Goal: Communication & Community: Ask a question

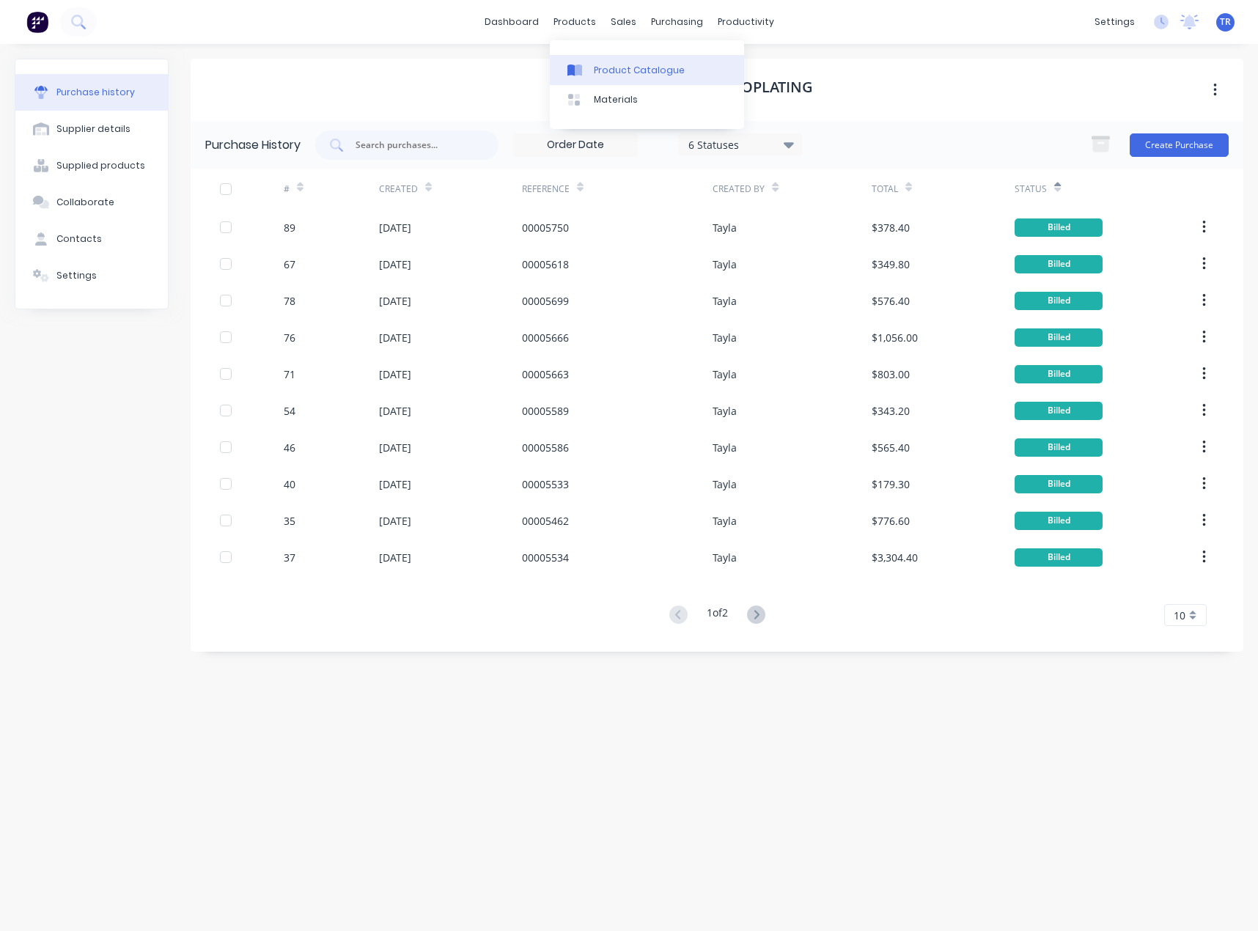
click at [589, 78] on link "Product Catalogue" at bounding box center [647, 69] width 194 height 29
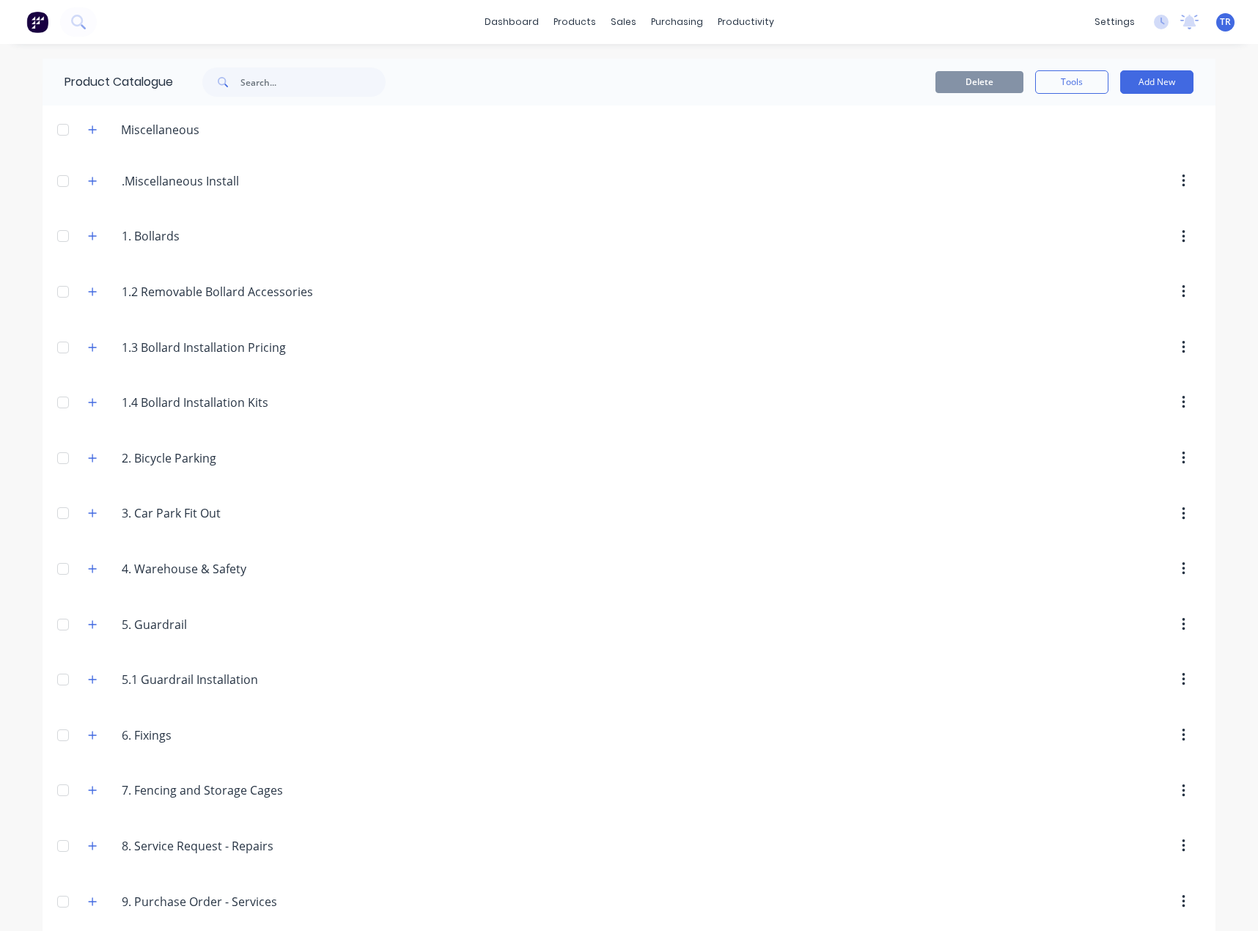
click at [171, 126] on div "Miscellaneous" at bounding box center [160, 130] width 102 height 18
copy div "Miscellaneous"
click at [95, 133] on button "button" at bounding box center [93, 129] width 18 height 18
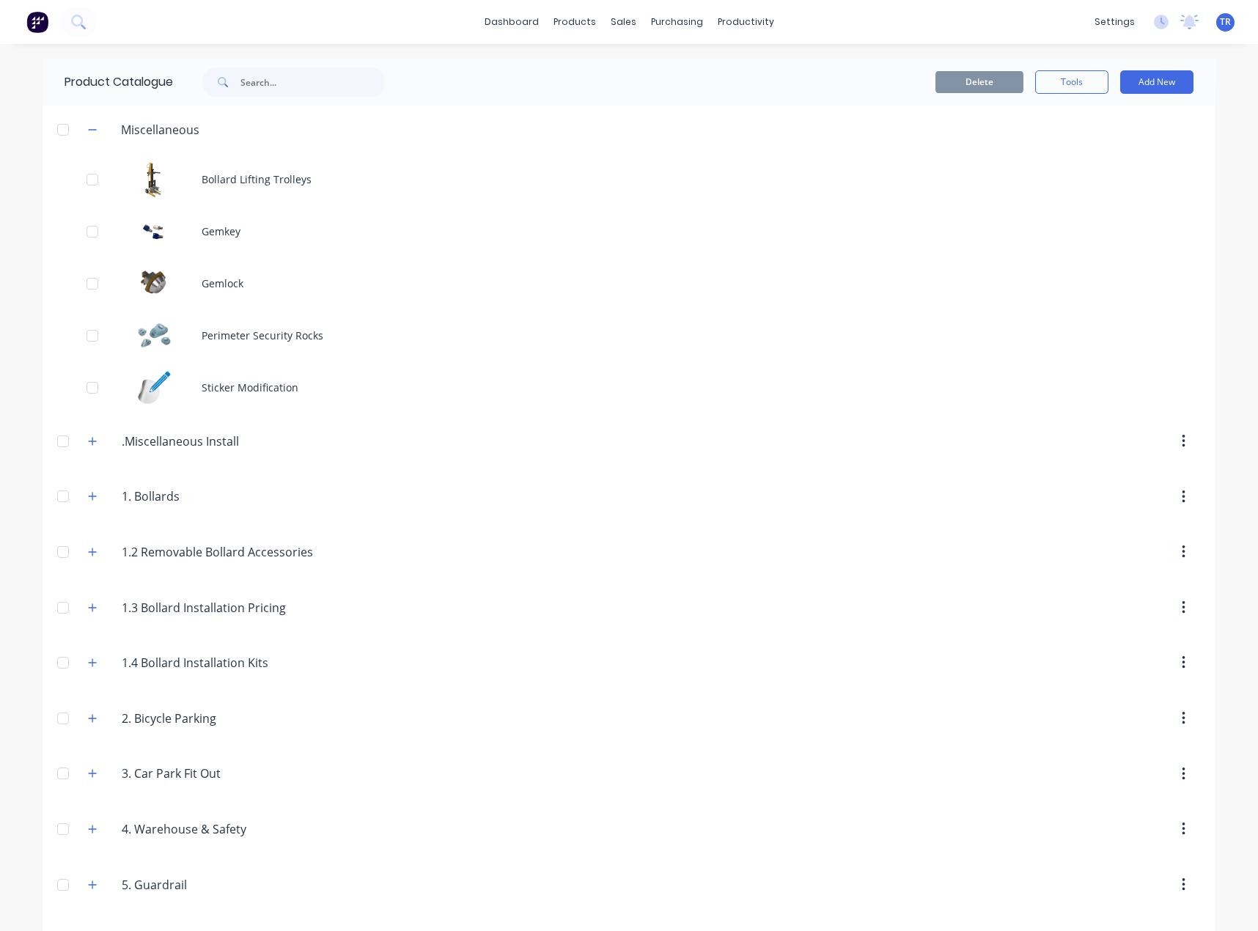
click at [25, 175] on div "dashboard products sales purchasing productivity dashboard products Product Cat…" at bounding box center [629, 465] width 1258 height 931
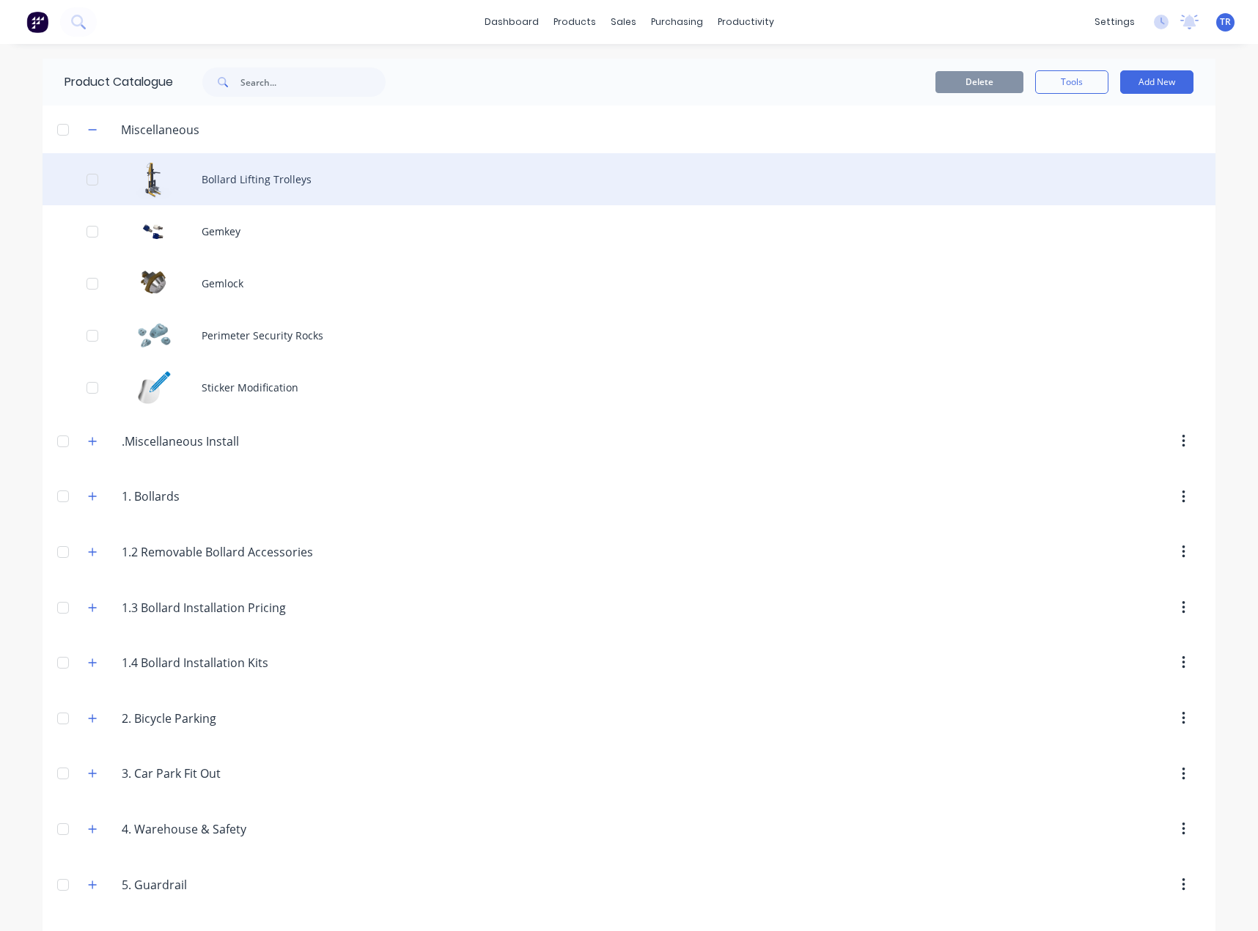
click at [164, 172] on div "Bollard Lifting Trolleys" at bounding box center [629, 179] width 1173 height 52
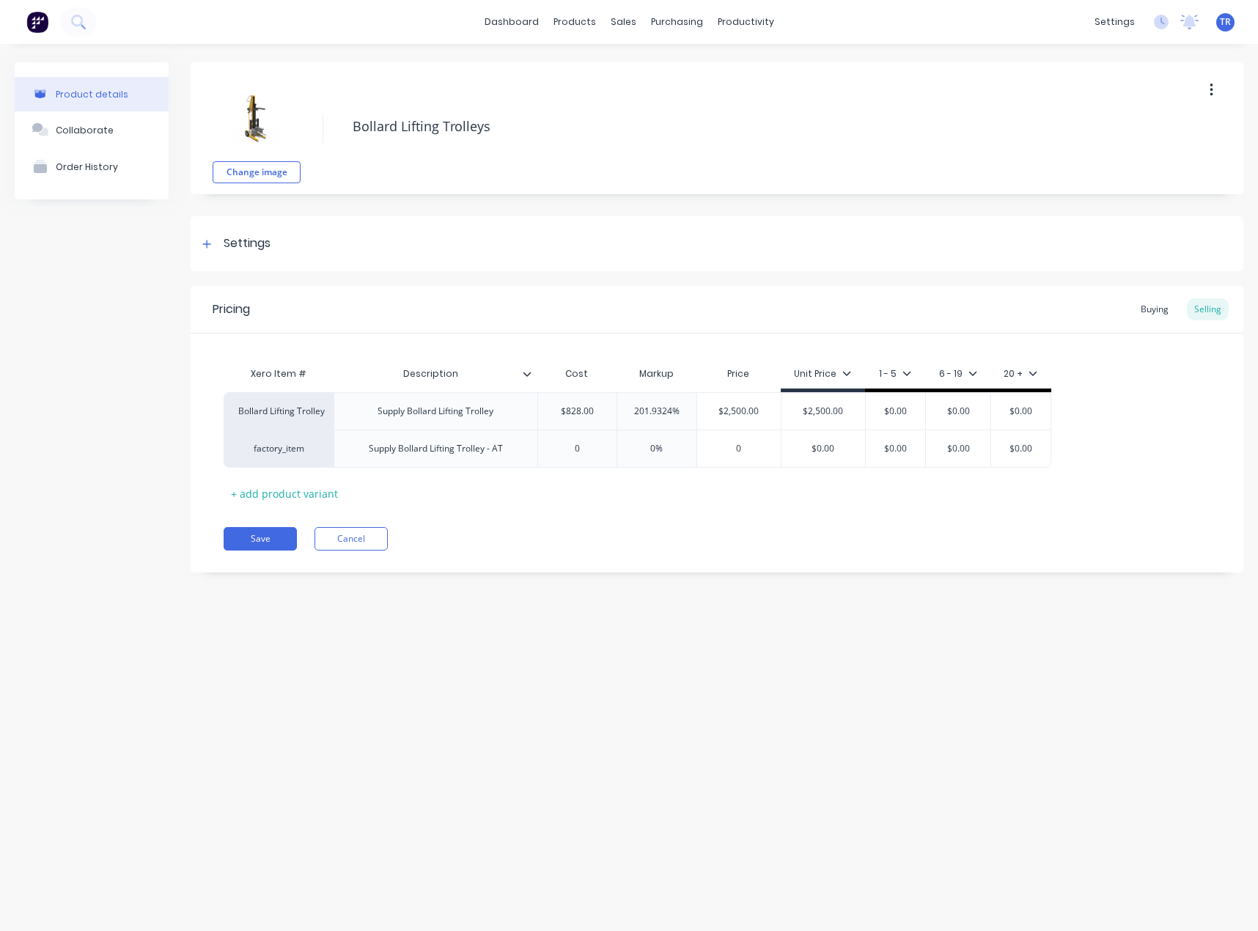
type textarea "x"
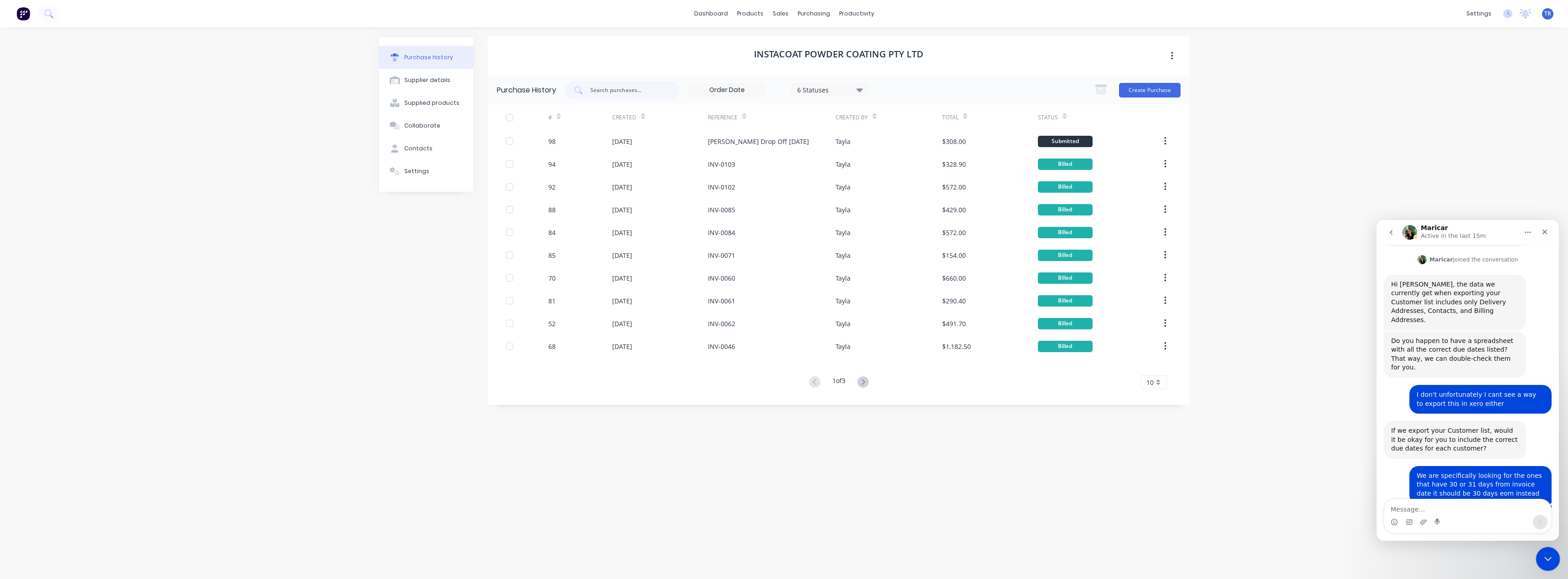
scroll to position [571, 0]
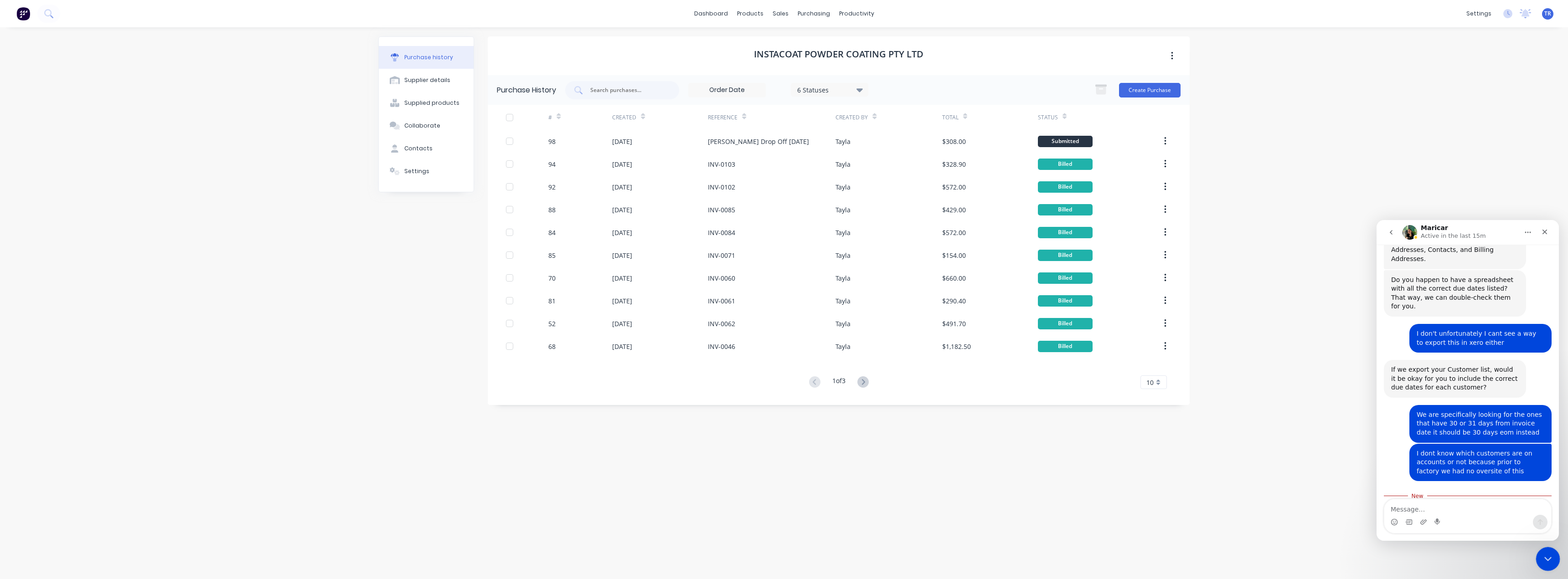
click at [1548, 558] on icon "Close Intercom Messenger" at bounding box center [1547, 558] width 11 height 11
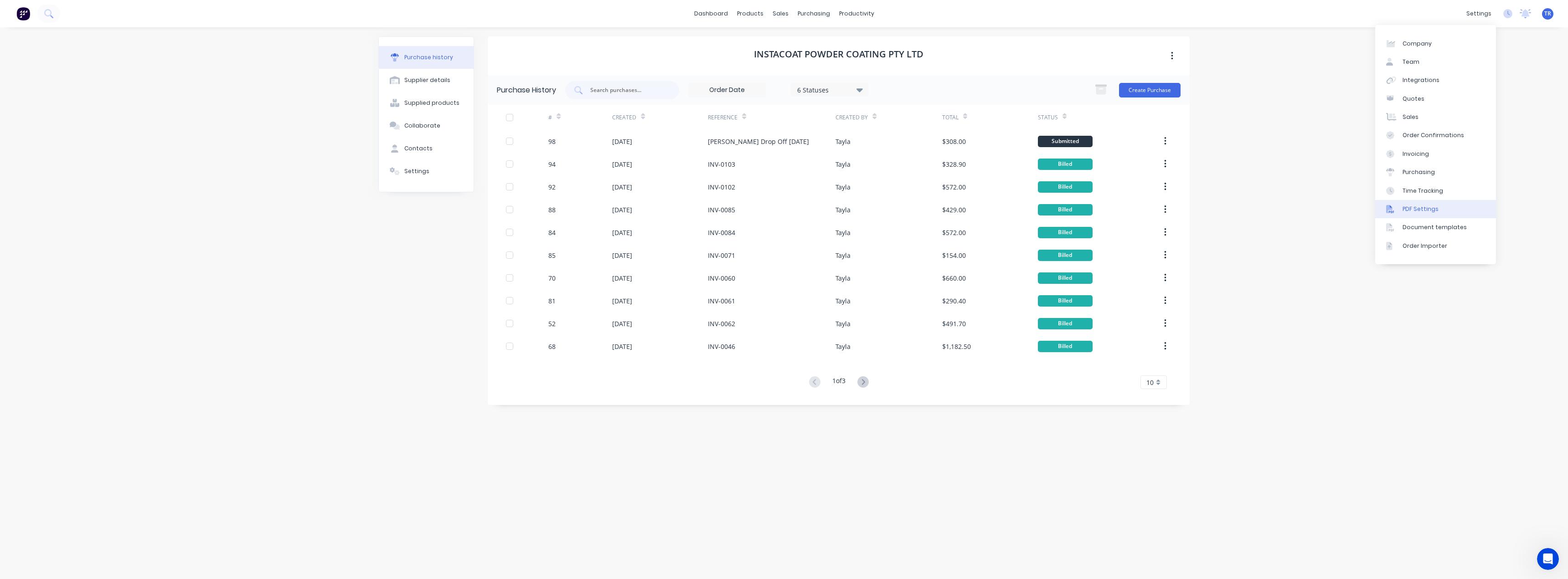
click at [1430, 213] on div "PDF Settings" at bounding box center [1421, 209] width 36 height 8
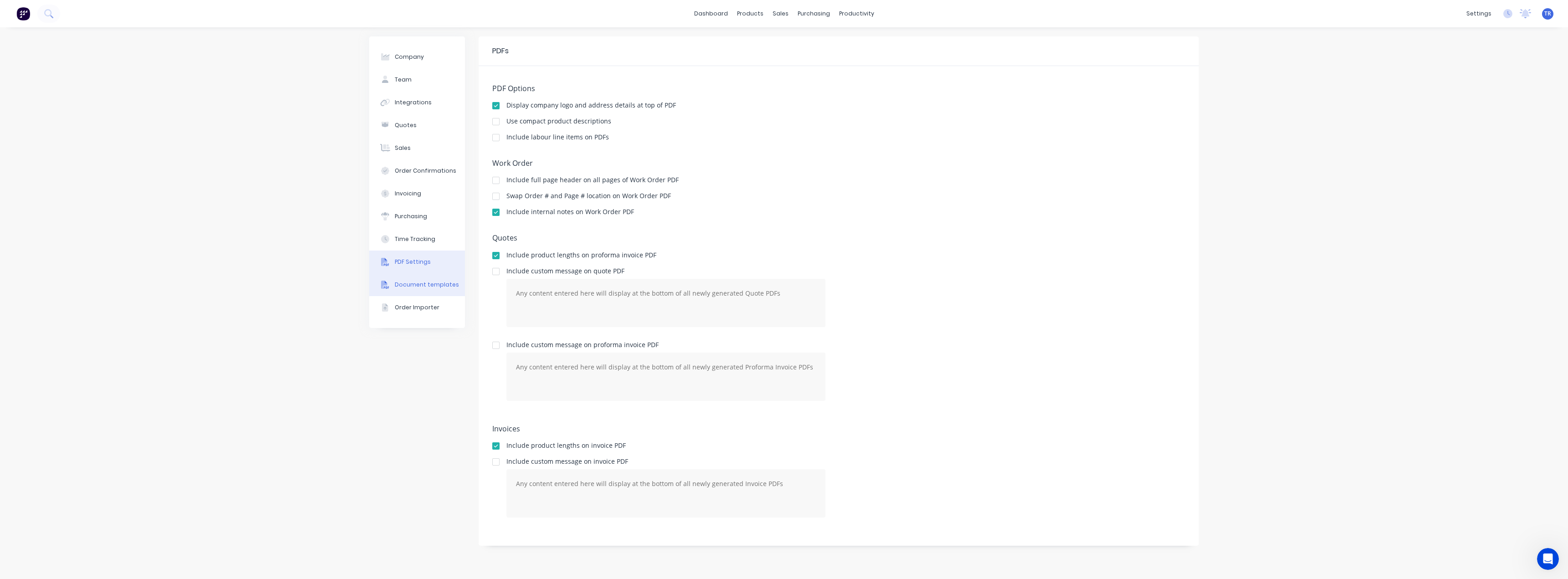
click at [419, 287] on div "Document templates" at bounding box center [427, 284] width 64 height 8
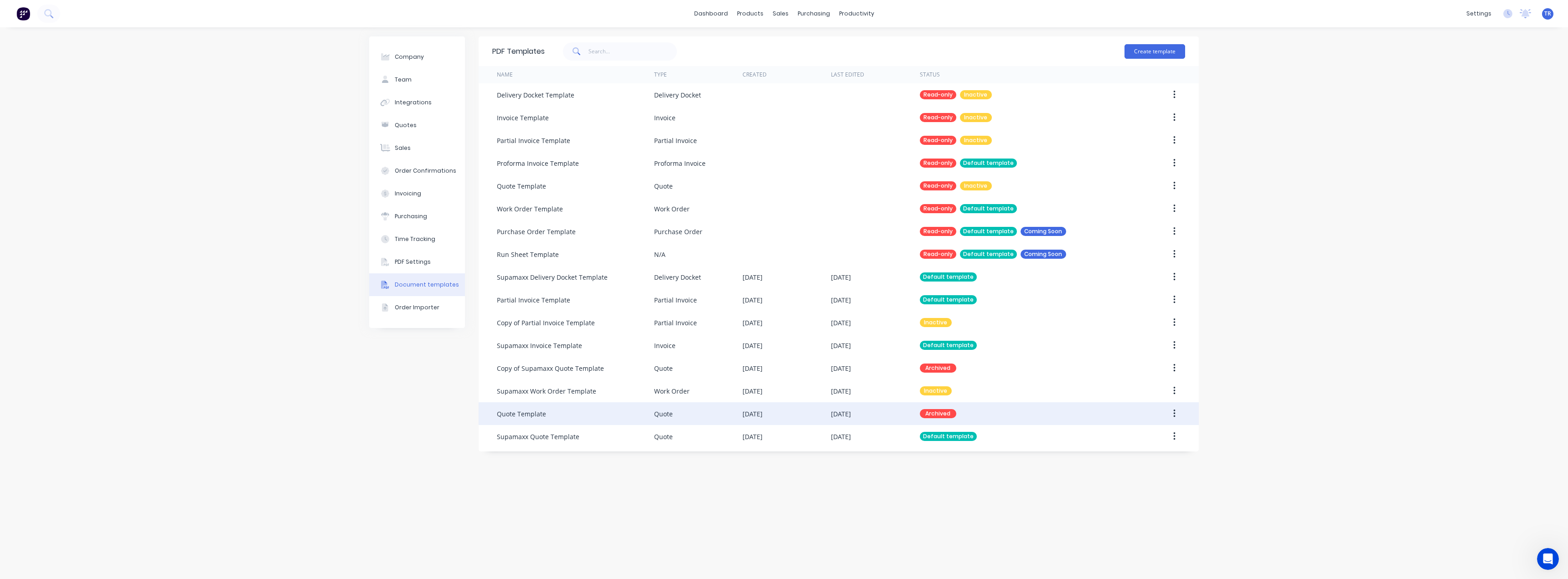
click at [589, 412] on div "Quote Template" at bounding box center [575, 414] width 157 height 23
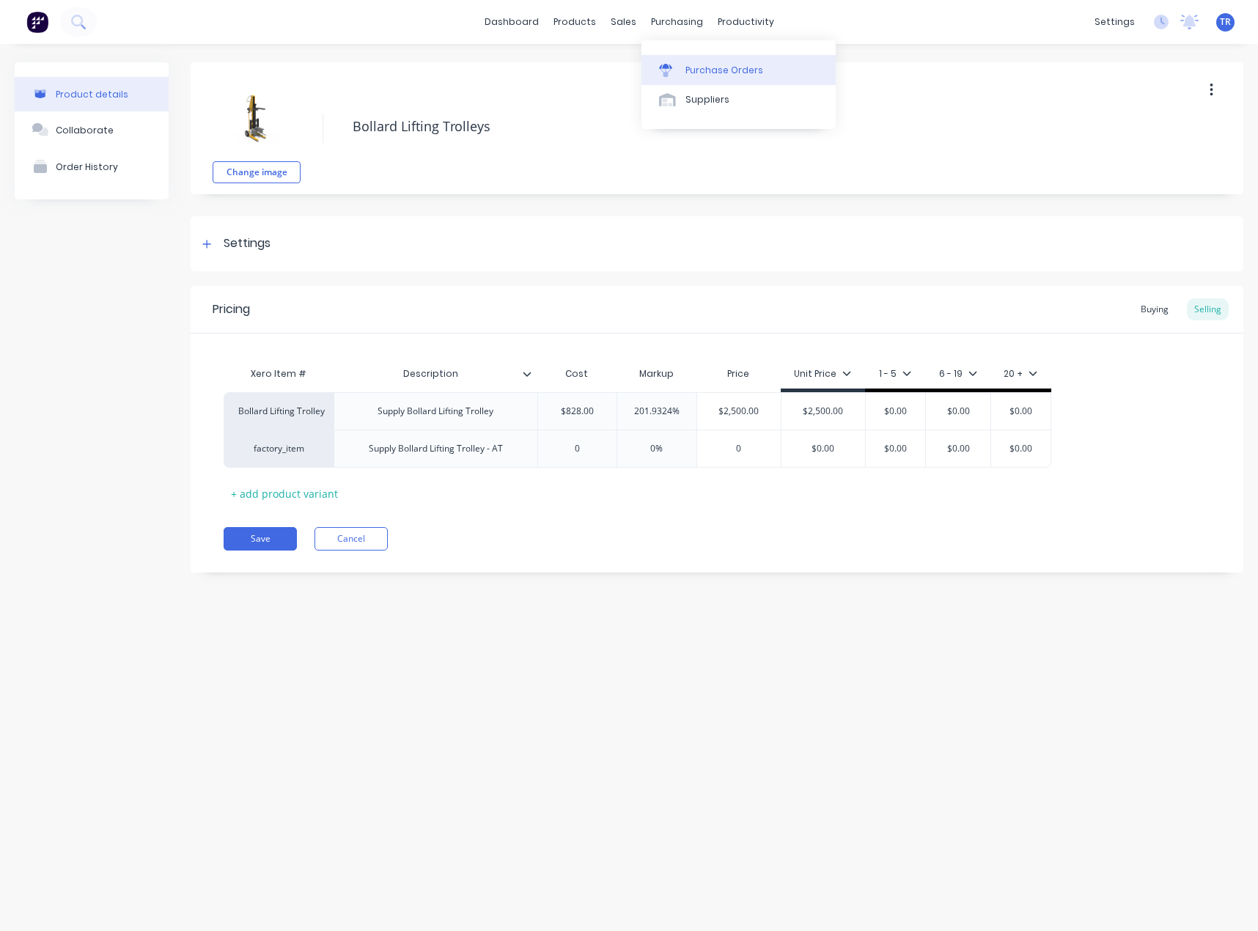
click at [669, 78] on link "Purchase Orders" at bounding box center [738, 69] width 194 height 29
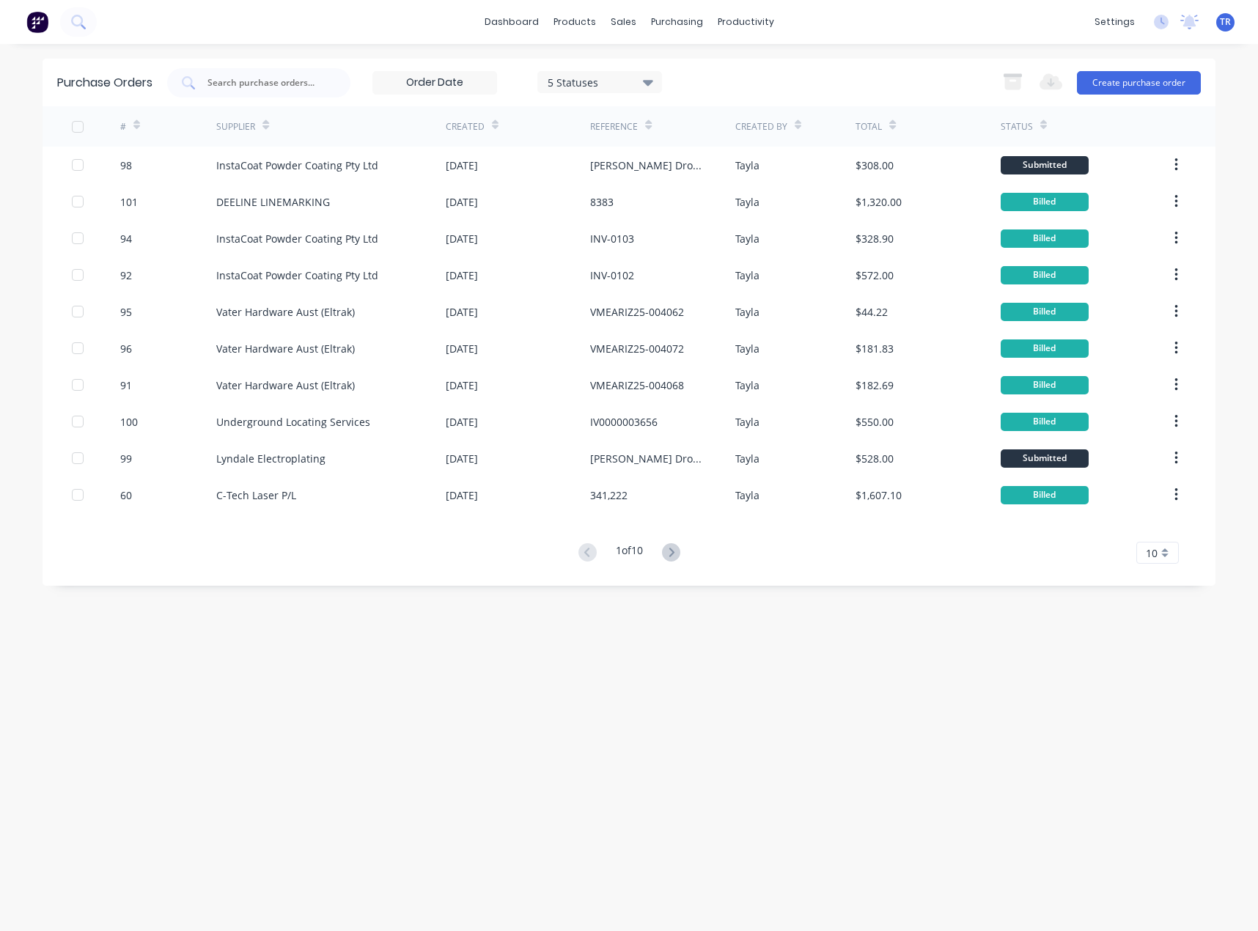
click at [1041, 121] on icon at bounding box center [1043, 124] width 7 height 11
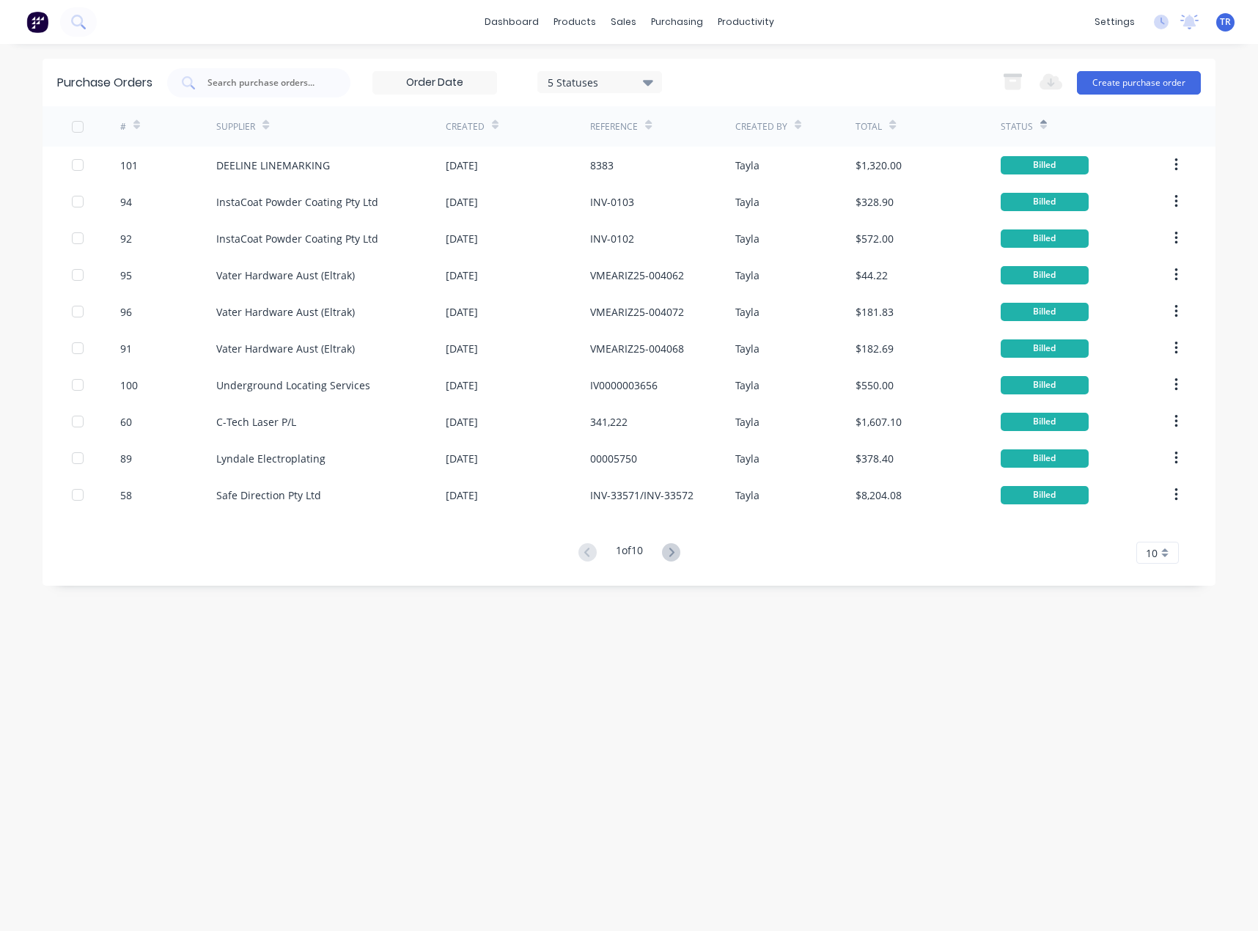
click at [1041, 121] on icon at bounding box center [1043, 124] width 7 height 11
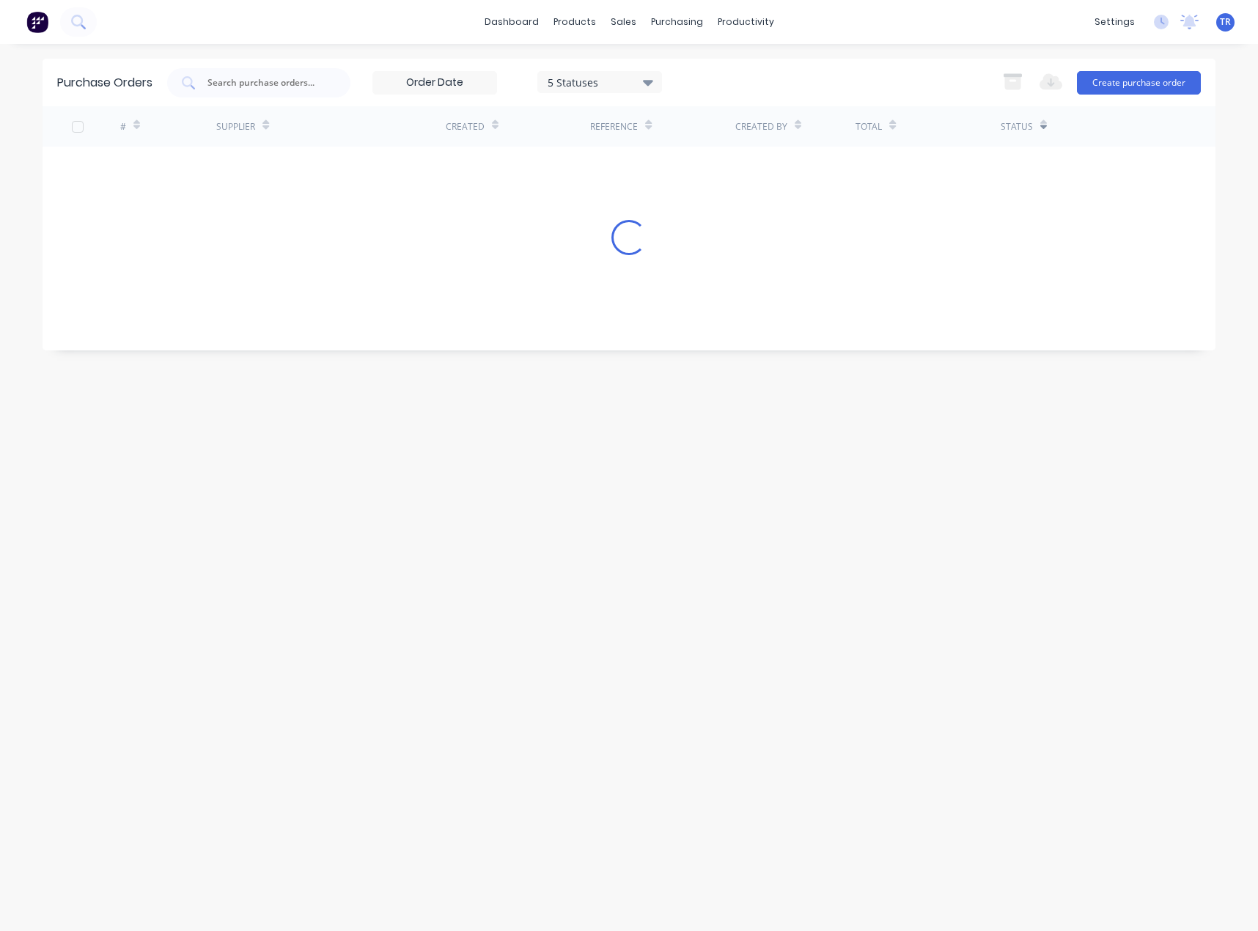
click at [579, 85] on div "5 Statuses" at bounding box center [599, 81] width 105 height 15
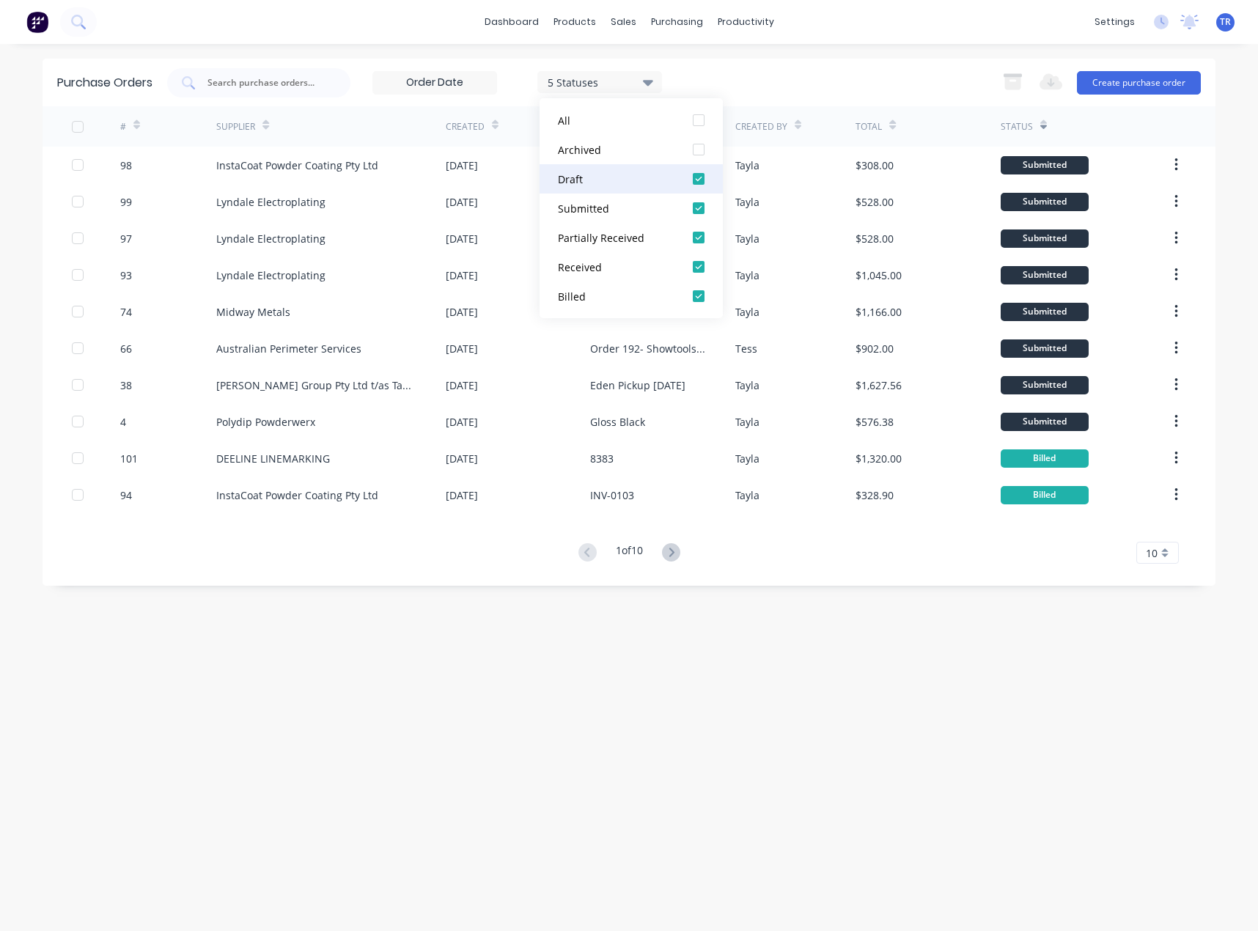
click at [619, 180] on div "Draft" at bounding box center [616, 178] width 117 height 15
click at [601, 239] on div "Partially Received" at bounding box center [616, 237] width 117 height 15
click at [612, 261] on div "Received" at bounding box center [616, 266] width 117 height 15
click at [613, 287] on button "Billed" at bounding box center [630, 295] width 183 height 29
click at [741, 75] on div "1 Statuses 1 Statuses Export to Excel (XLSX) Create purchase order" at bounding box center [683, 82] width 1033 height 29
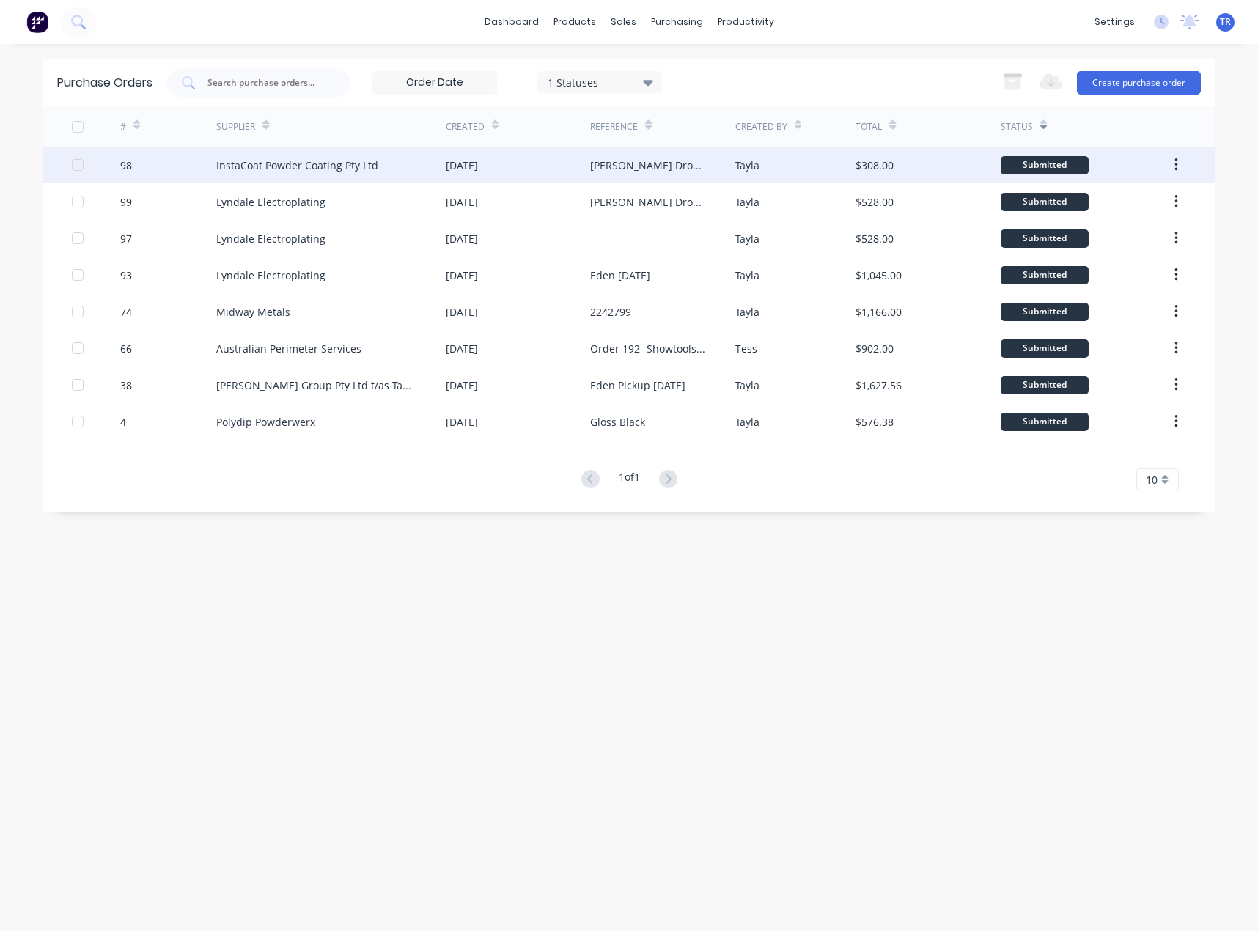
click at [77, 163] on div at bounding box center [77, 164] width 29 height 29
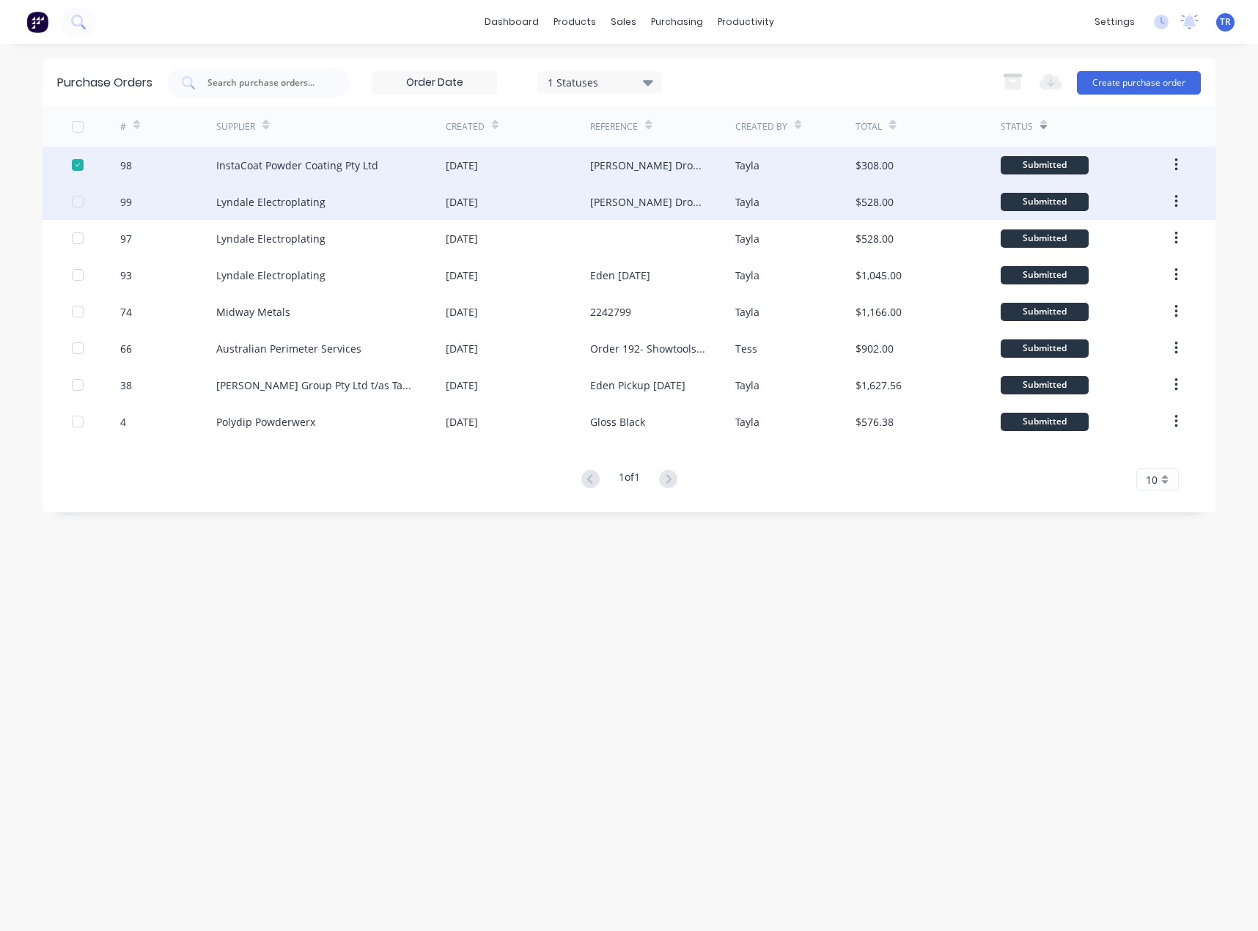
click at [75, 202] on div at bounding box center [77, 201] width 29 height 29
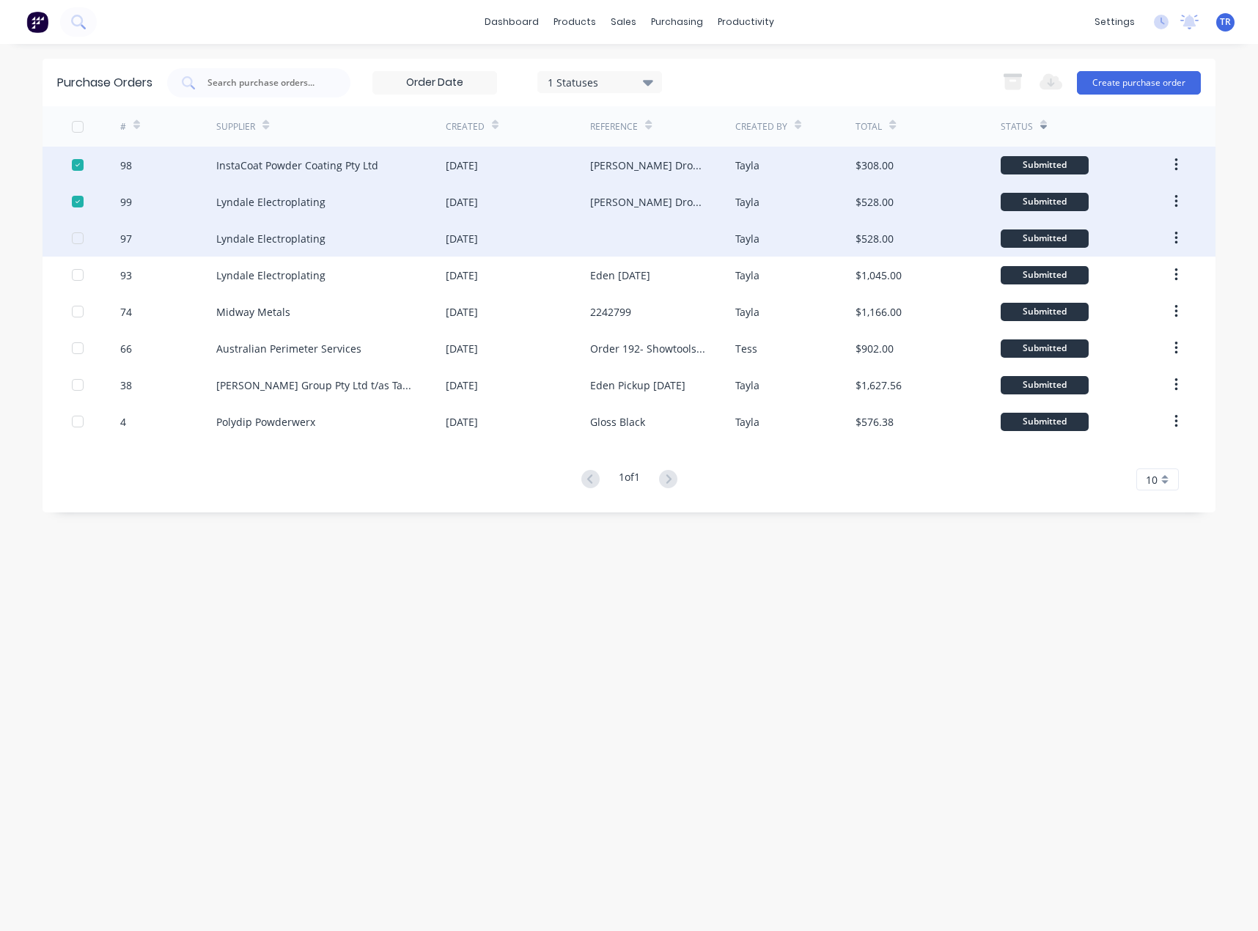
click at [80, 241] on div at bounding box center [77, 238] width 29 height 29
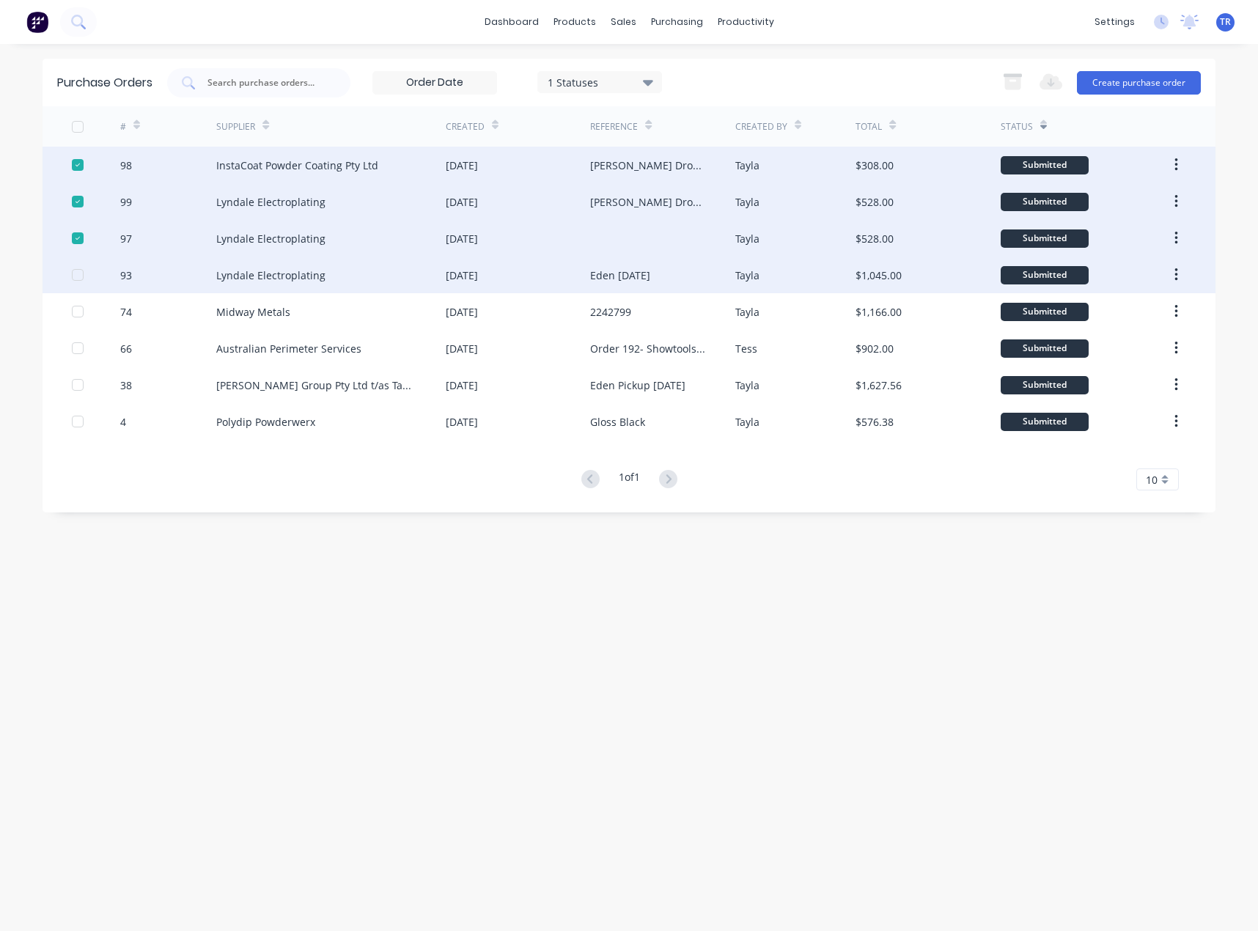
click at [80, 271] on div at bounding box center [77, 274] width 29 height 29
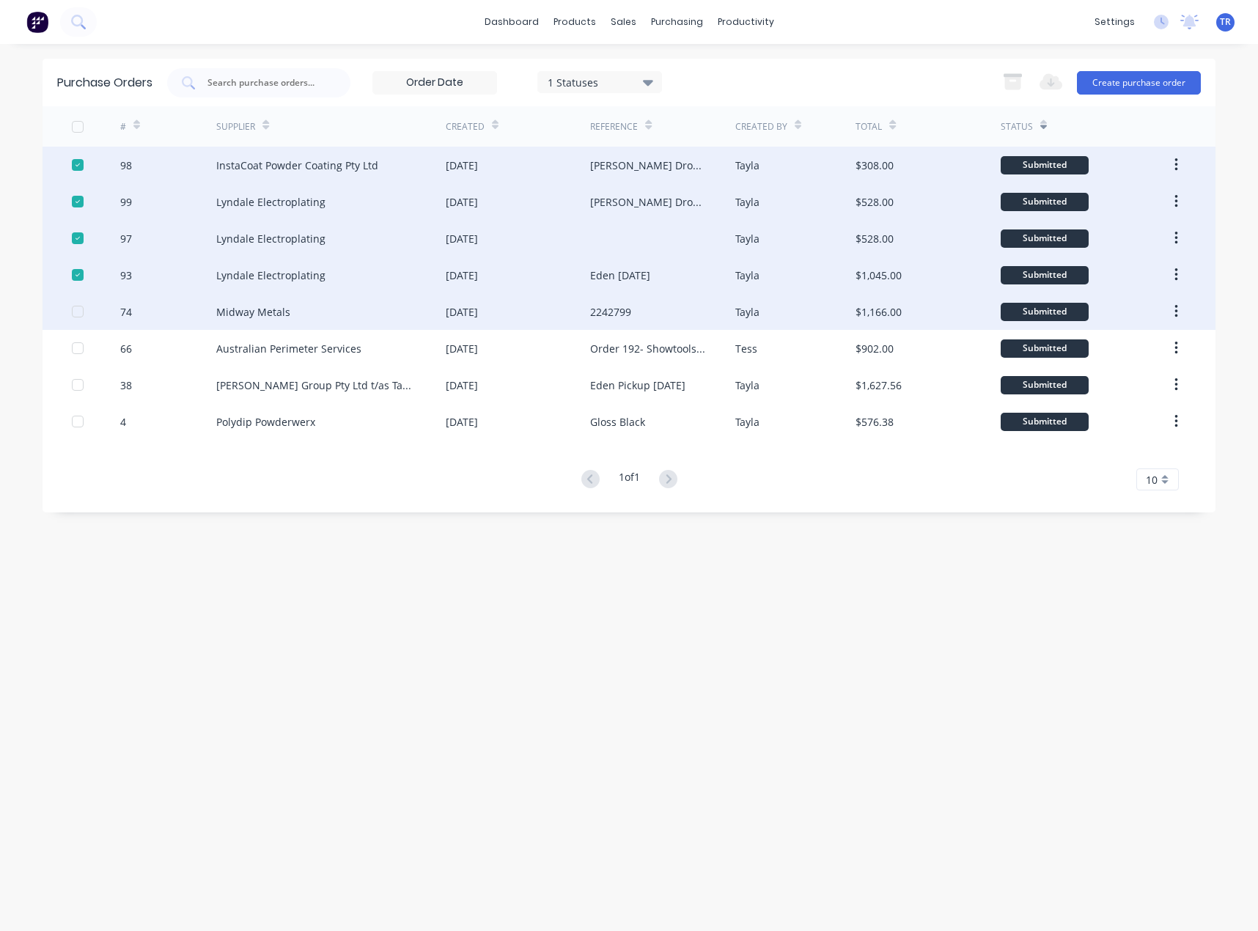
click at [74, 309] on div at bounding box center [77, 311] width 29 height 29
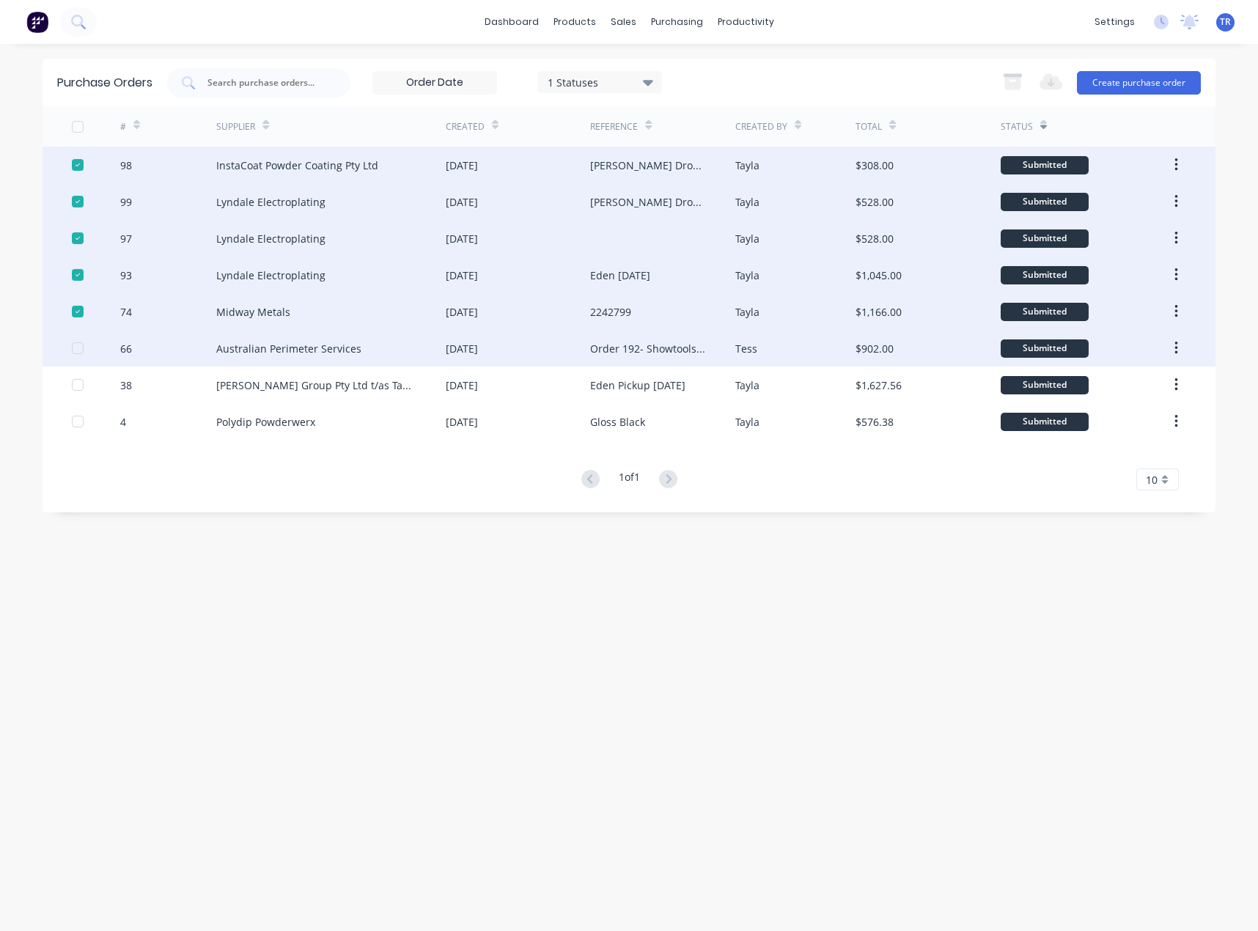
click at [72, 353] on div at bounding box center [77, 347] width 29 height 29
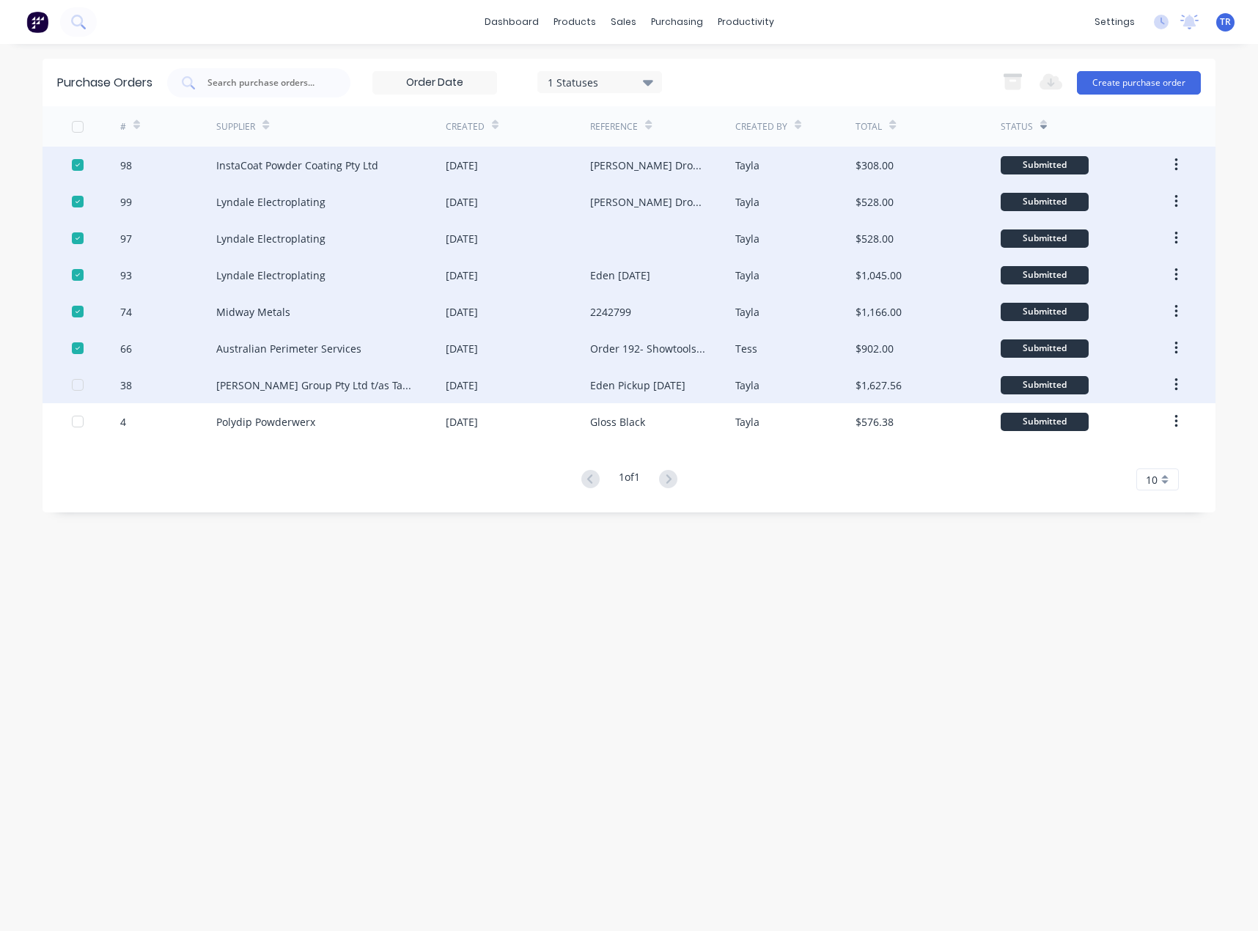
click at [82, 387] on div at bounding box center [77, 384] width 29 height 29
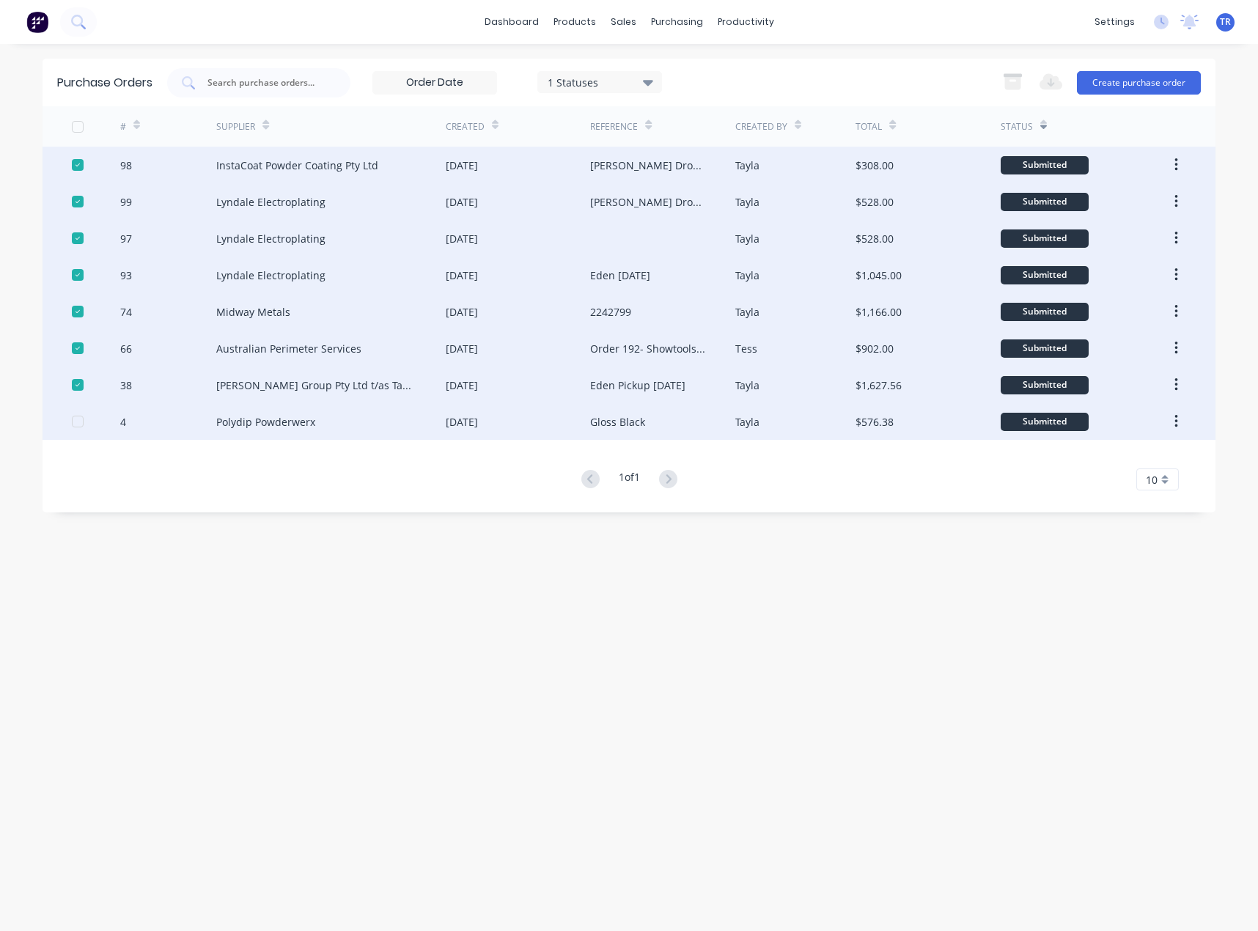
click at [438, 429] on div "Polydip Powderwerx" at bounding box center [330, 421] width 229 height 37
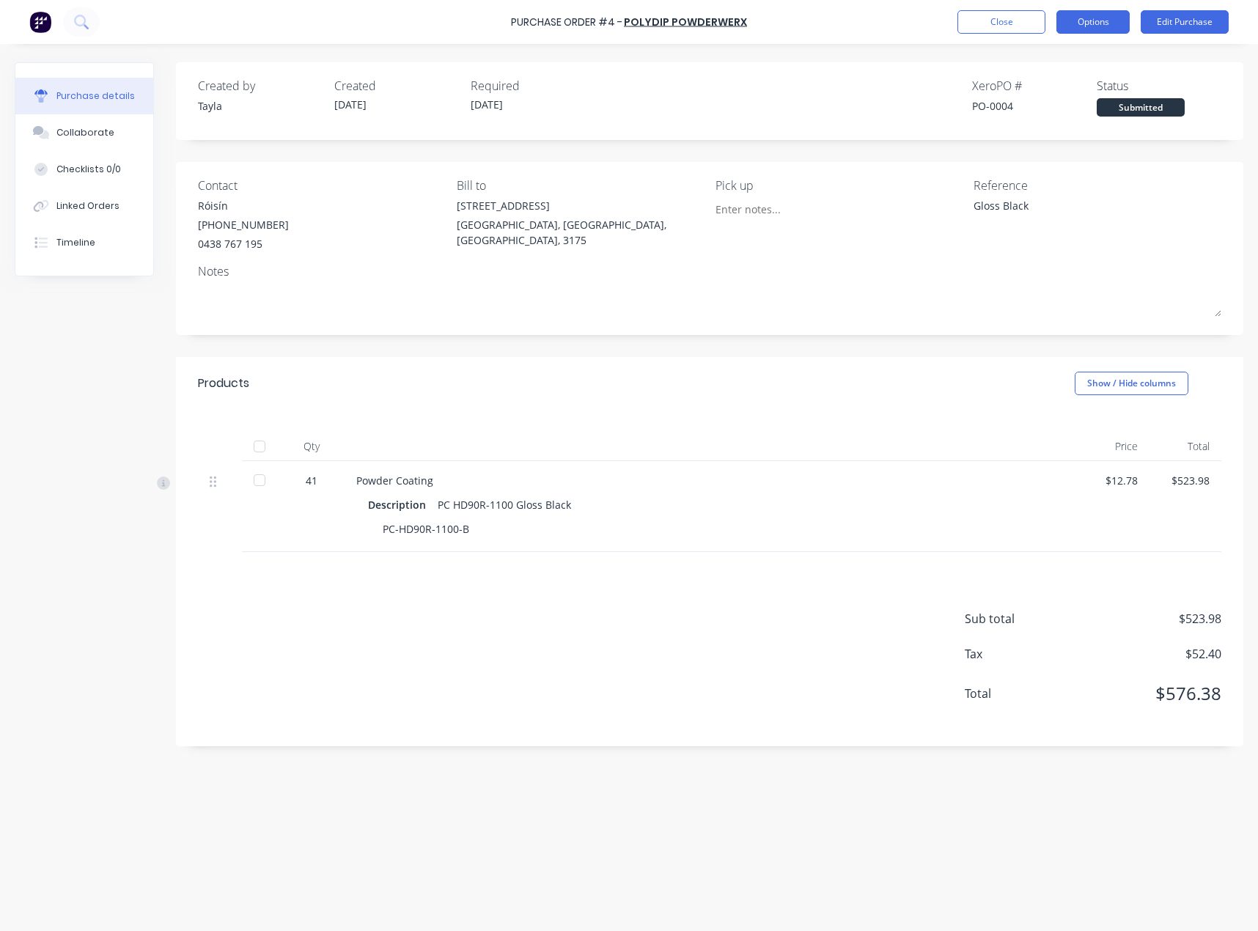
click at [1107, 24] on button "Options" at bounding box center [1092, 21] width 73 height 23
click at [1079, 57] on div "Print / Email" at bounding box center [1059, 59] width 113 height 21
click at [1060, 126] on div "Without pricing" at bounding box center [1059, 118] width 113 height 21
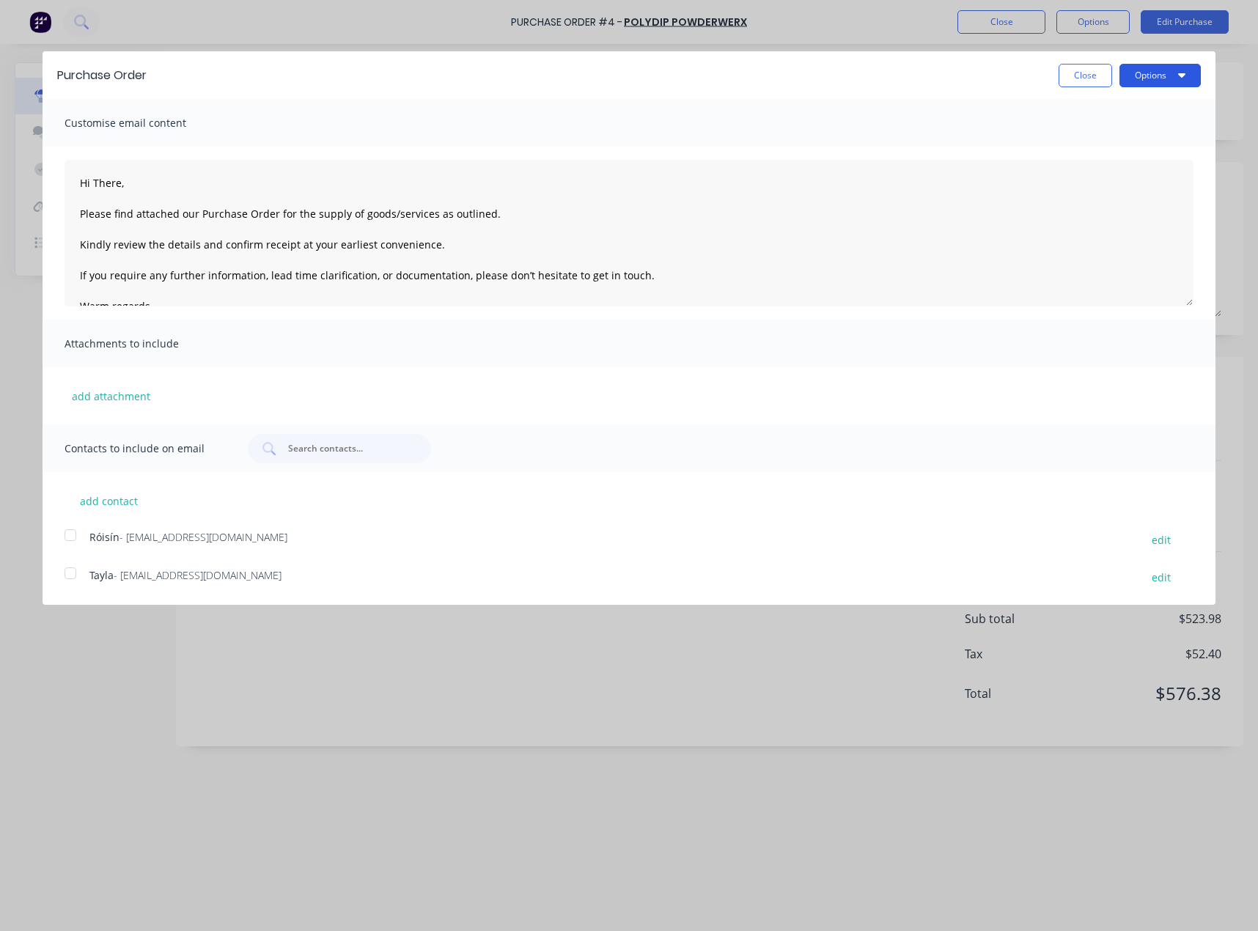
click at [1168, 85] on button "Options" at bounding box center [1159, 75] width 81 height 23
click at [1145, 115] on div "Print" at bounding box center [1130, 112] width 113 height 21
click at [1075, 69] on button "Close" at bounding box center [1085, 75] width 54 height 23
type textarea "x"
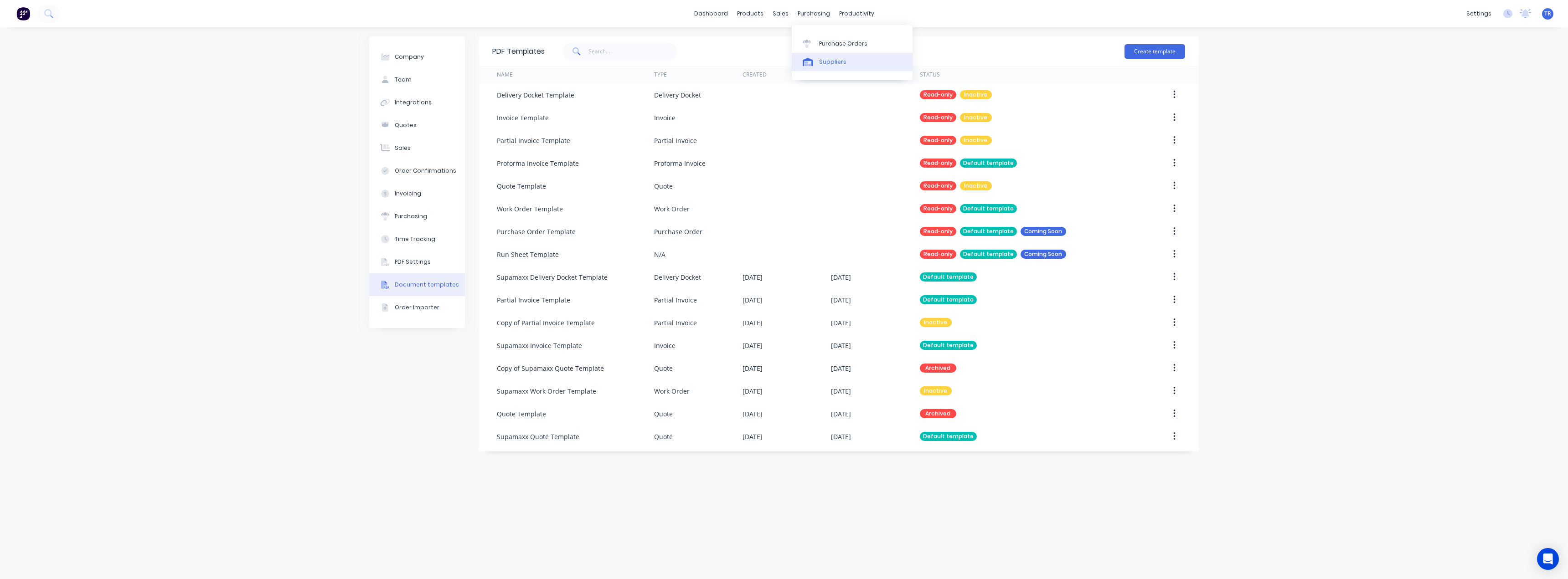
click at [817, 56] on link "Suppliers" at bounding box center [852, 62] width 121 height 18
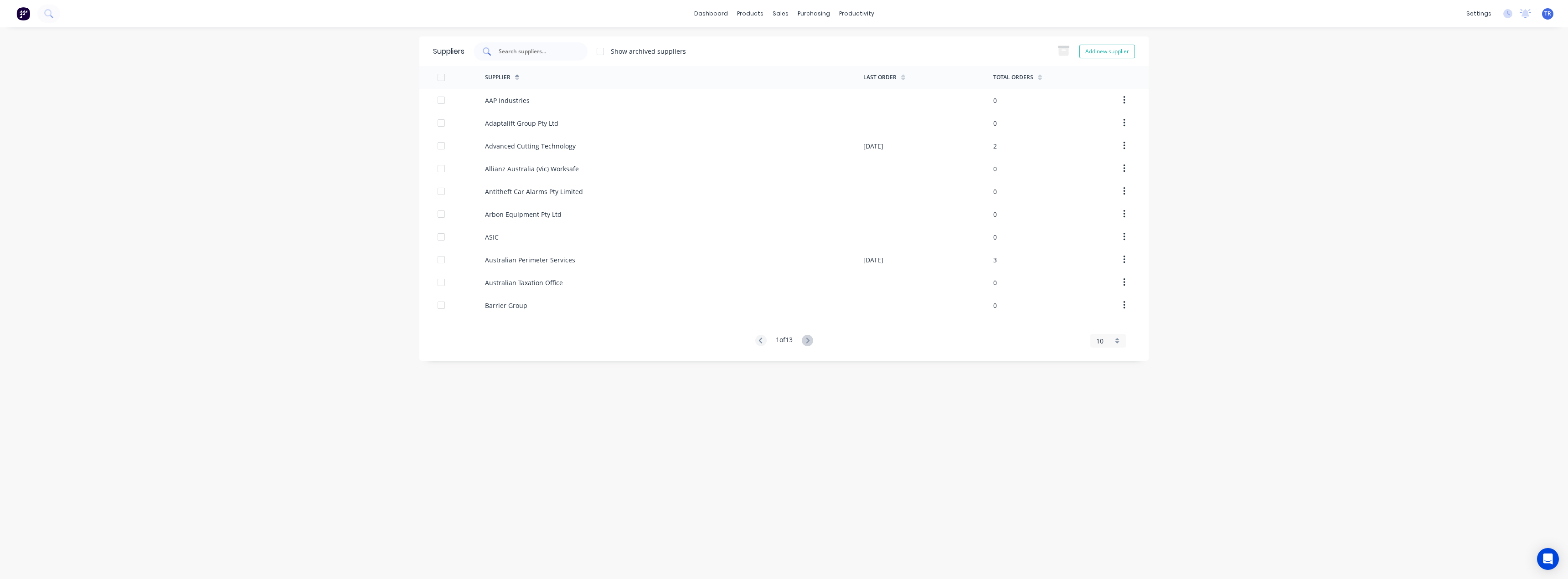
click at [540, 57] on div at bounding box center [530, 51] width 114 height 18
click at [812, 39] on link "Purchase Orders" at bounding box center [852, 43] width 121 height 18
click at [557, 52] on input "text" at bounding box center [559, 51] width 76 height 9
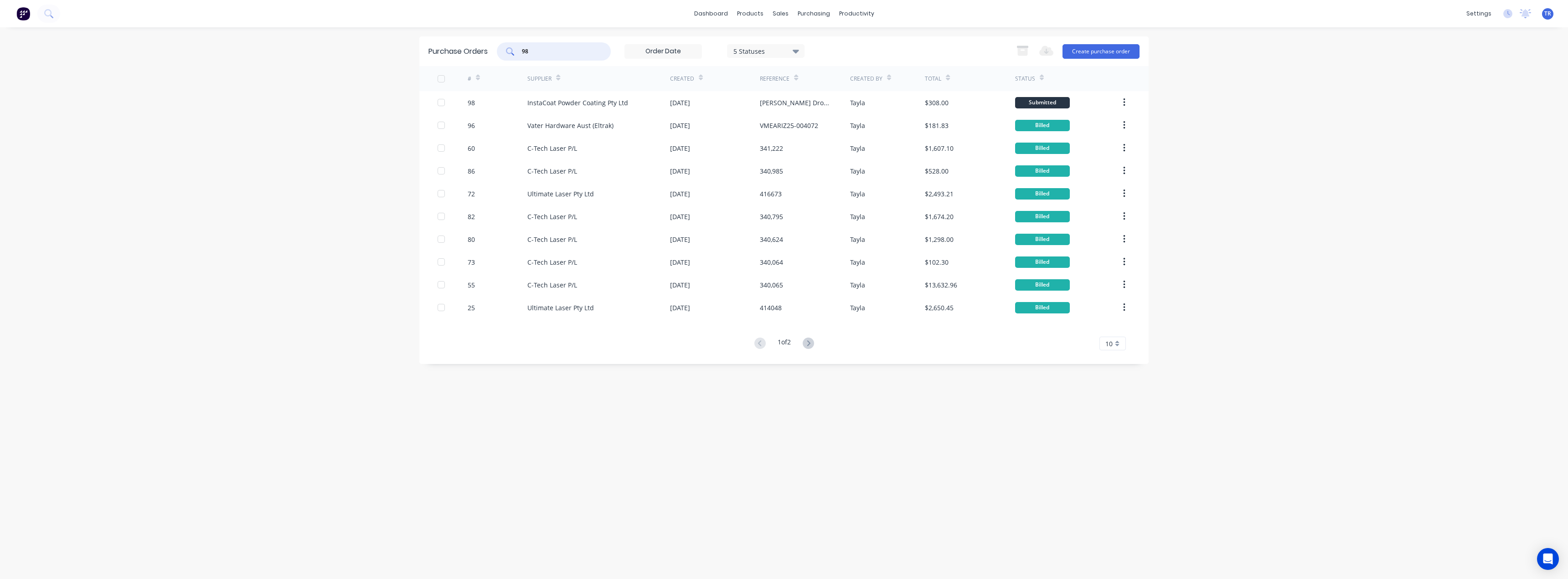
type input "98"
click at [591, 112] on div "InstaCoat Powder Coating Pty Ltd" at bounding box center [598, 103] width 142 height 23
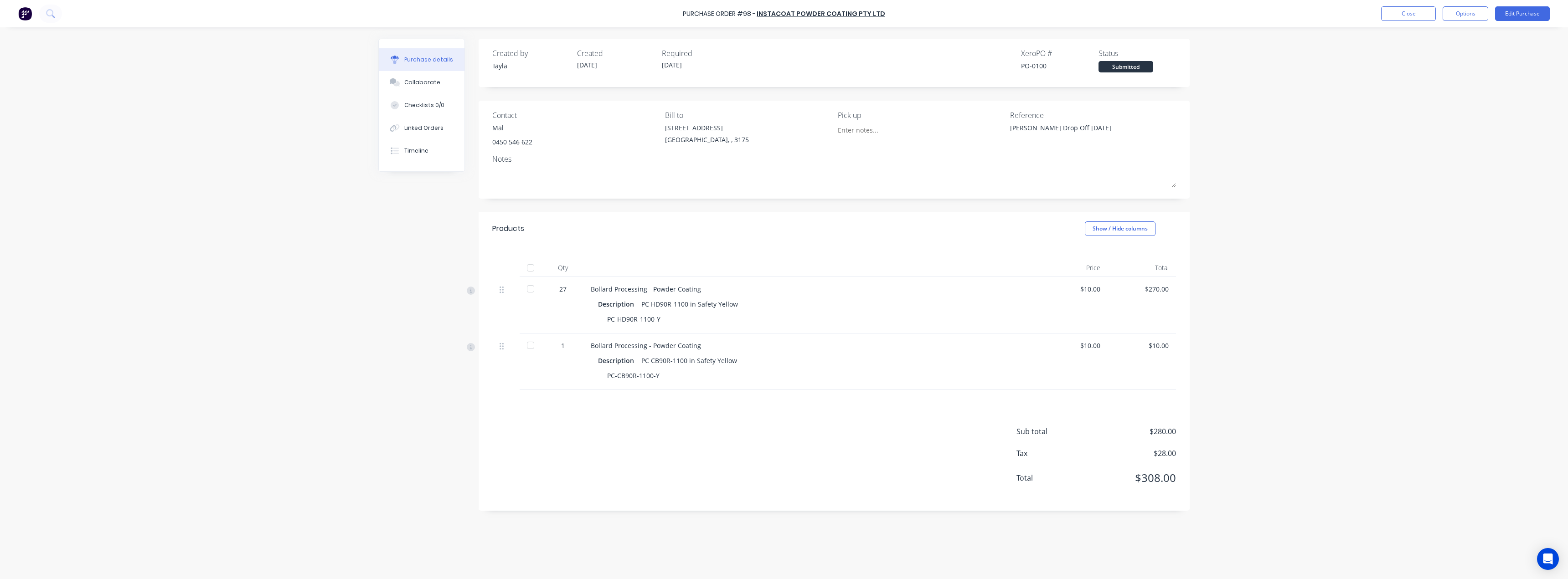
click at [1468, 21] on div "Purchase Order #98 - InstaCoat Powder Coating Pty Ltd Close Options Edit Purcha…" at bounding box center [784, 14] width 1568 height 27
click at [1464, 5] on div "Purchase Order #98 - InstaCoat Powder Coating Pty Ltd Close Options Edit Purcha…" at bounding box center [784, 14] width 1568 height 27
click at [1465, 17] on button "Options" at bounding box center [1465, 13] width 45 height 14
click at [1457, 32] on div "Print / Email" at bounding box center [1445, 37] width 70 height 13
click at [1452, 75] on div "Without pricing" at bounding box center [1445, 73] width 70 height 13
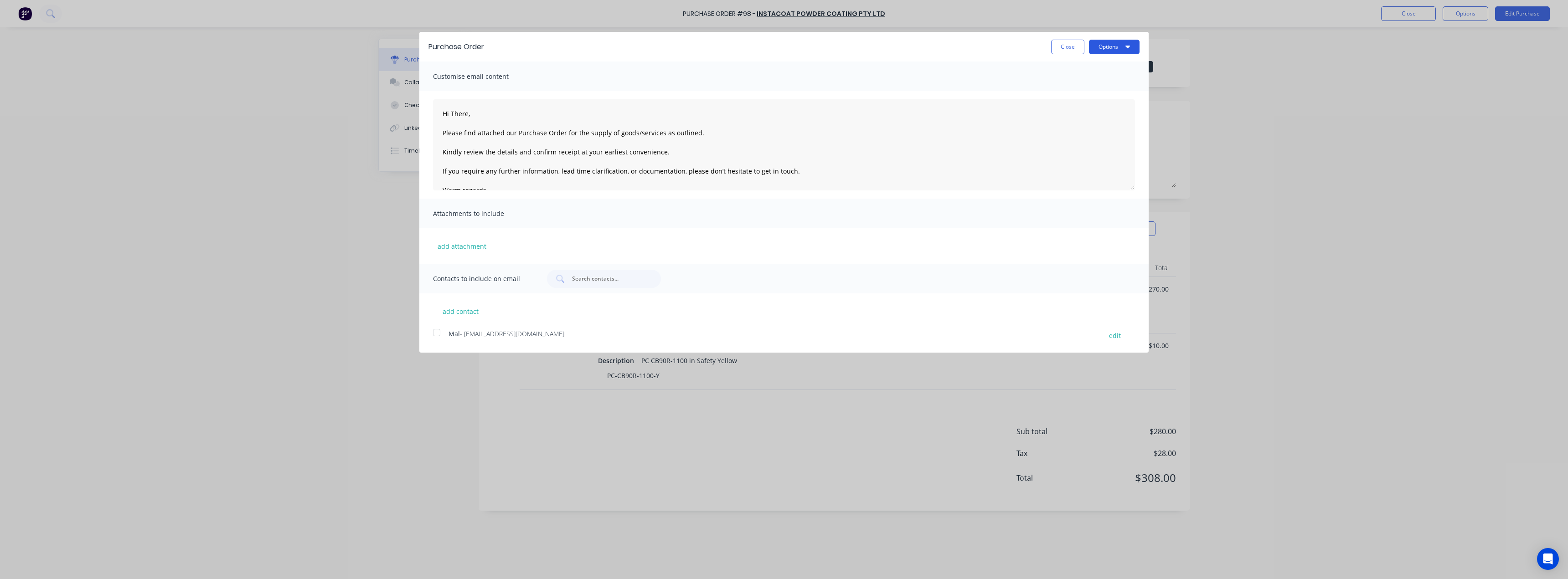
click at [1105, 45] on button "Options" at bounding box center [1114, 47] width 50 height 14
click at [1102, 76] on div "Print" at bounding box center [1096, 70] width 70 height 13
click at [1053, 49] on button "Close" at bounding box center [1068, 47] width 34 height 14
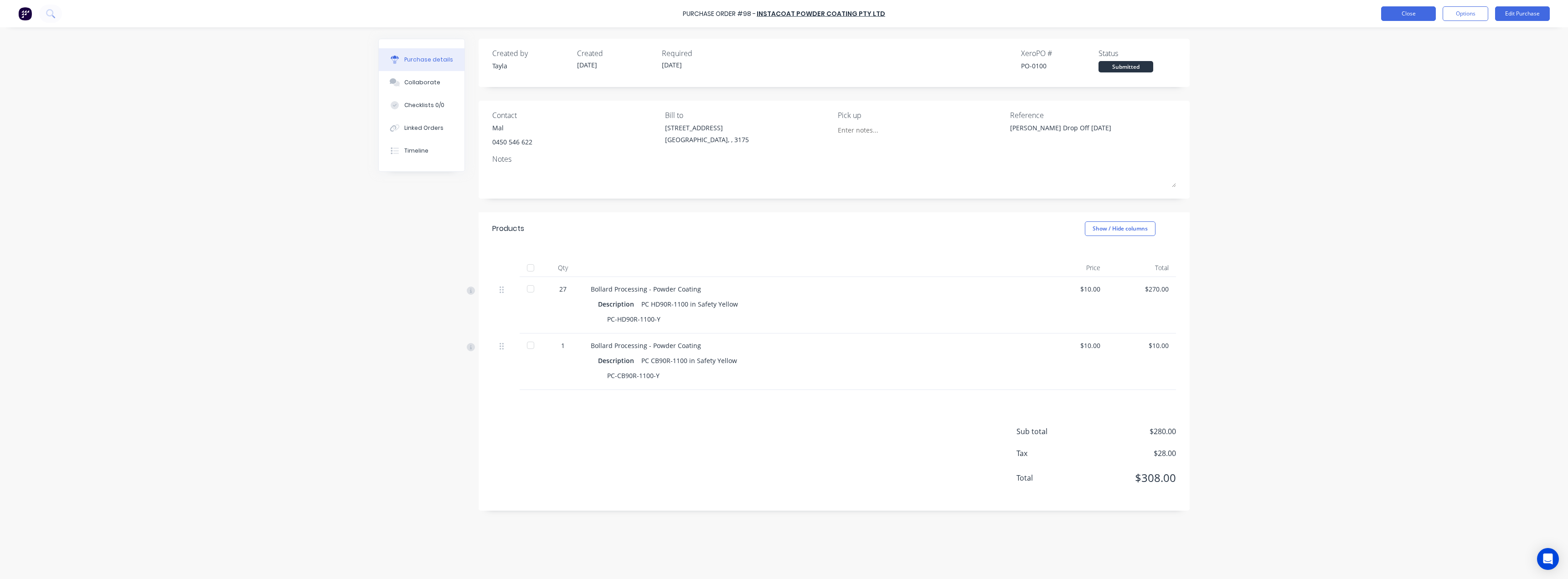
click at [1413, 11] on button "Close" at bounding box center [1409, 13] width 55 height 14
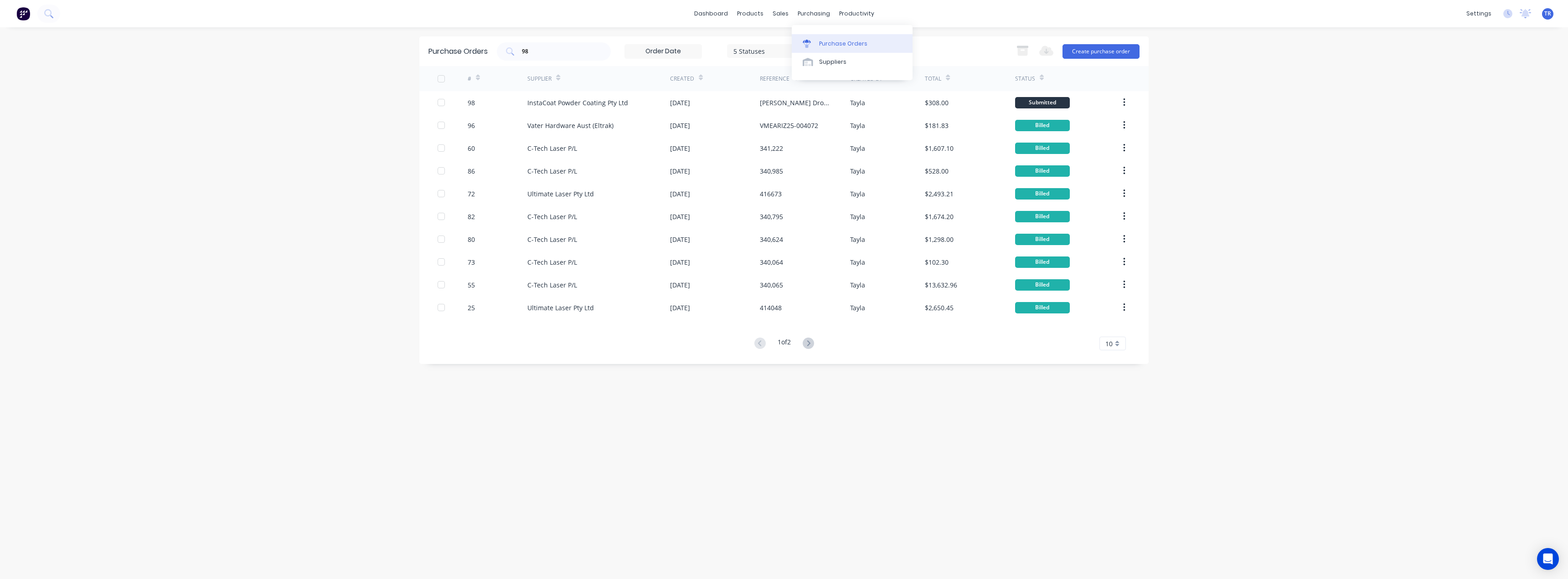
click at [833, 47] on div "Purchase Orders" at bounding box center [843, 44] width 49 height 8
click at [563, 56] on div "98" at bounding box center [554, 51] width 114 height 18
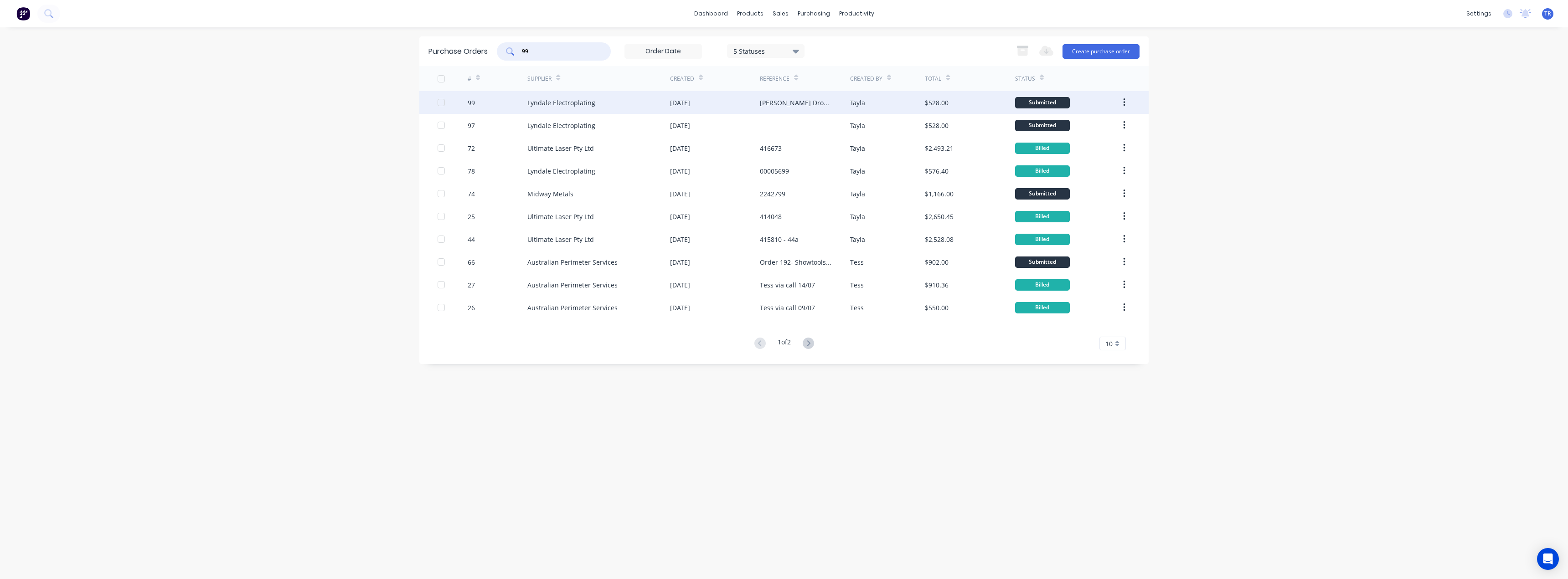
type input "99"
click at [569, 104] on div "Lyndale Electroplating" at bounding box center [561, 103] width 68 height 9
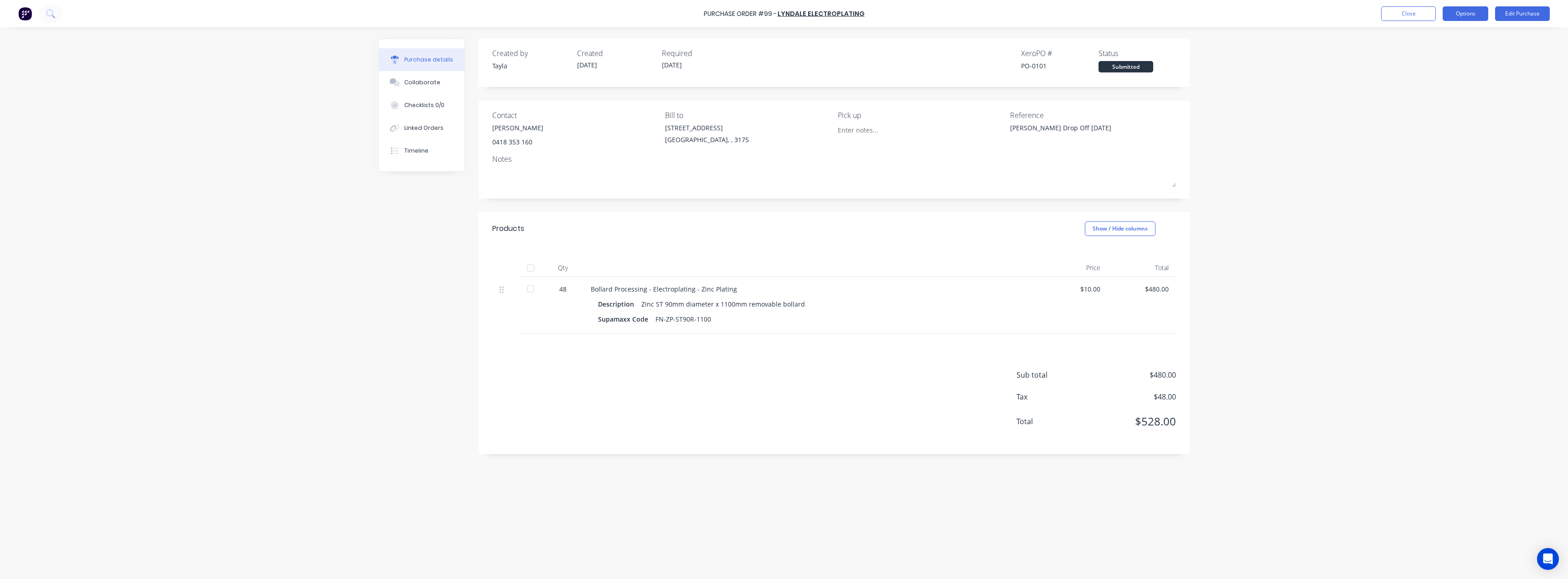
click at [1464, 14] on button "Options" at bounding box center [1465, 13] width 45 height 14
click at [1438, 37] on div "Print / Email" at bounding box center [1445, 37] width 70 height 13
click at [1429, 78] on div "Without pricing" at bounding box center [1445, 73] width 70 height 13
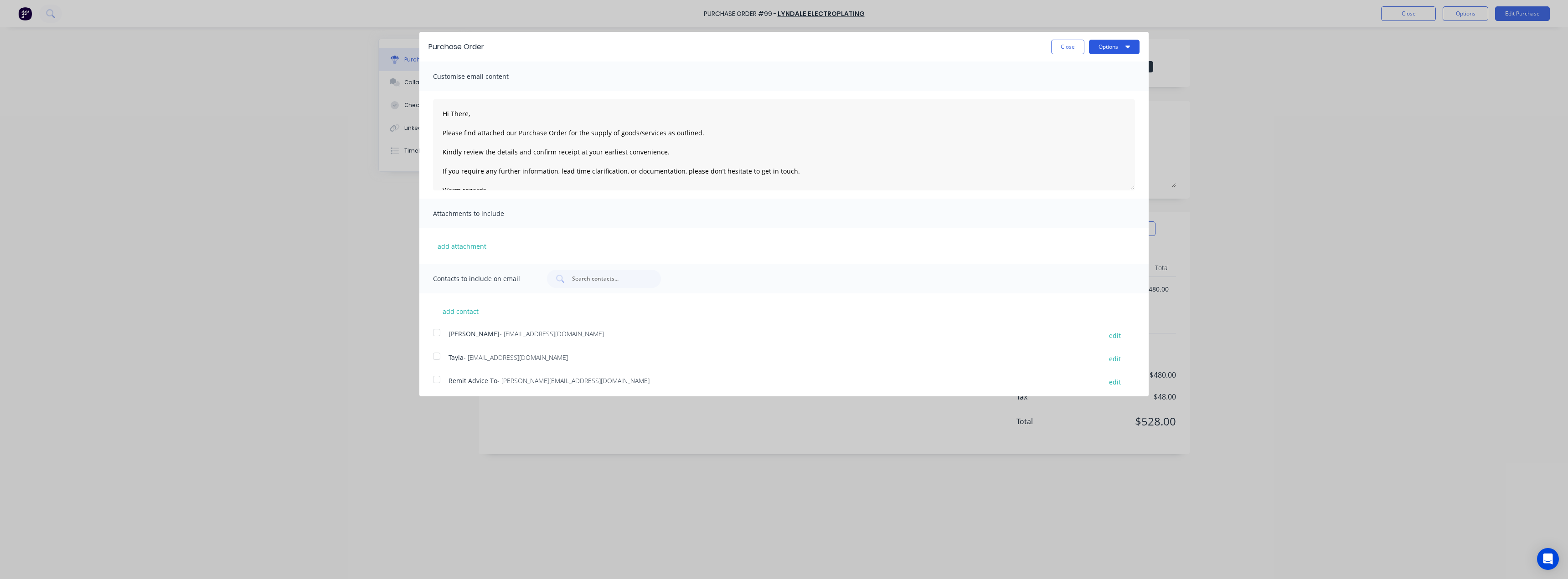
click at [1103, 48] on button "Options" at bounding box center [1114, 47] width 50 height 14
click at [1100, 67] on div "Print" at bounding box center [1096, 70] width 70 height 13
click at [1065, 50] on button "Close" at bounding box center [1068, 47] width 34 height 14
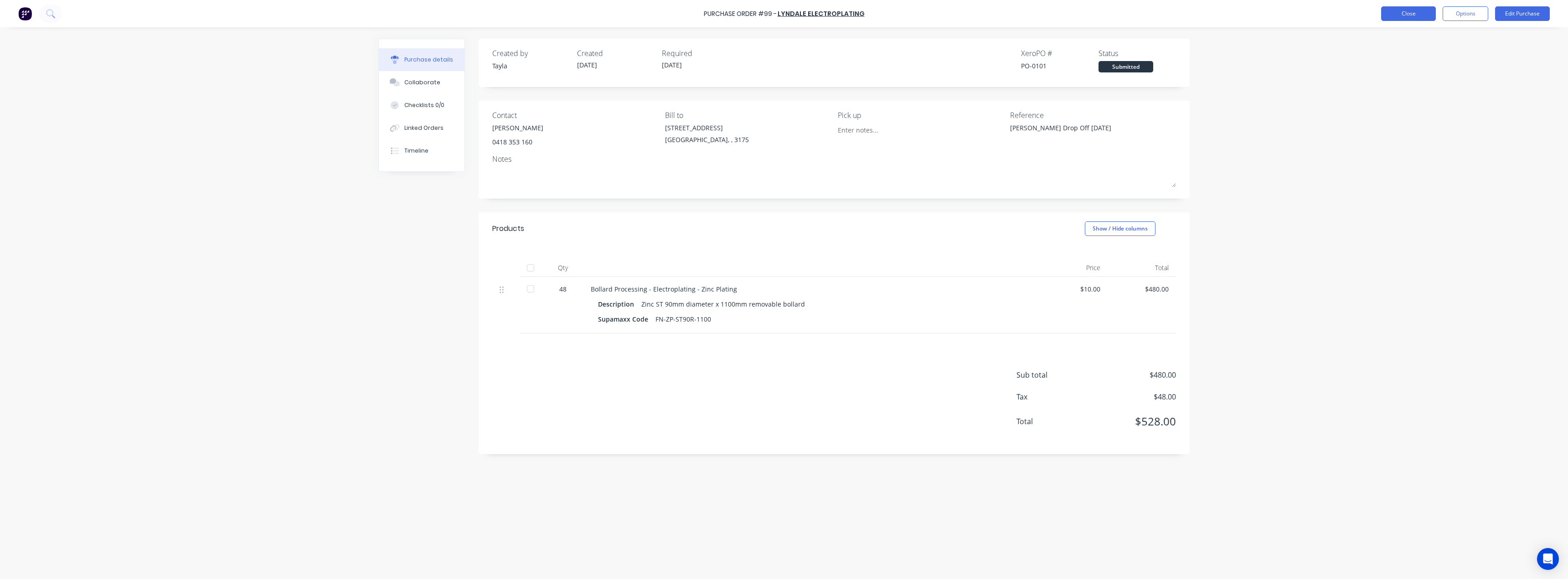
click at [1394, 14] on button "Close" at bounding box center [1409, 13] width 55 height 14
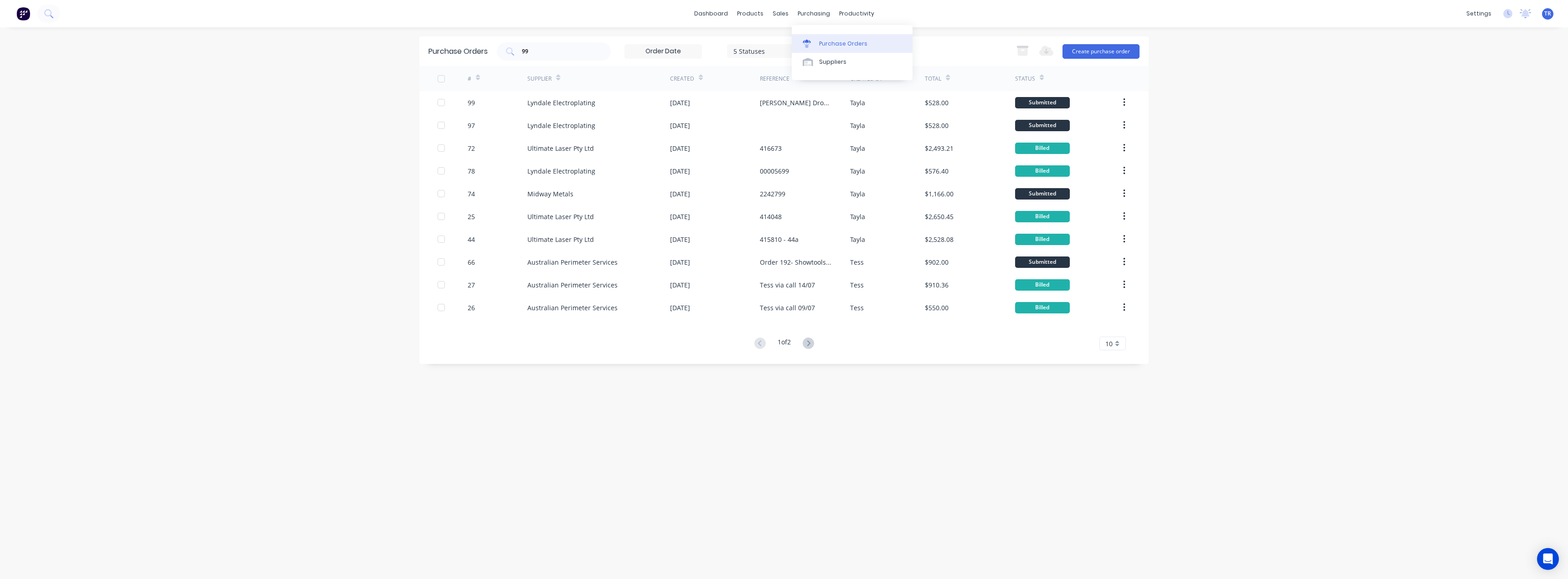
click at [832, 44] on div "Purchase Orders" at bounding box center [843, 44] width 49 height 8
drag, startPoint x: 539, startPoint y: 52, endPoint x: 526, endPoint y: 52, distance: 13.0
click at [526, 52] on input "99" at bounding box center [559, 51] width 76 height 9
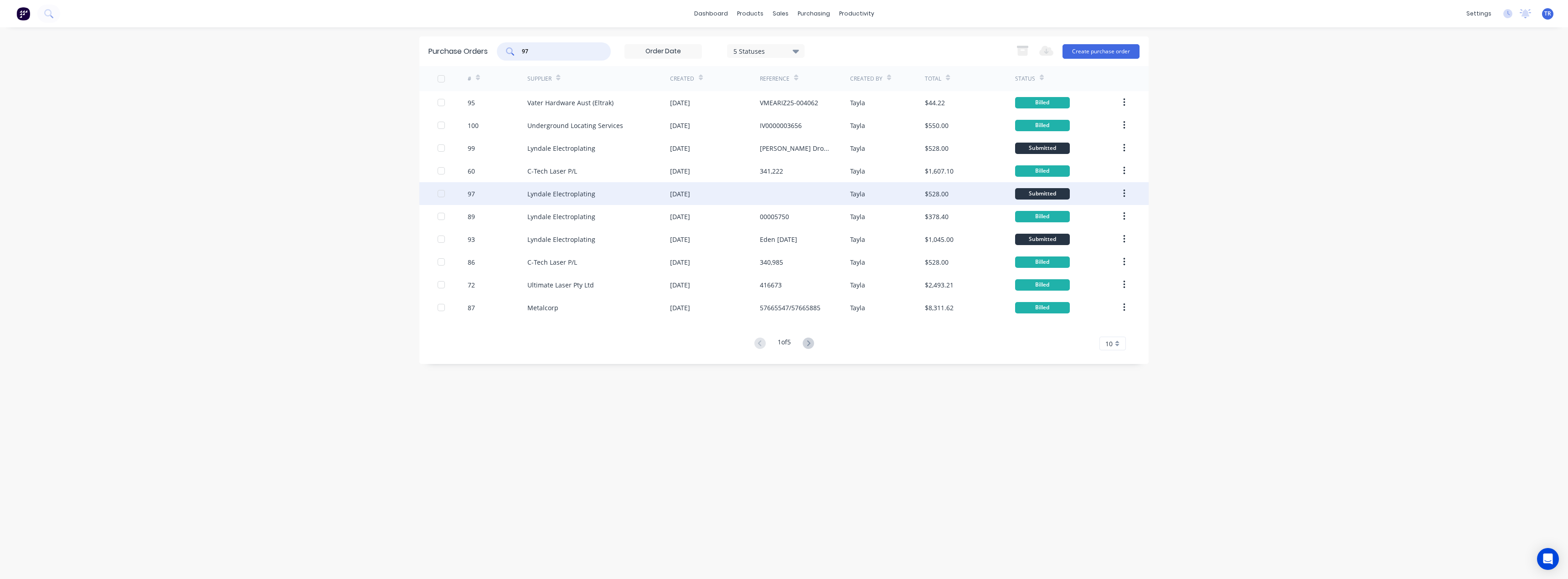
type input "97"
click at [581, 197] on div "Lyndale Electroplating" at bounding box center [561, 193] width 68 height 9
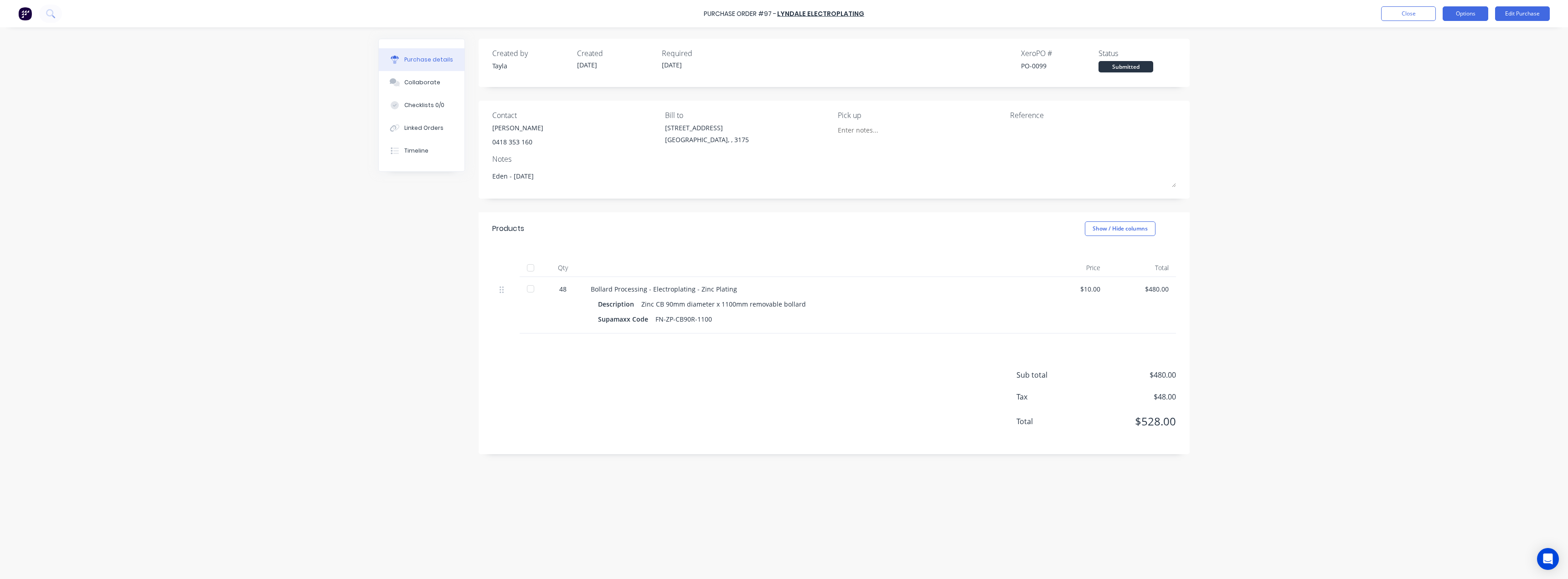
click at [1462, 16] on button "Options" at bounding box center [1465, 13] width 45 height 14
click at [1446, 34] on div "Print / Email" at bounding box center [1445, 37] width 70 height 13
click at [1437, 68] on div "Without pricing" at bounding box center [1445, 73] width 70 height 13
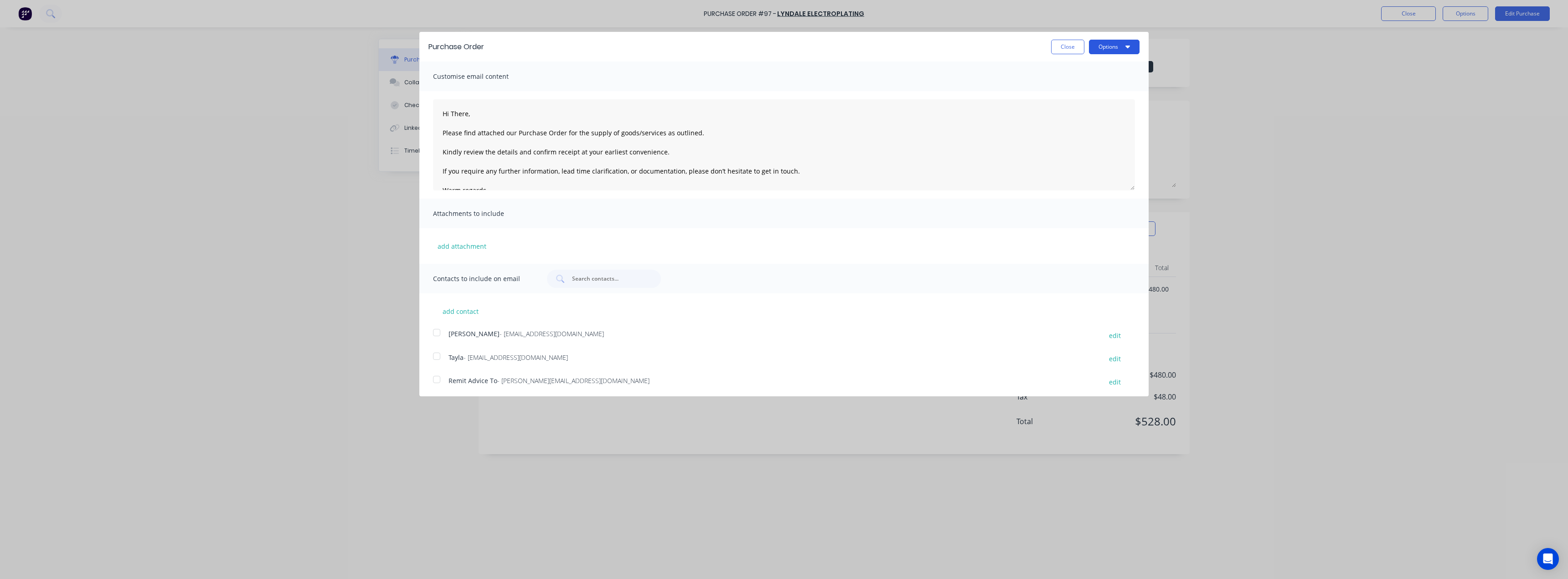
click at [1108, 53] on button "Options" at bounding box center [1114, 47] width 50 height 14
click at [1089, 71] on div "Print" at bounding box center [1096, 70] width 70 height 13
click at [1051, 45] on button "Close" at bounding box center [1068, 47] width 34 height 14
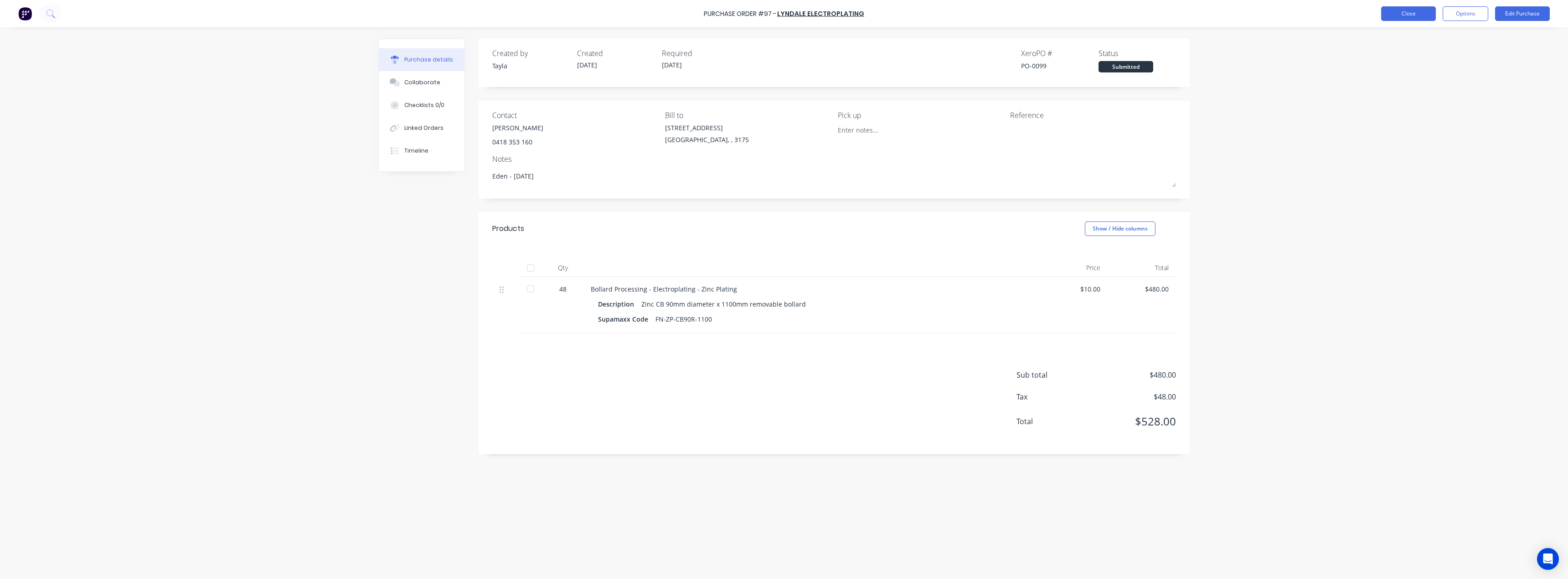
click at [1409, 16] on button "Close" at bounding box center [1409, 13] width 55 height 14
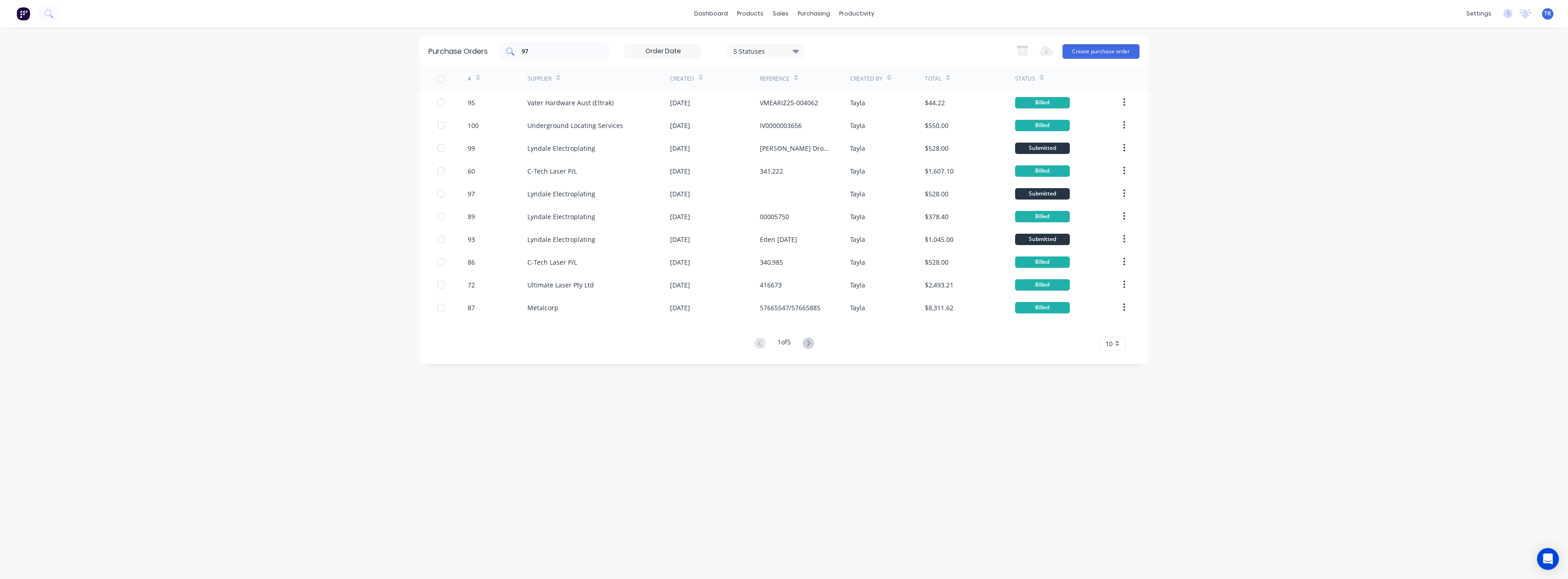
drag, startPoint x: 521, startPoint y: 52, endPoint x: 529, endPoint y: 52, distance: 8.0
click at [529, 52] on div "97" at bounding box center [554, 51] width 114 height 18
click at [526, 52] on input "97" at bounding box center [559, 51] width 76 height 9
type input "93"
click at [412, 75] on div "dashboard products sales purchasing productivity dashboard products Product Cat…" at bounding box center [784, 289] width 1568 height 579
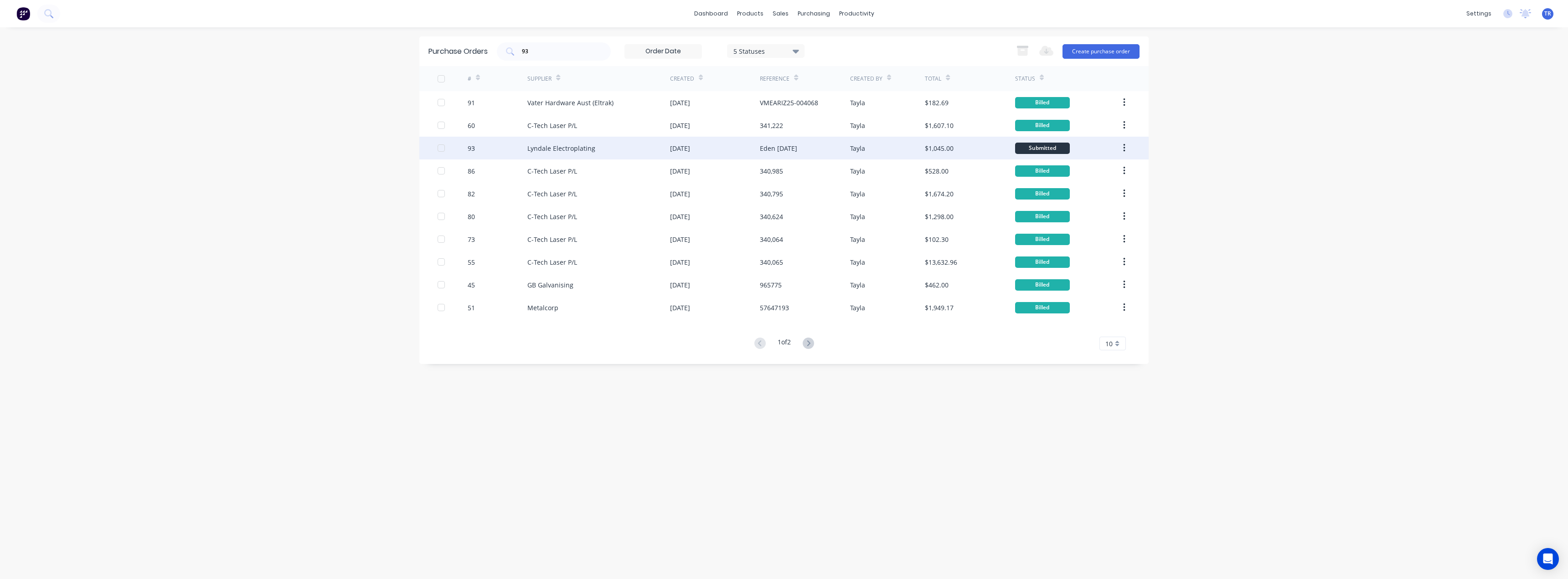
click at [557, 145] on div "Lyndale Electroplating" at bounding box center [561, 148] width 68 height 9
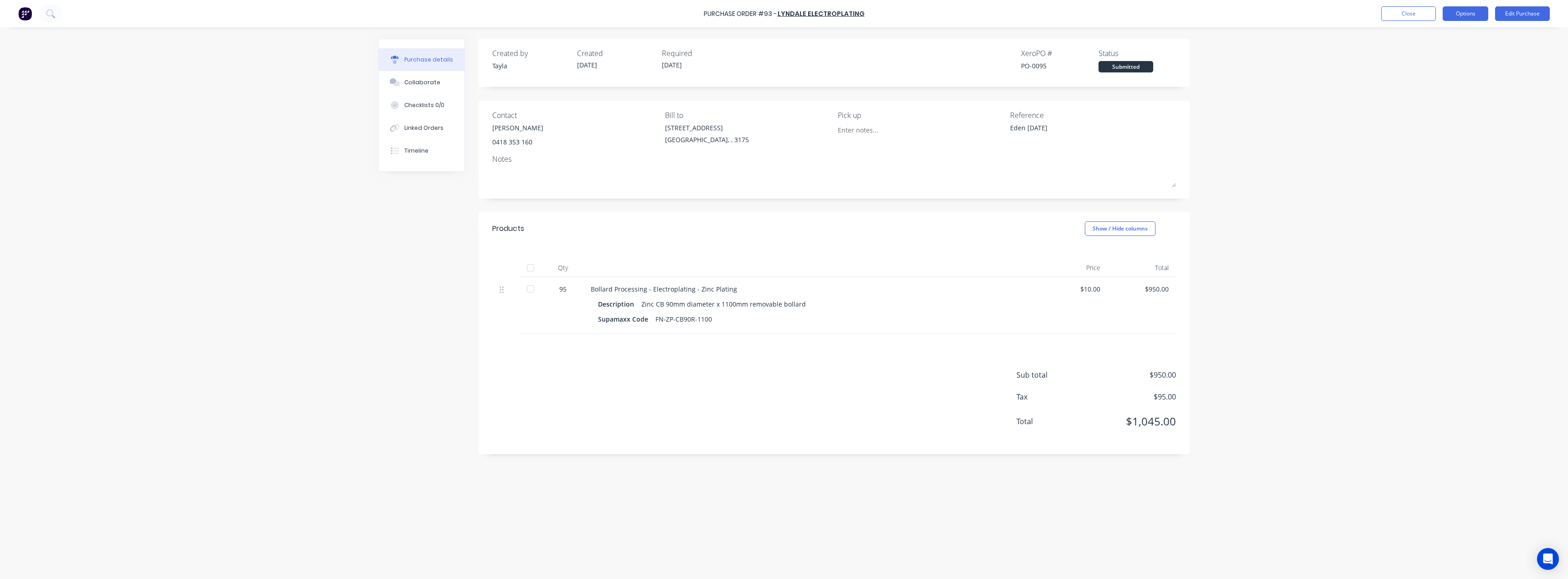
click at [1470, 12] on button "Options" at bounding box center [1465, 13] width 45 height 14
click at [1448, 40] on div "Print / Email" at bounding box center [1445, 37] width 70 height 13
click at [1436, 73] on div "Without pricing" at bounding box center [1445, 73] width 70 height 13
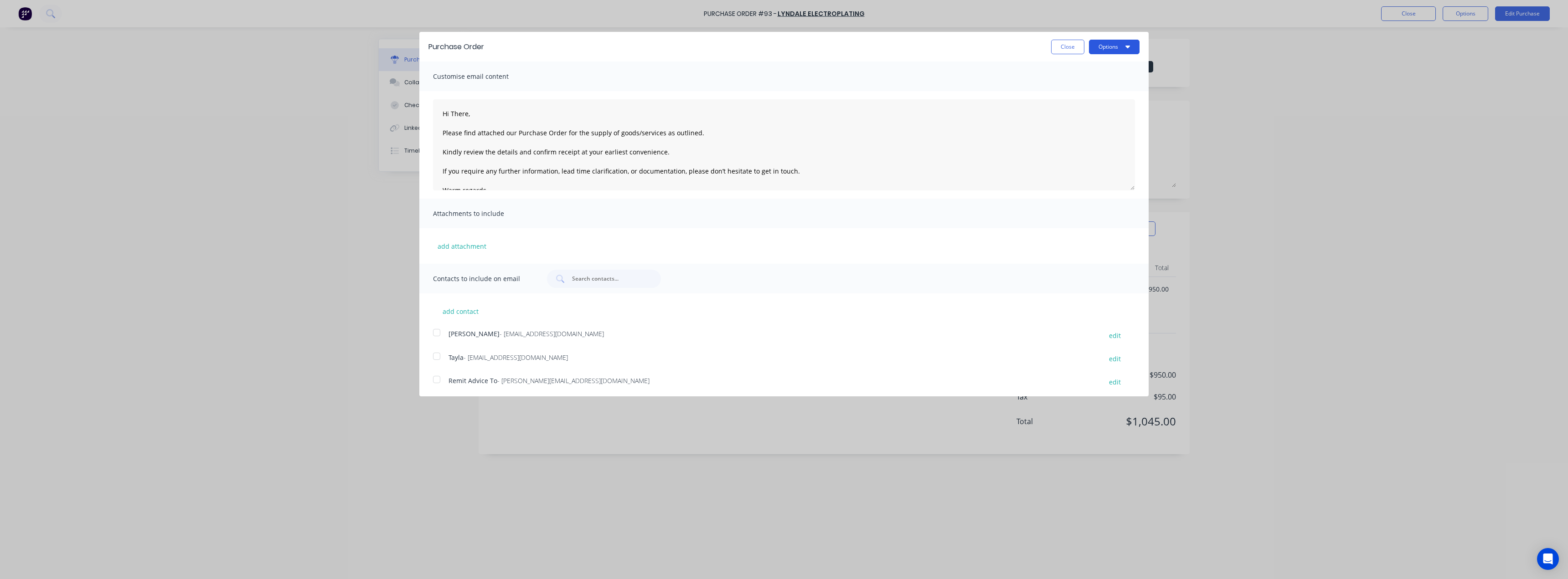
click at [1116, 49] on button "Options" at bounding box center [1114, 47] width 50 height 14
click at [1114, 65] on div "Print" at bounding box center [1096, 70] width 70 height 13
click at [1051, 43] on button "Close" at bounding box center [1068, 47] width 34 height 14
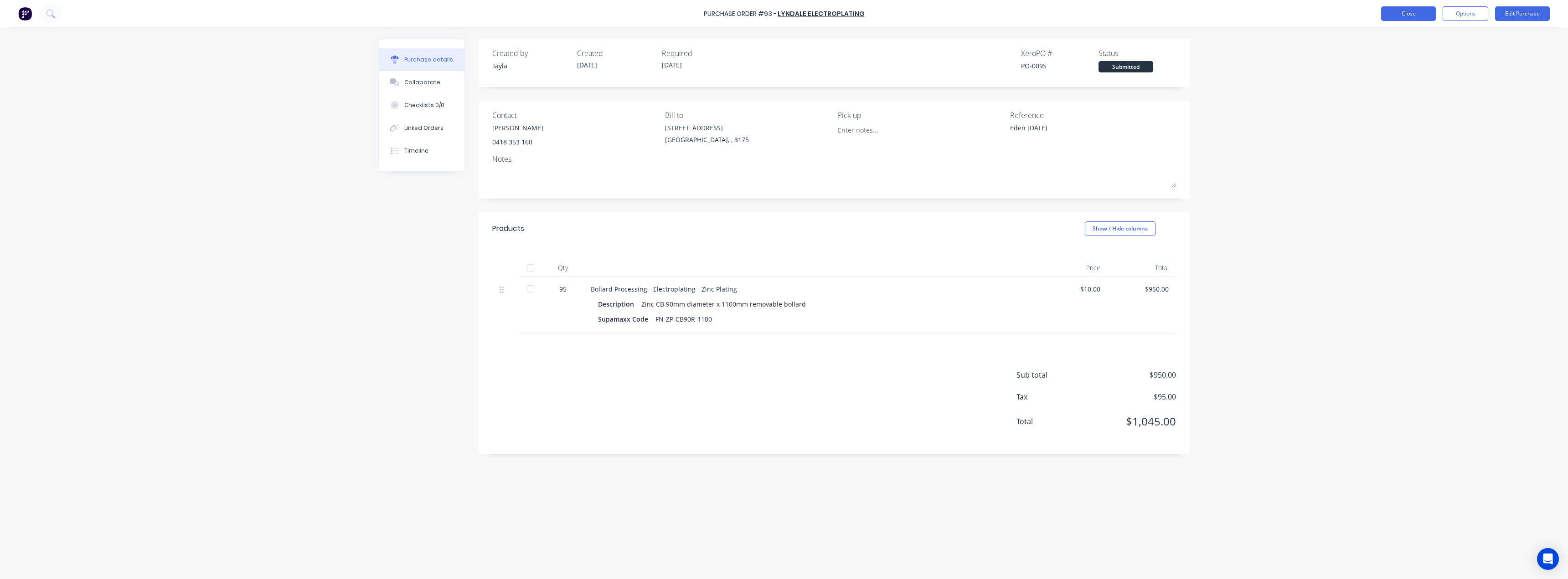
click at [1392, 12] on button "Close" at bounding box center [1409, 13] width 55 height 14
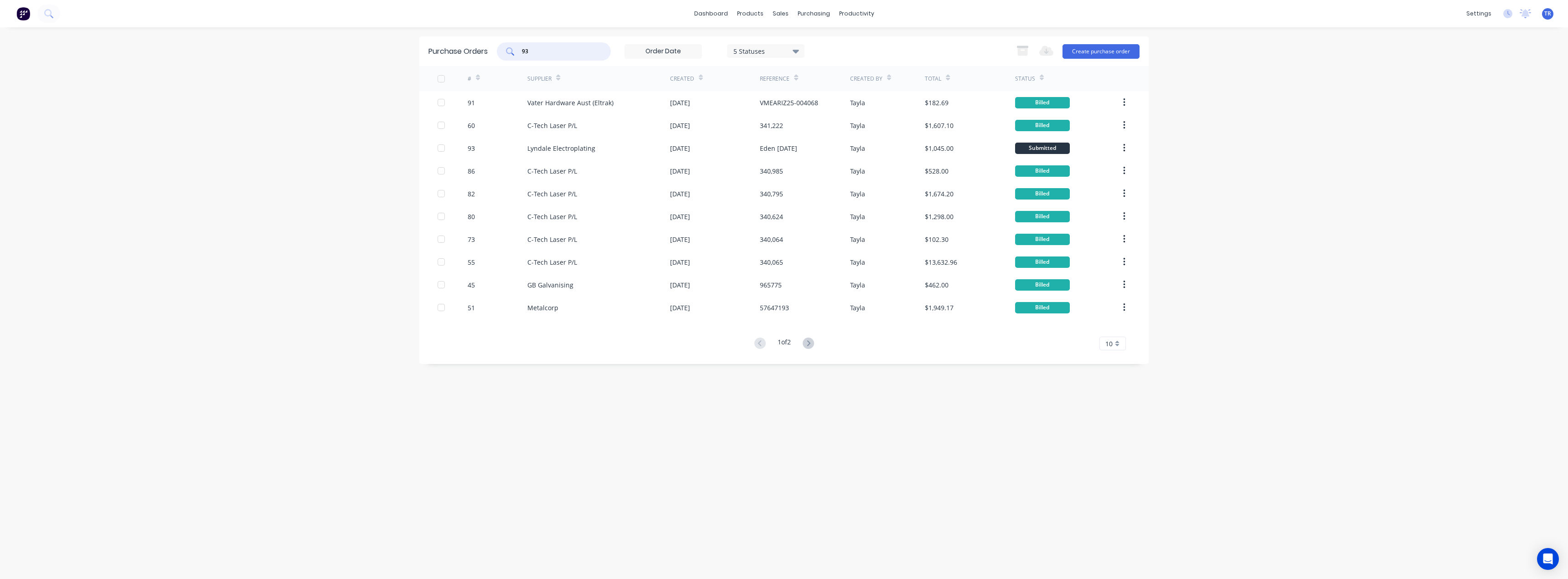
drag, startPoint x: 539, startPoint y: 49, endPoint x: 526, endPoint y: 49, distance: 13.0
click at [526, 49] on input "93" at bounding box center [559, 51] width 76 height 9
type input "9"
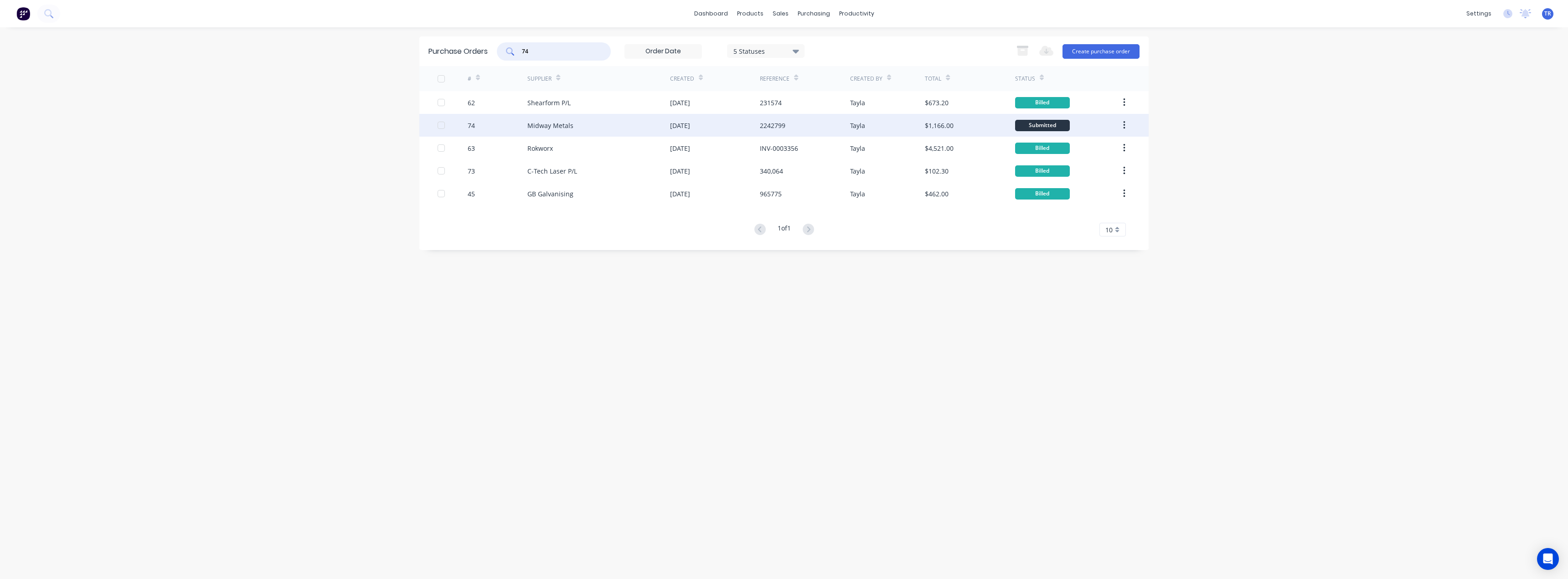
type input "74"
click at [577, 131] on div "Midway Metals" at bounding box center [598, 125] width 142 height 23
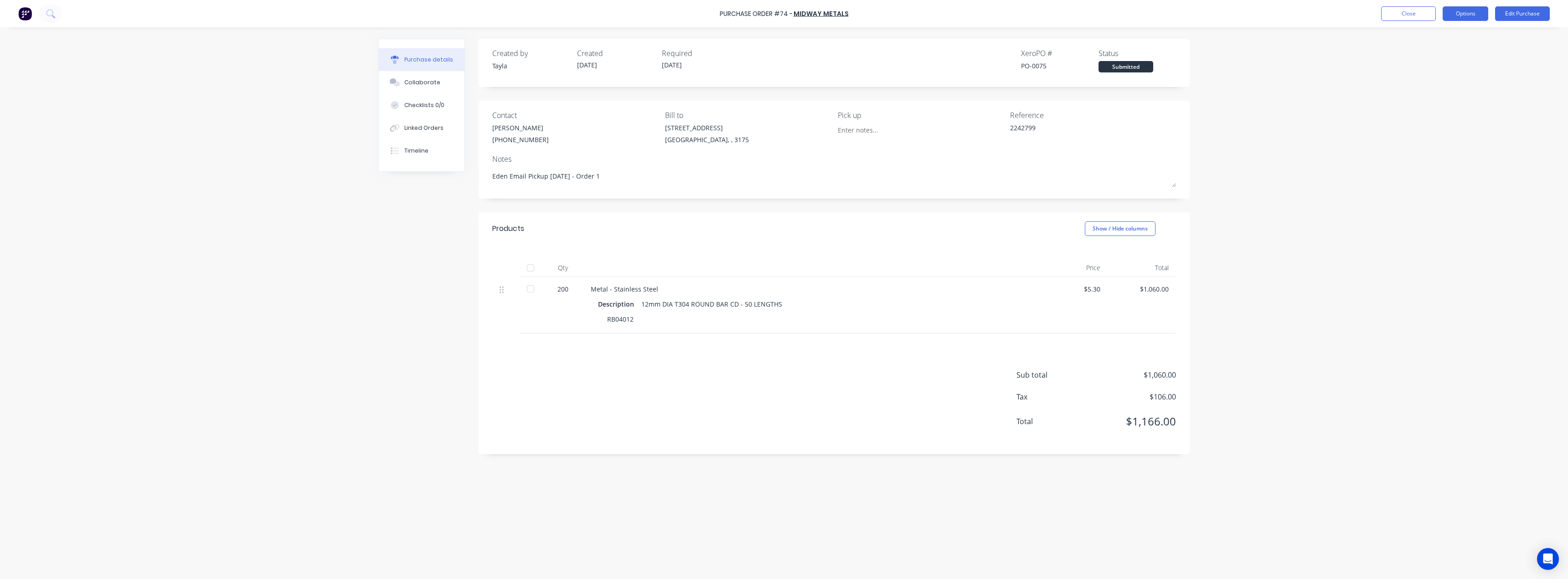
click at [1465, 17] on button "Options" at bounding box center [1465, 13] width 45 height 14
click at [1448, 33] on div "Print / Email" at bounding box center [1445, 37] width 70 height 13
click at [1438, 70] on div "Without pricing" at bounding box center [1445, 73] width 70 height 13
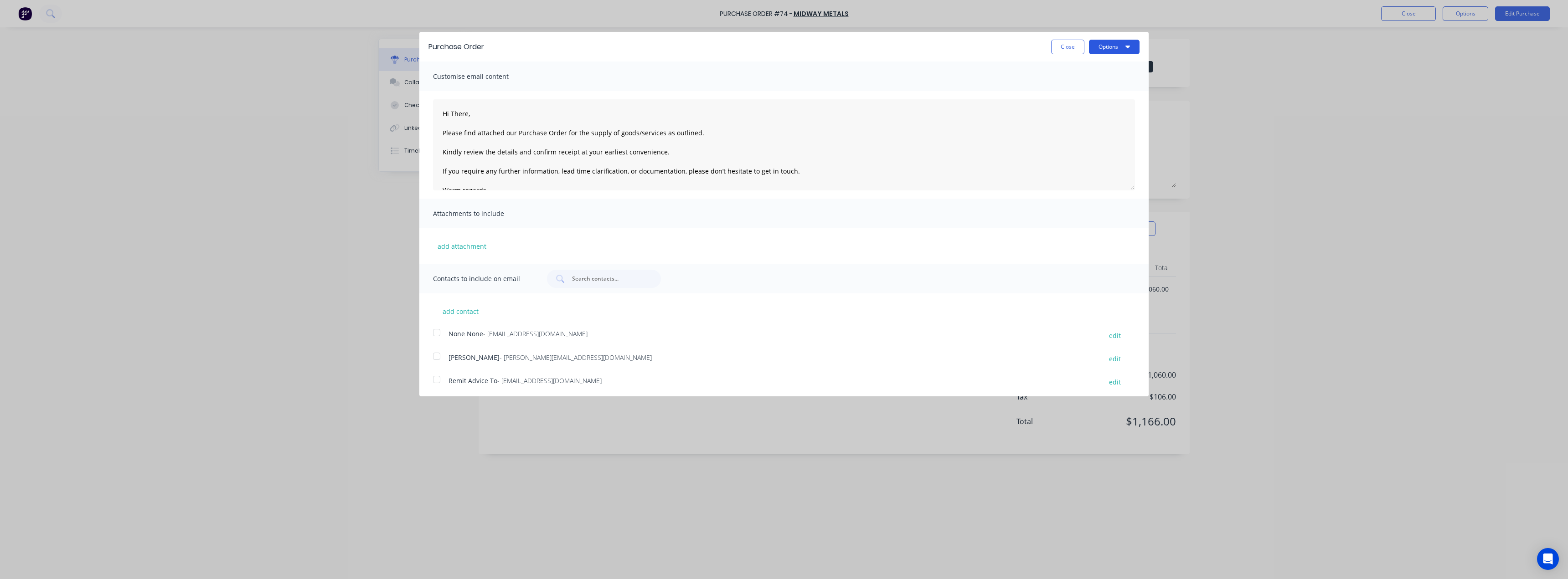
click at [1103, 48] on button "Options" at bounding box center [1114, 47] width 50 height 14
click at [1093, 65] on div "Print" at bounding box center [1096, 70] width 70 height 13
click at [1051, 44] on button "Close" at bounding box center [1068, 47] width 34 height 14
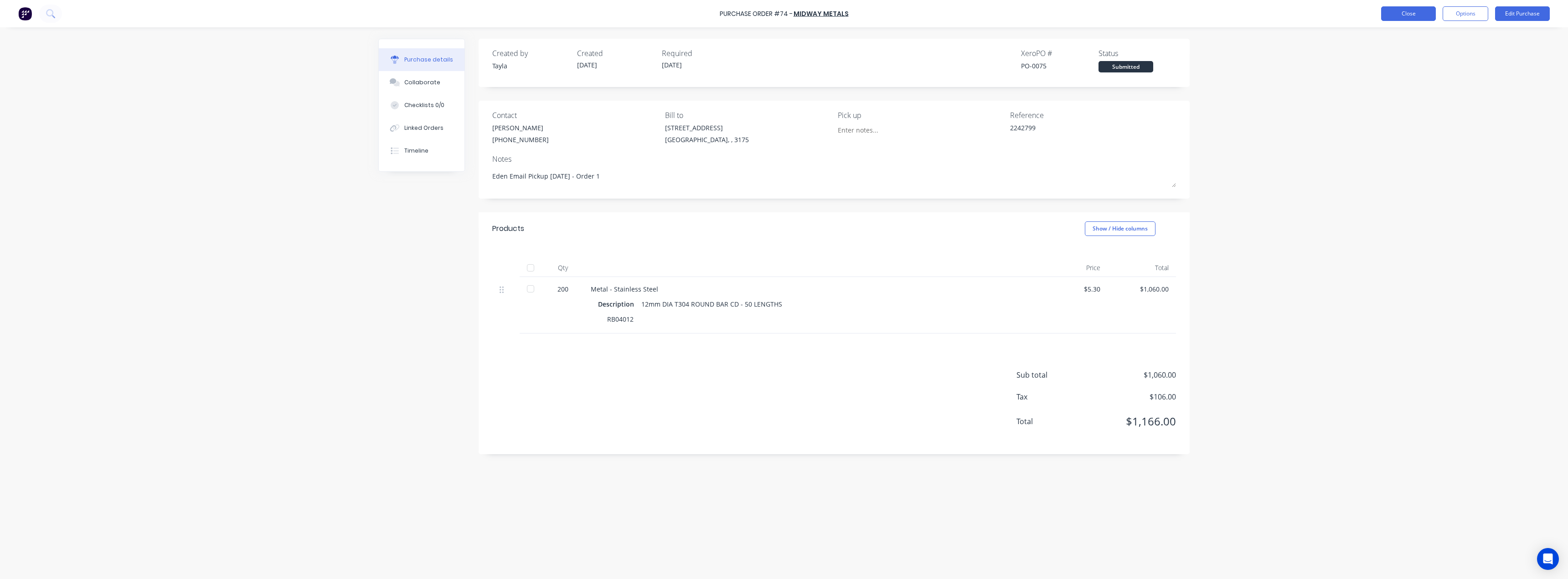
click at [1404, 20] on button "Close" at bounding box center [1409, 13] width 55 height 14
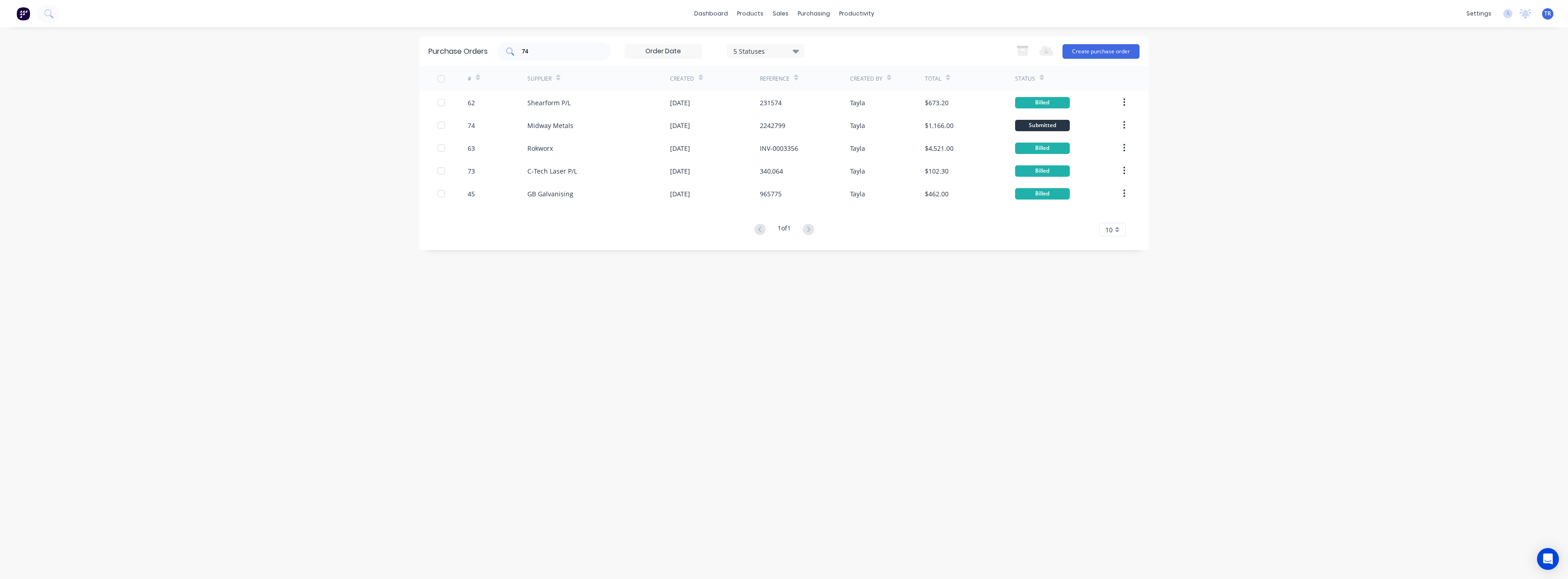
click at [518, 56] on div "74" at bounding box center [554, 51] width 114 height 18
click at [524, 52] on input "74" at bounding box center [559, 51] width 76 height 9
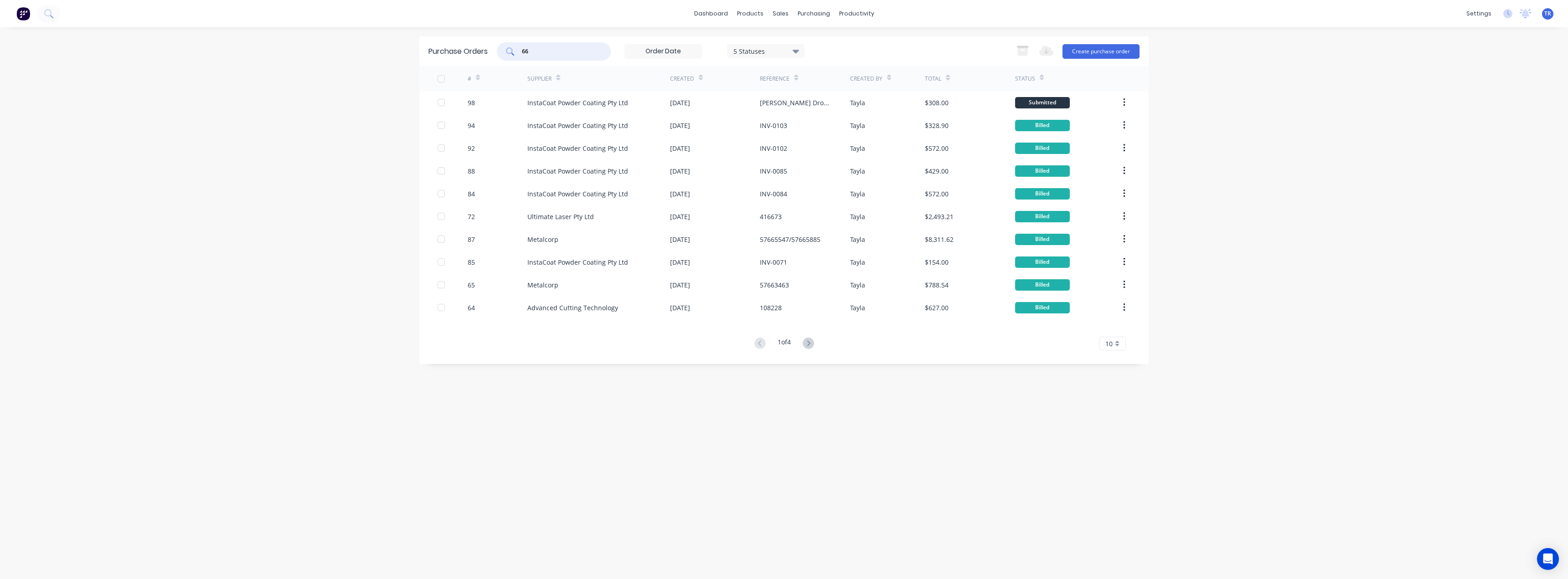
type input "66"
click at [483, 106] on div "98" at bounding box center [498, 103] width 60 height 23
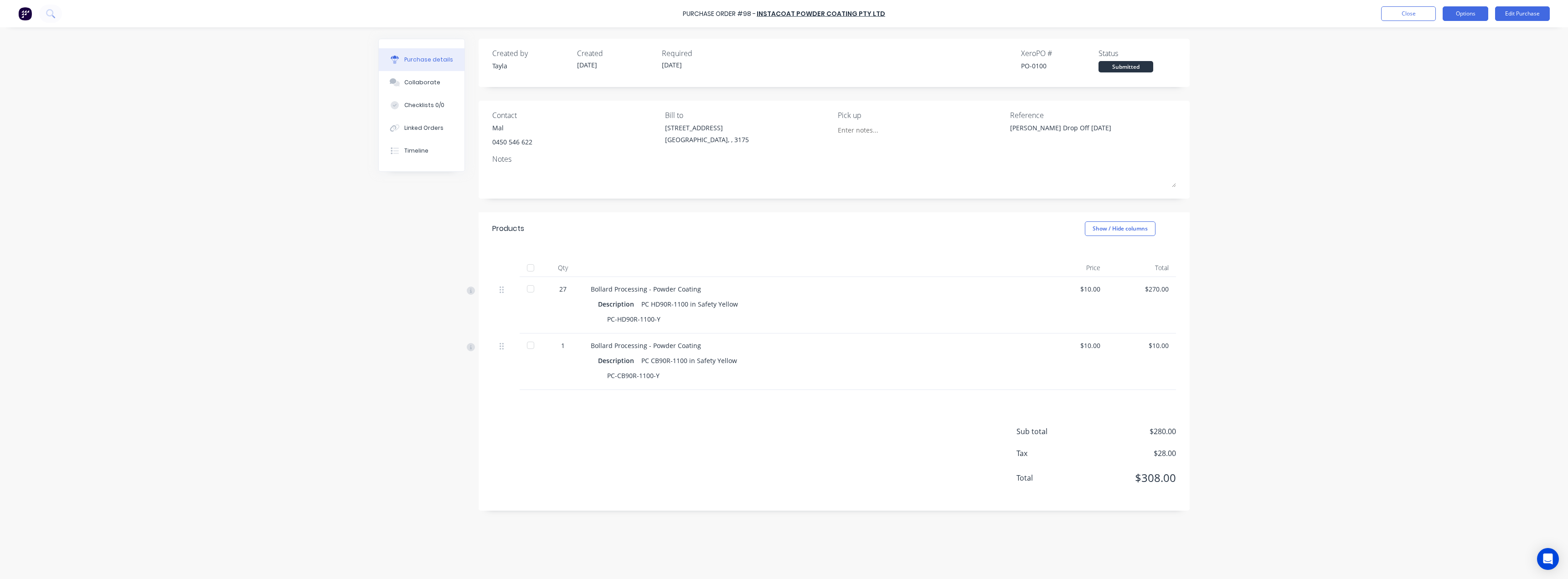
click at [1454, 11] on button "Options" at bounding box center [1465, 13] width 45 height 14
click at [1427, 38] on div "Print / Email" at bounding box center [1445, 37] width 70 height 13
click at [1419, 68] on div "Without pricing" at bounding box center [1445, 73] width 70 height 13
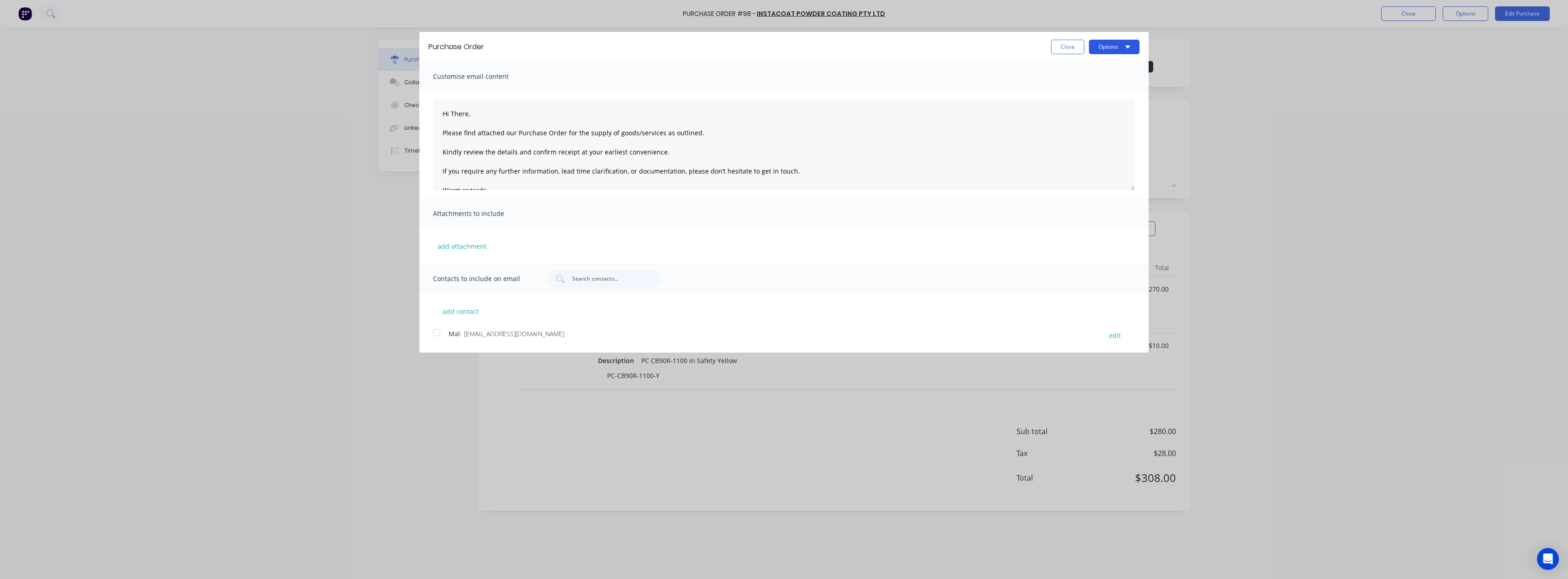
click at [1135, 47] on button "Options" at bounding box center [1114, 47] width 50 height 14
click at [1128, 62] on button "Print" at bounding box center [1096, 70] width 86 height 18
click at [1060, 50] on button "Close" at bounding box center [1068, 47] width 34 height 14
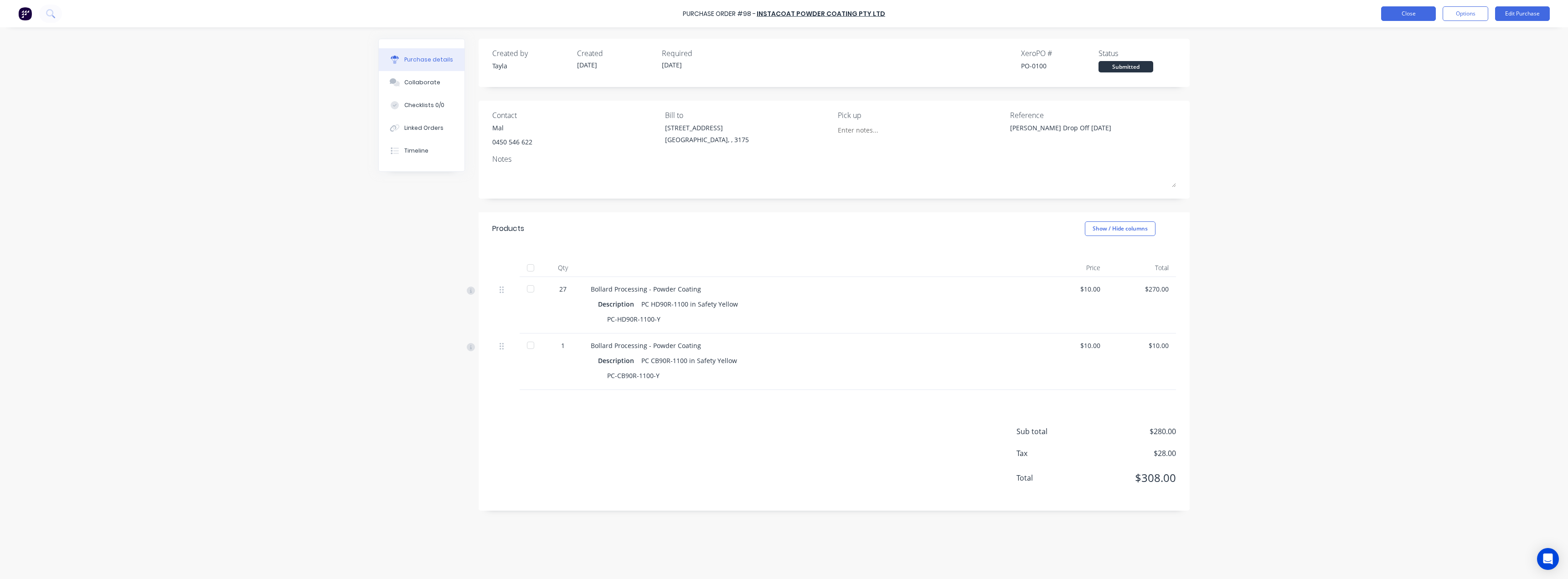
click at [1388, 17] on button "Close" at bounding box center [1409, 13] width 55 height 14
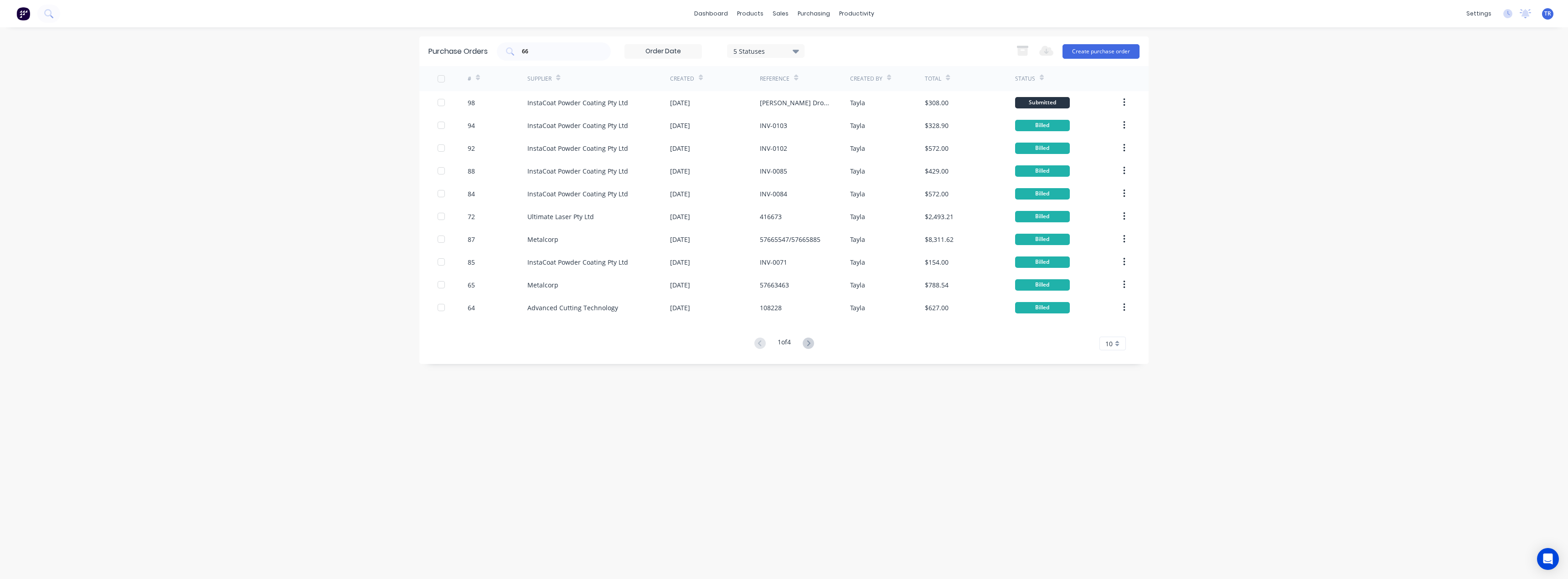
drag, startPoint x: 511, startPoint y: 58, endPoint x: 491, endPoint y: 60, distance: 20.1
click at [491, 60] on div "Purchase Orders 66 5 Statuses 5 Statuses Export to Excel (XLSX) Create purchase…" at bounding box center [784, 52] width 730 height 30
click at [533, 50] on input "66" at bounding box center [559, 51] width 76 height 9
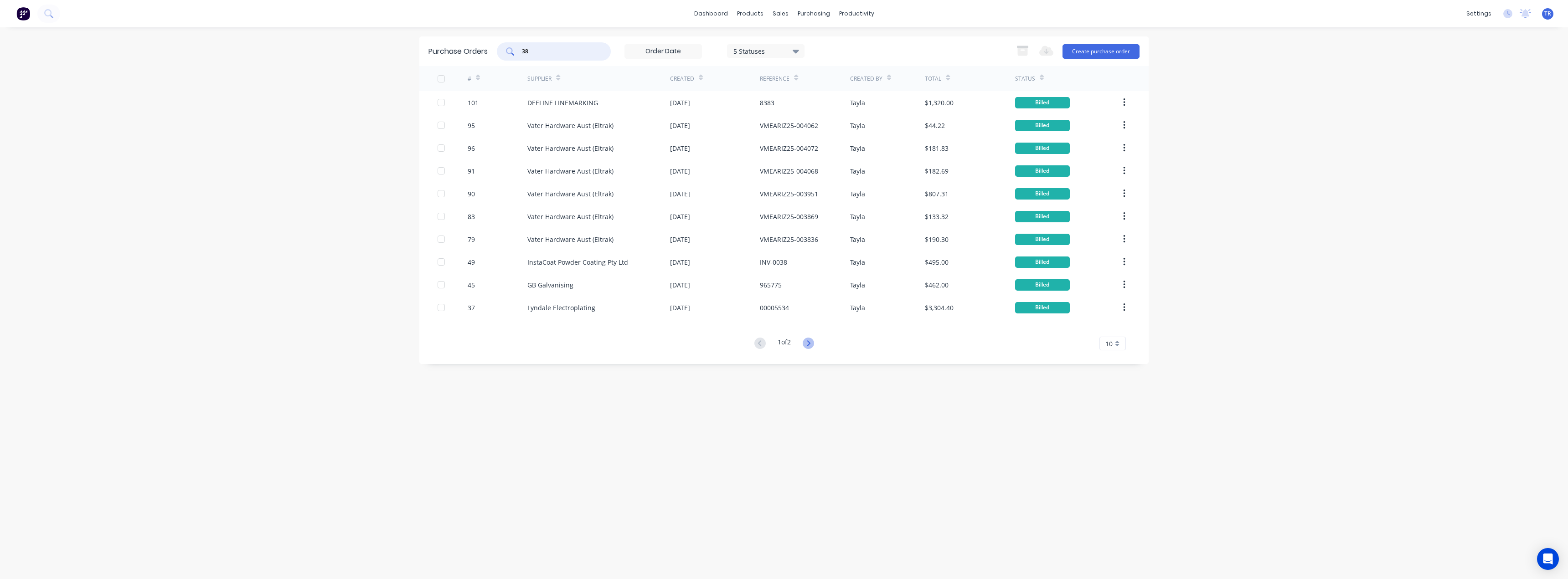
type input "38"
click at [812, 341] on icon at bounding box center [809, 343] width 11 height 11
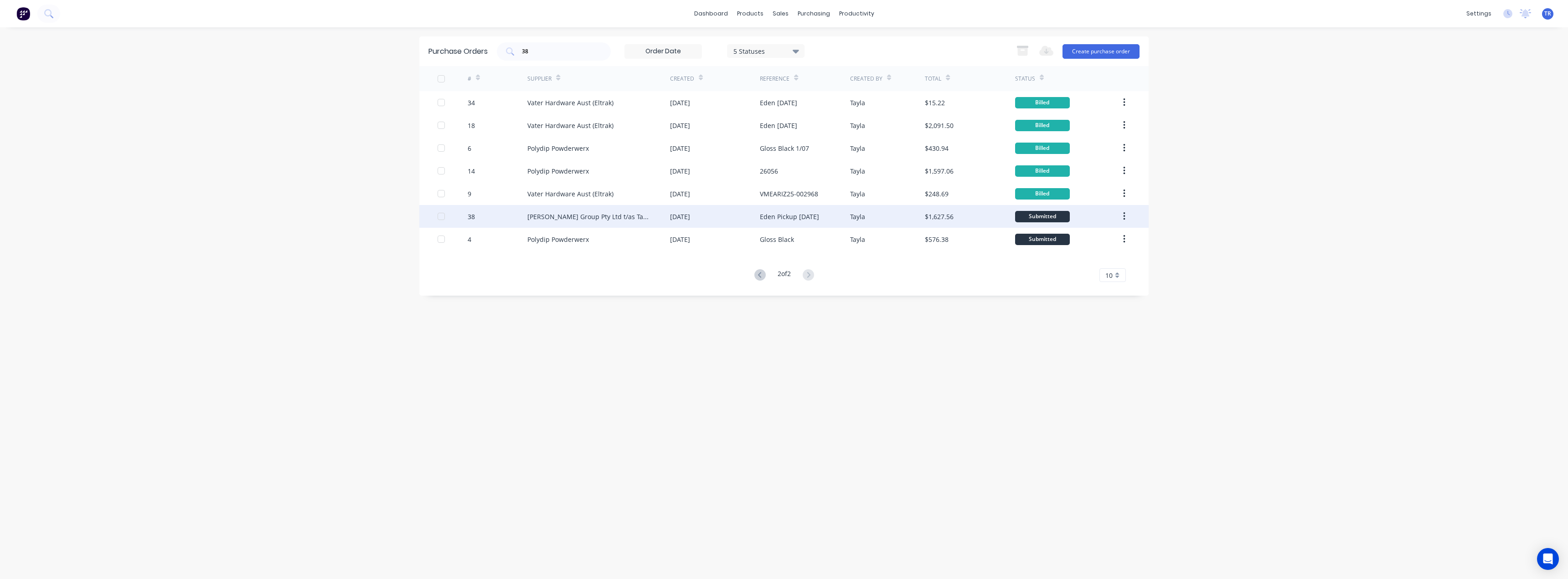
click at [532, 218] on div "[PERSON_NAME] Group Pty Ltd t/as Tactile Innovations" at bounding box center [590, 216] width 124 height 9
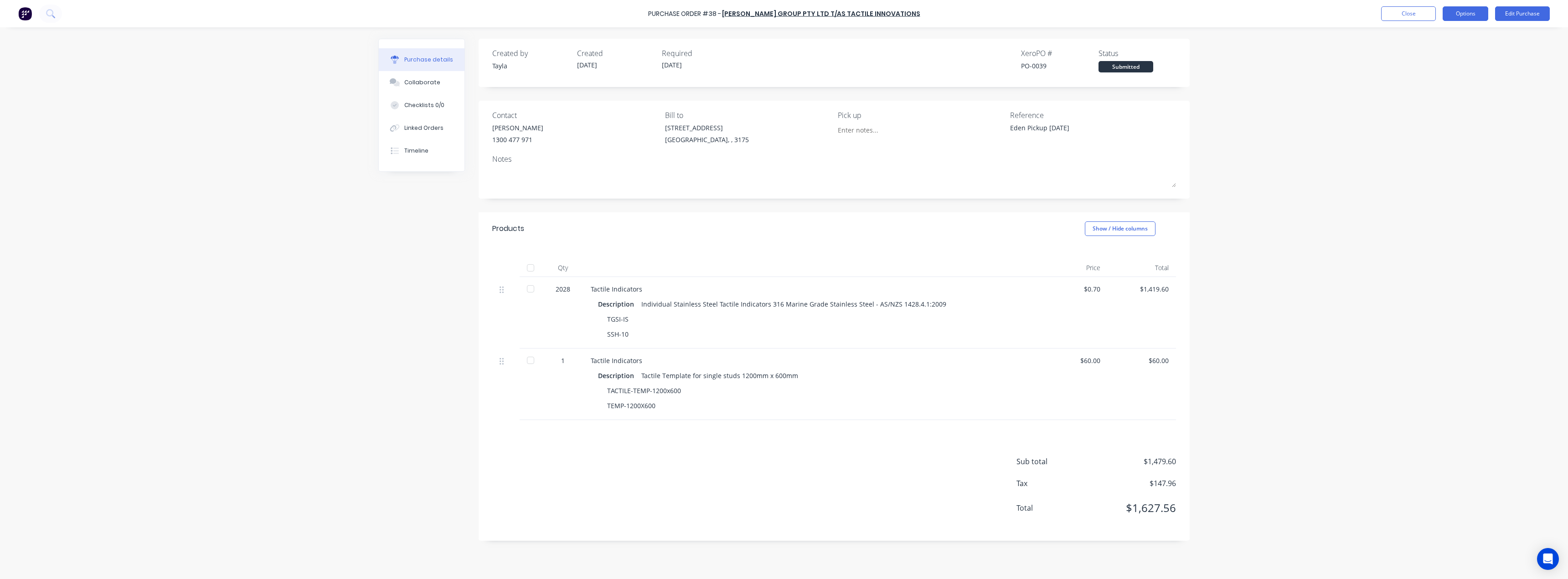
click at [1454, 15] on button "Options" at bounding box center [1465, 13] width 45 height 14
click at [1437, 37] on div "Print / Email" at bounding box center [1445, 37] width 70 height 13
click at [1429, 72] on div "Without pricing" at bounding box center [1445, 73] width 70 height 13
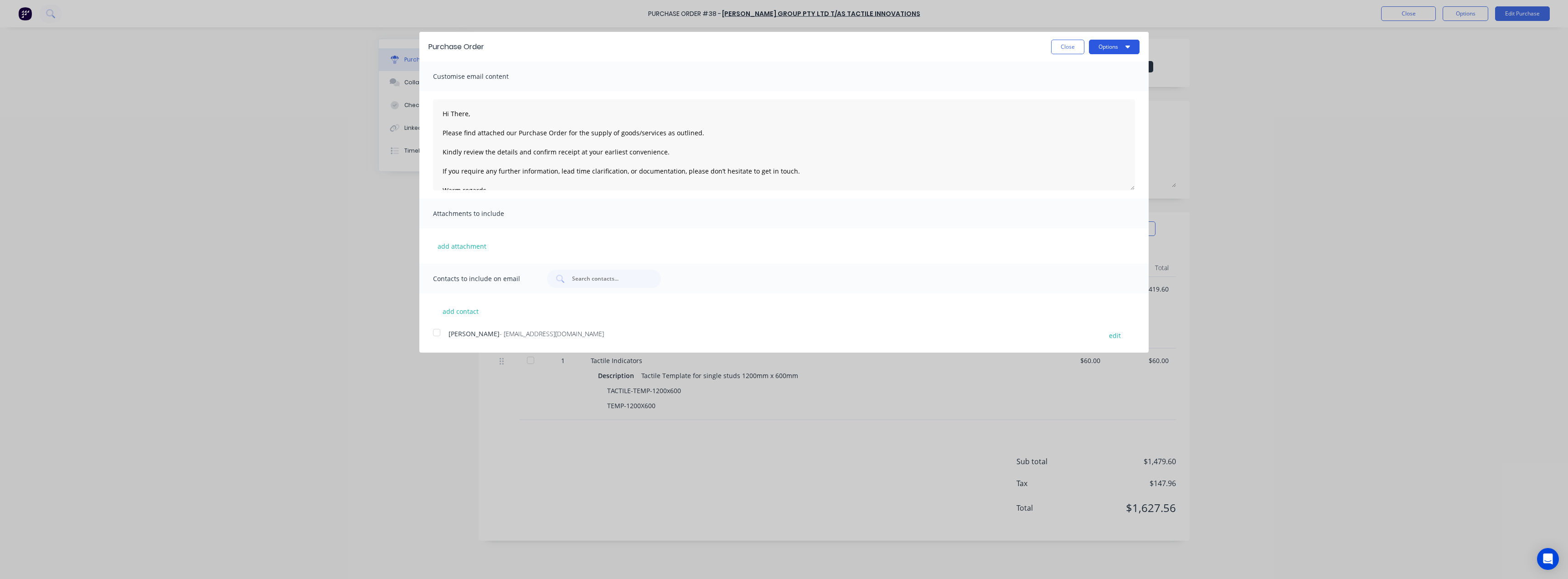
click at [1121, 50] on button "Options" at bounding box center [1114, 47] width 50 height 14
click at [1114, 74] on div "Print" at bounding box center [1096, 70] width 70 height 13
click at [1059, 50] on button "Close" at bounding box center [1068, 47] width 34 height 14
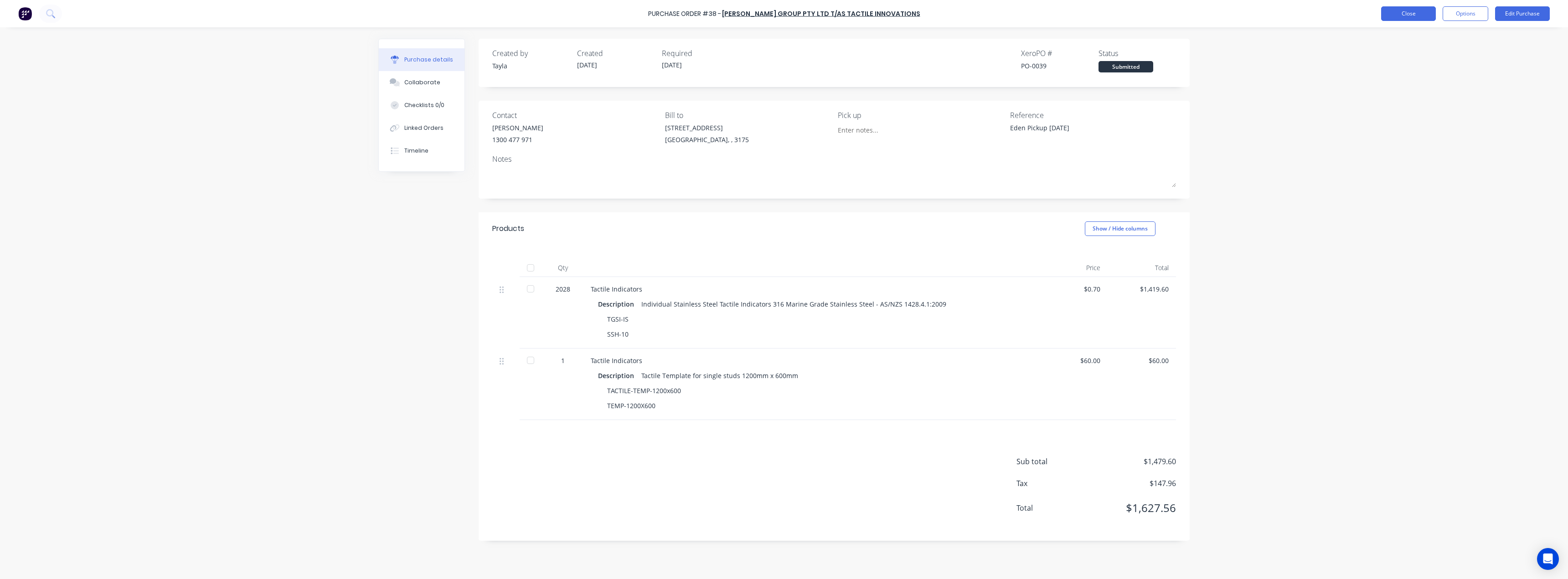
click at [1393, 17] on button "Close" at bounding box center [1409, 13] width 55 height 14
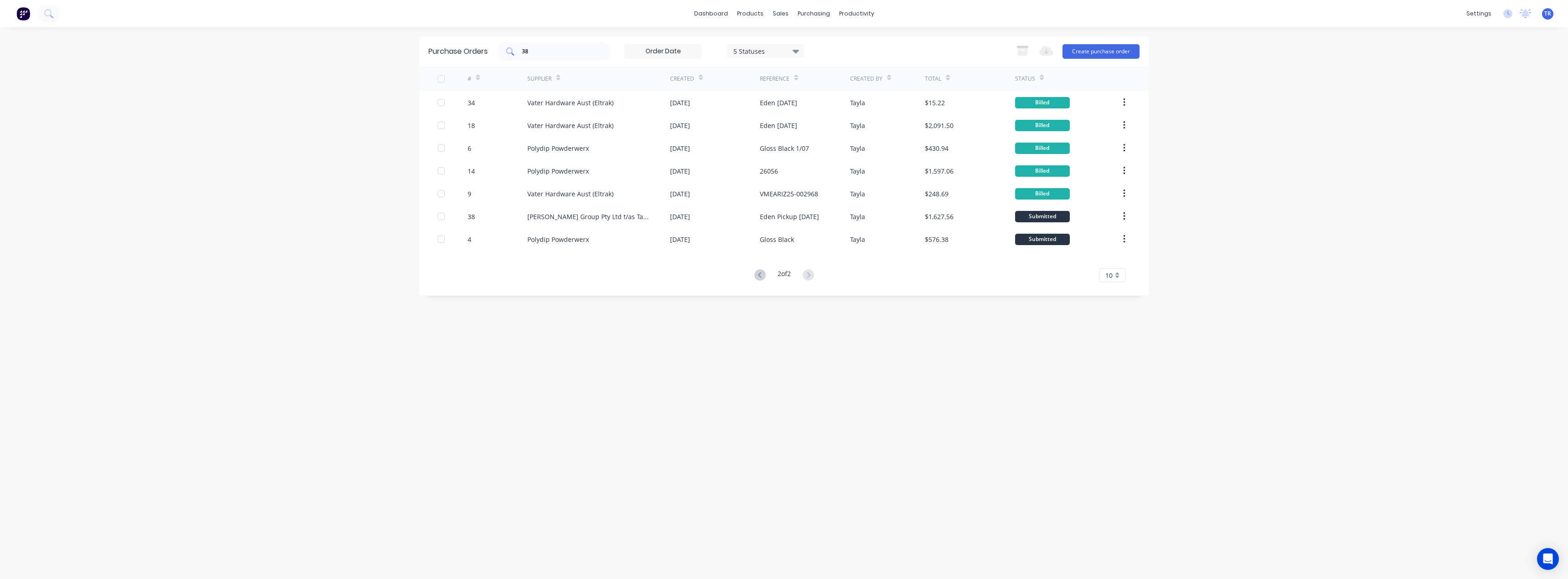
click at [549, 55] on input "38" at bounding box center [559, 51] width 76 height 9
click at [822, 63] on div "Suppliers" at bounding box center [833, 62] width 27 height 8
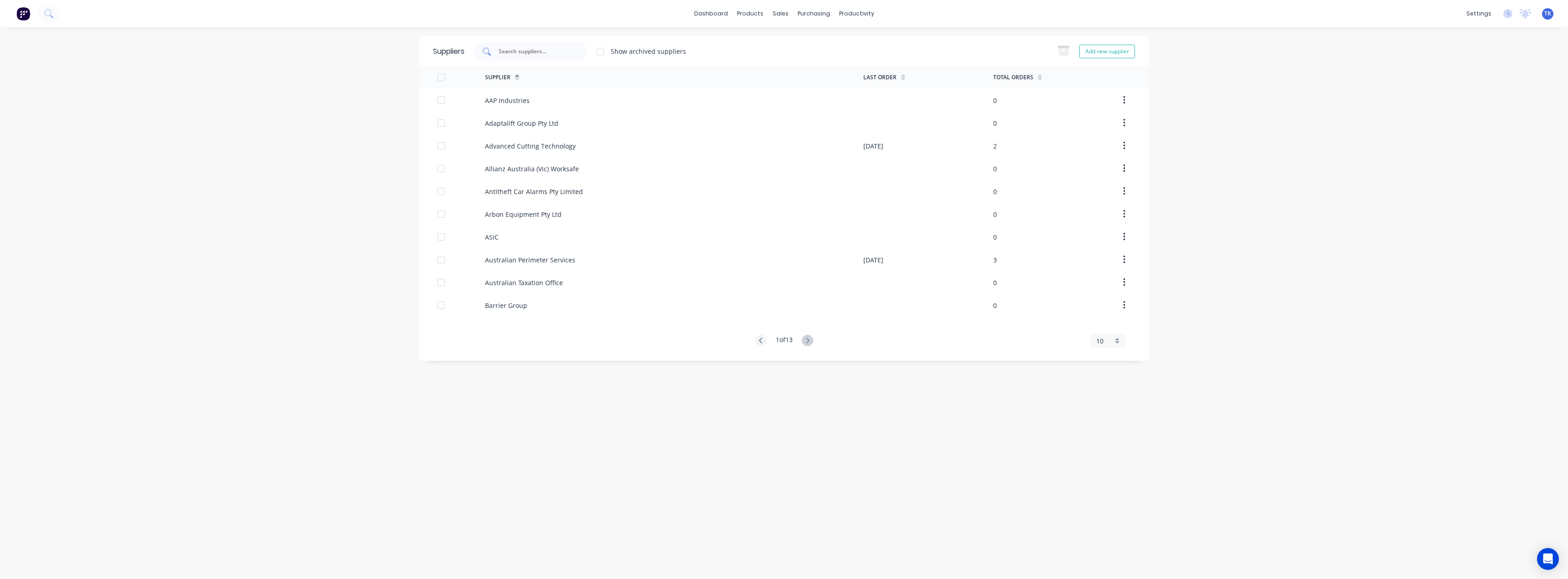
click at [570, 51] on input "text" at bounding box center [536, 51] width 76 height 9
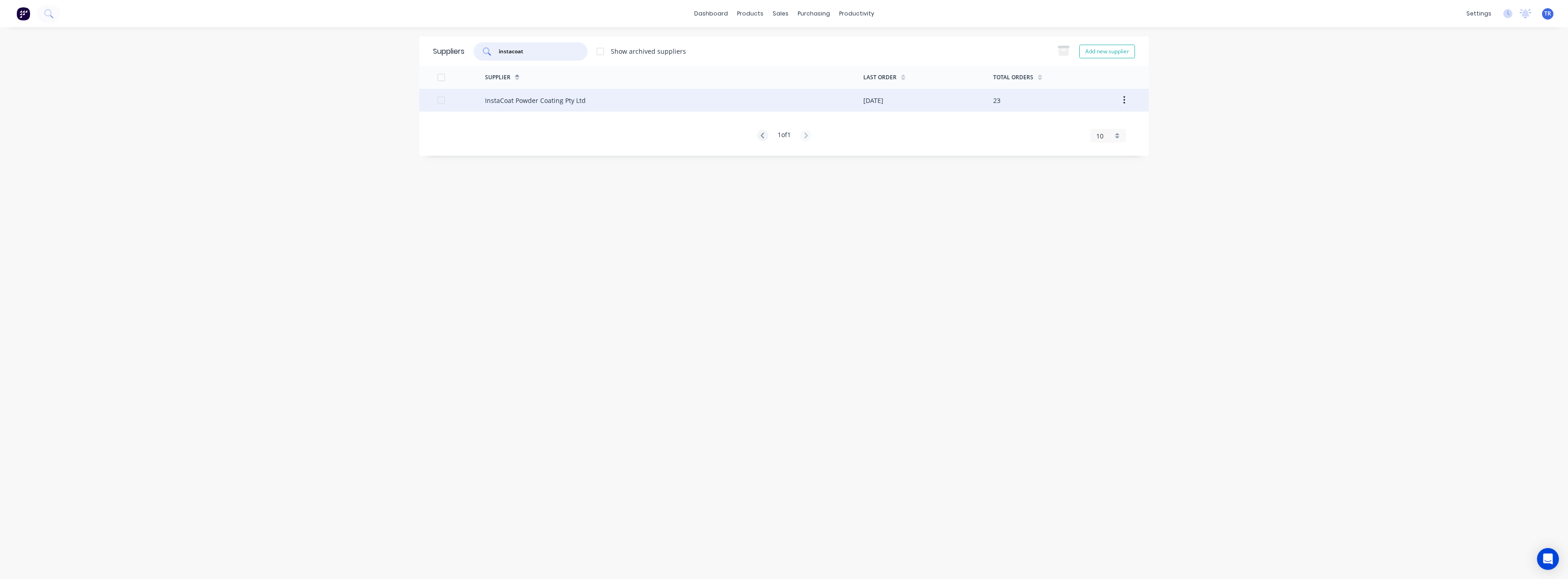
type input "instacoat"
click at [543, 98] on div "InstaCoat Powder Coating Pty Ltd" at bounding box center [536, 100] width 101 height 9
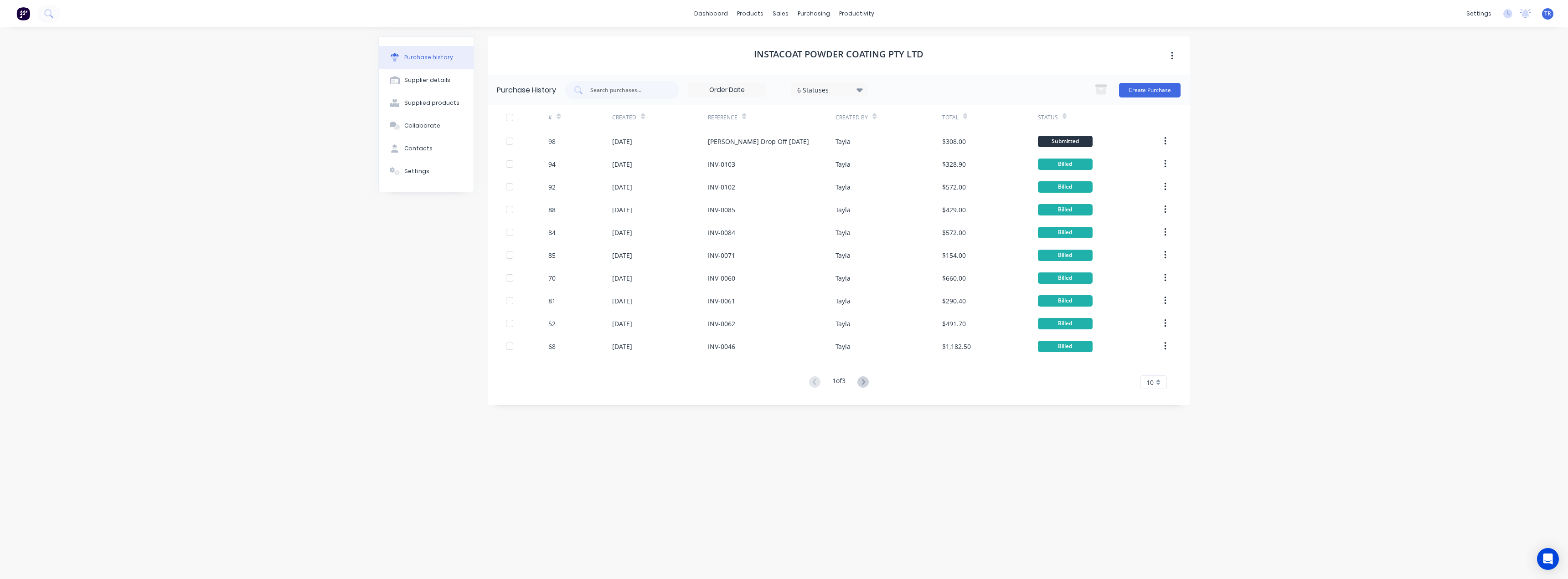
click at [857, 383] on button at bounding box center [863, 382] width 17 height 13
click at [856, 384] on button at bounding box center [863, 382] width 17 height 13
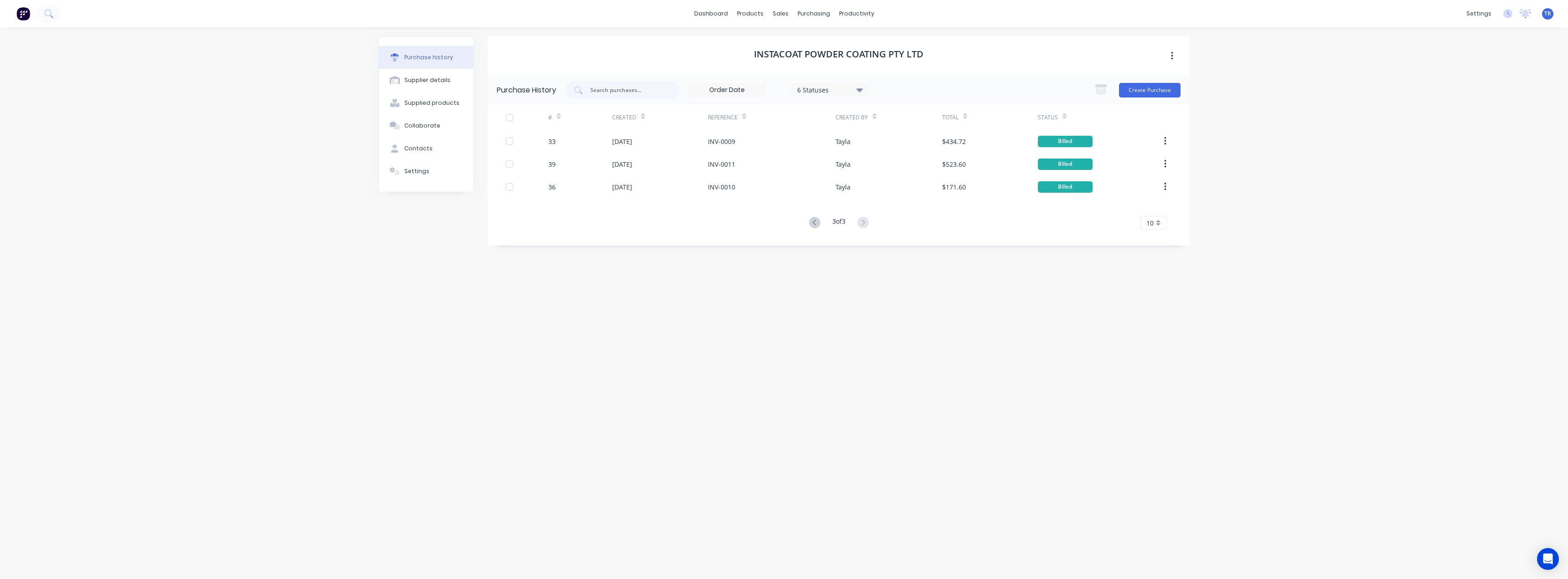
click at [641, 113] on div "Created" at bounding box center [628, 118] width 33 height 16
click at [641, 114] on icon at bounding box center [643, 116] width 4 height 7
click at [812, 223] on icon at bounding box center [815, 223] width 11 height 11
click at [817, 388] on button at bounding box center [814, 382] width 17 height 13
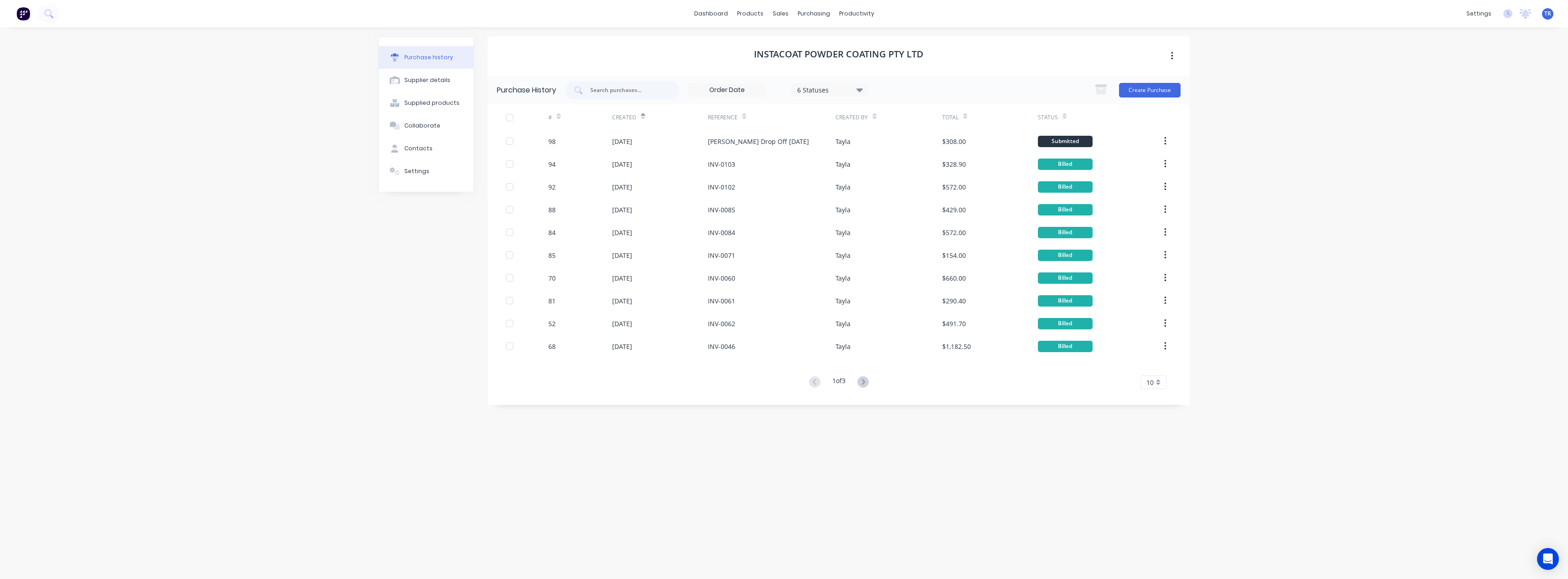
click at [643, 120] on div at bounding box center [643, 116] width 4 height 14
click at [641, 117] on icon at bounding box center [643, 118] width 4 height 2
click at [651, 141] on div "22 Jul 2025" at bounding box center [660, 141] width 96 height 23
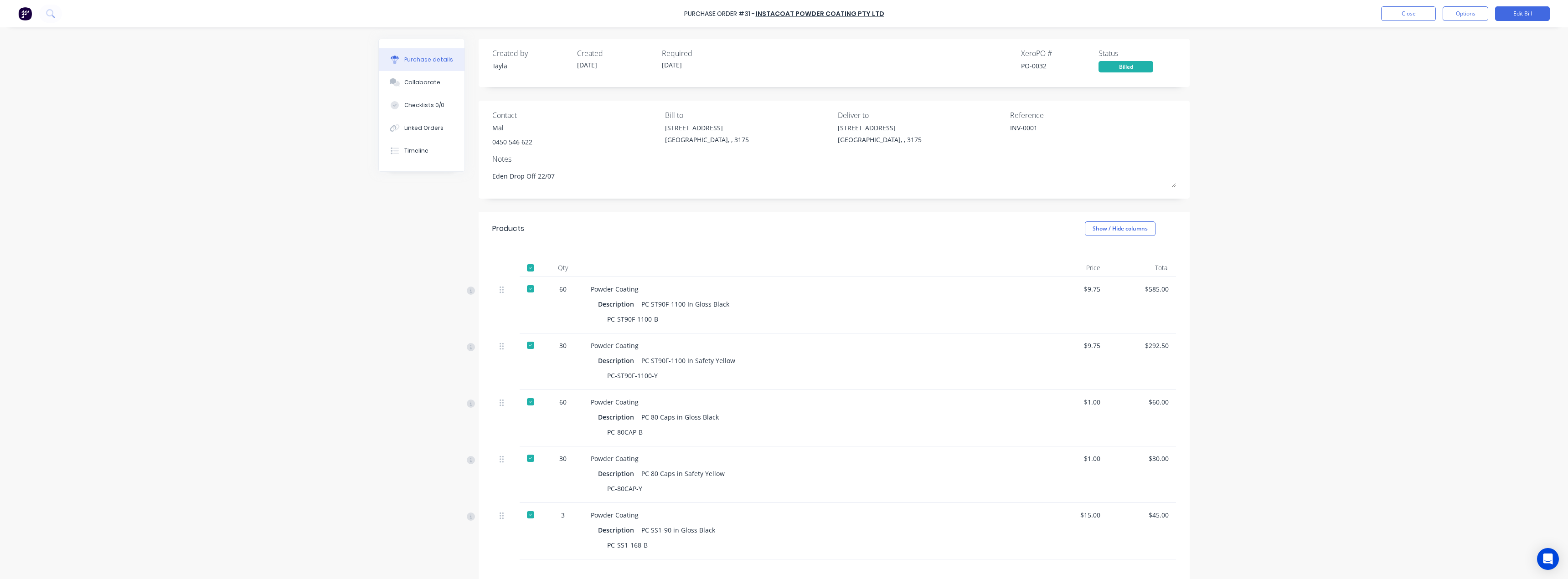
click at [1385, 21] on div "Purchase Order #31 - InstaCoat Powder Coating Pty Ltd Close Options Edit Bill" at bounding box center [784, 14] width 1568 height 27
click at [1388, 17] on button "Close" at bounding box center [1409, 13] width 55 height 14
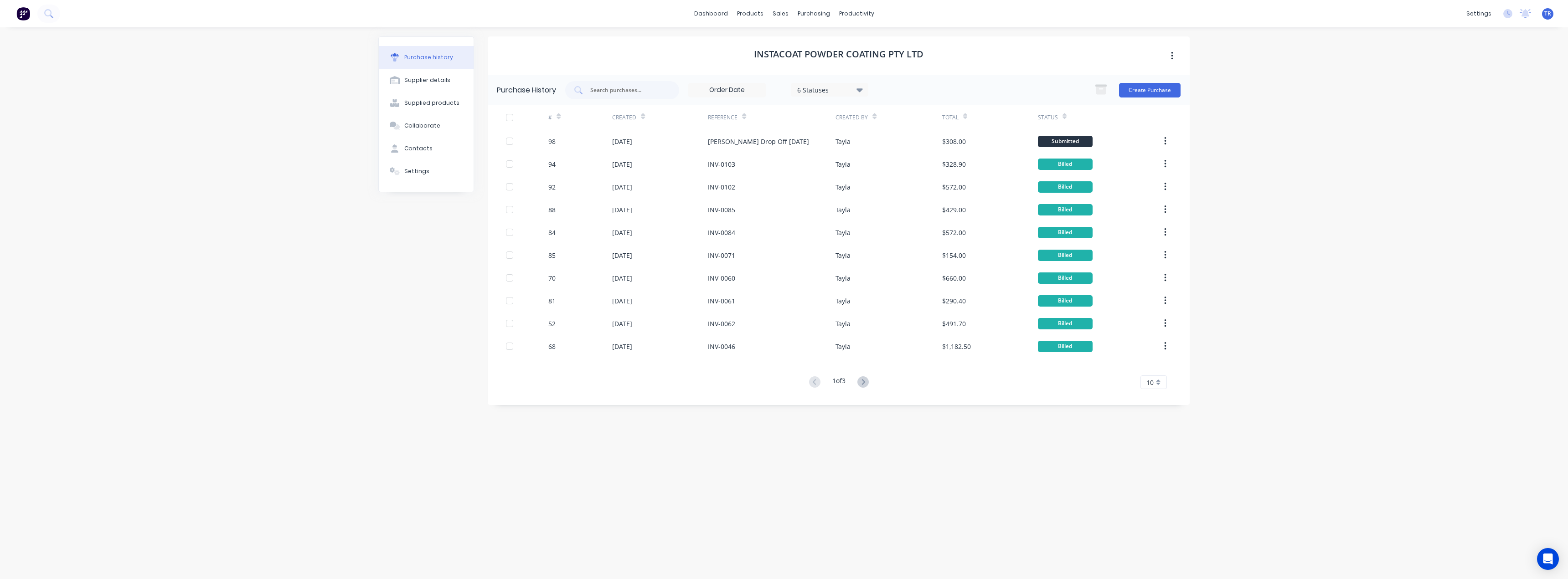
click at [643, 114] on icon at bounding box center [643, 116] width 4 height 7
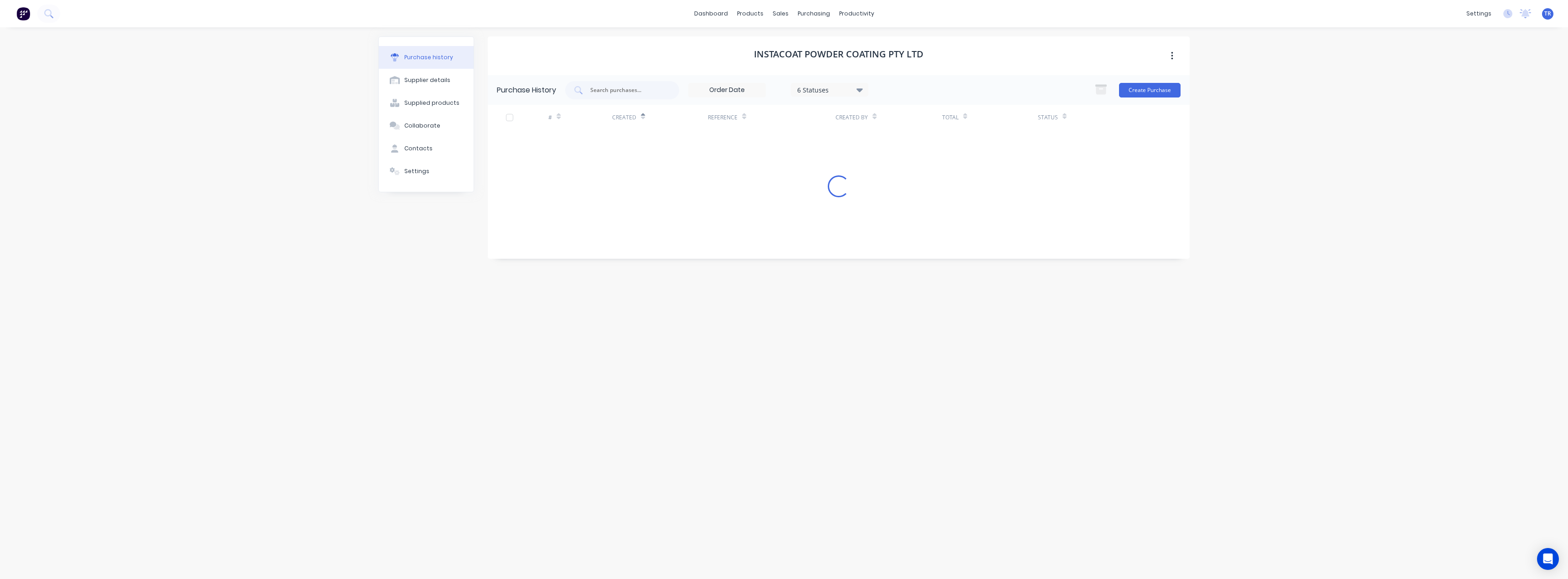
click at [643, 115] on icon at bounding box center [643, 116] width 4 height 7
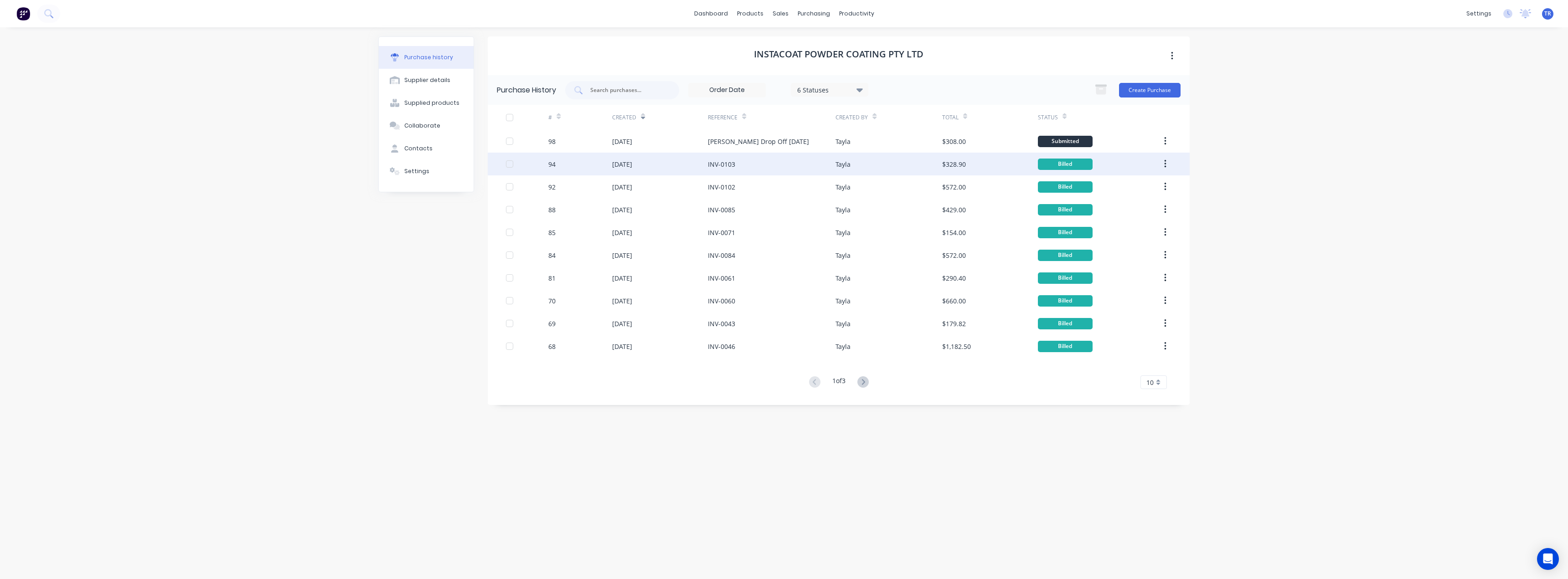
click at [578, 161] on div "94" at bounding box center [580, 164] width 64 height 23
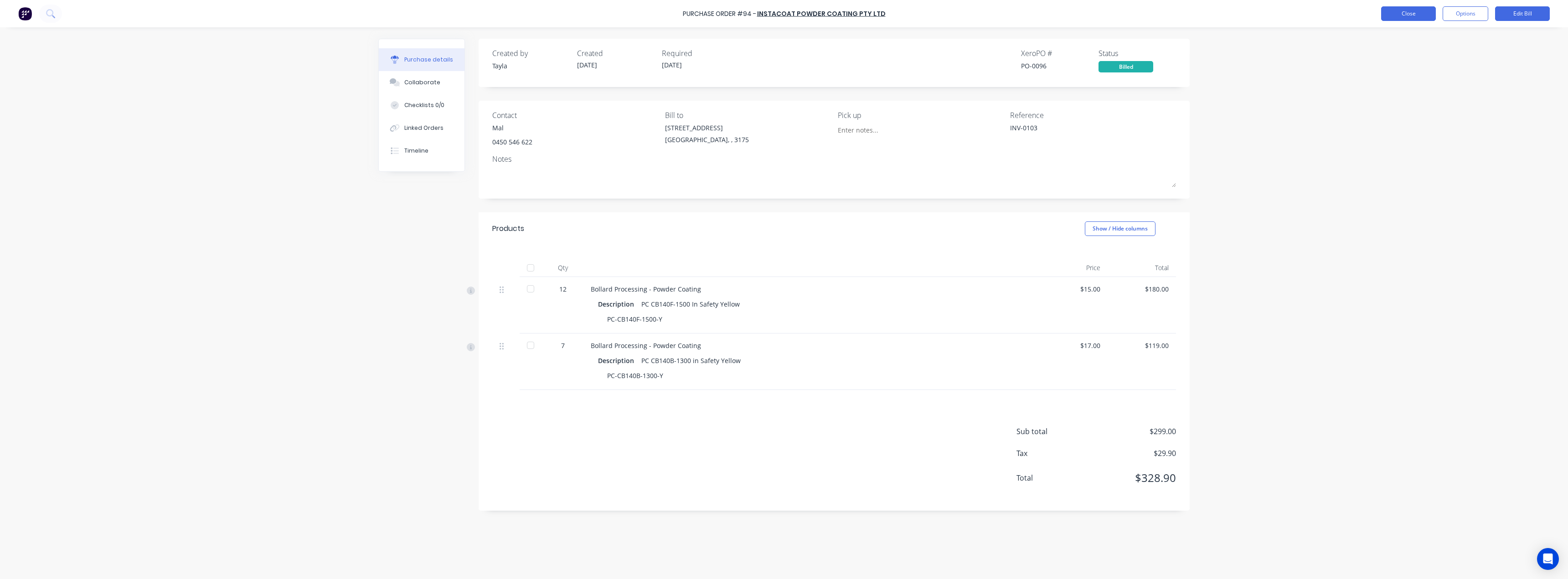
click at [1401, 14] on button "Close" at bounding box center [1409, 13] width 55 height 14
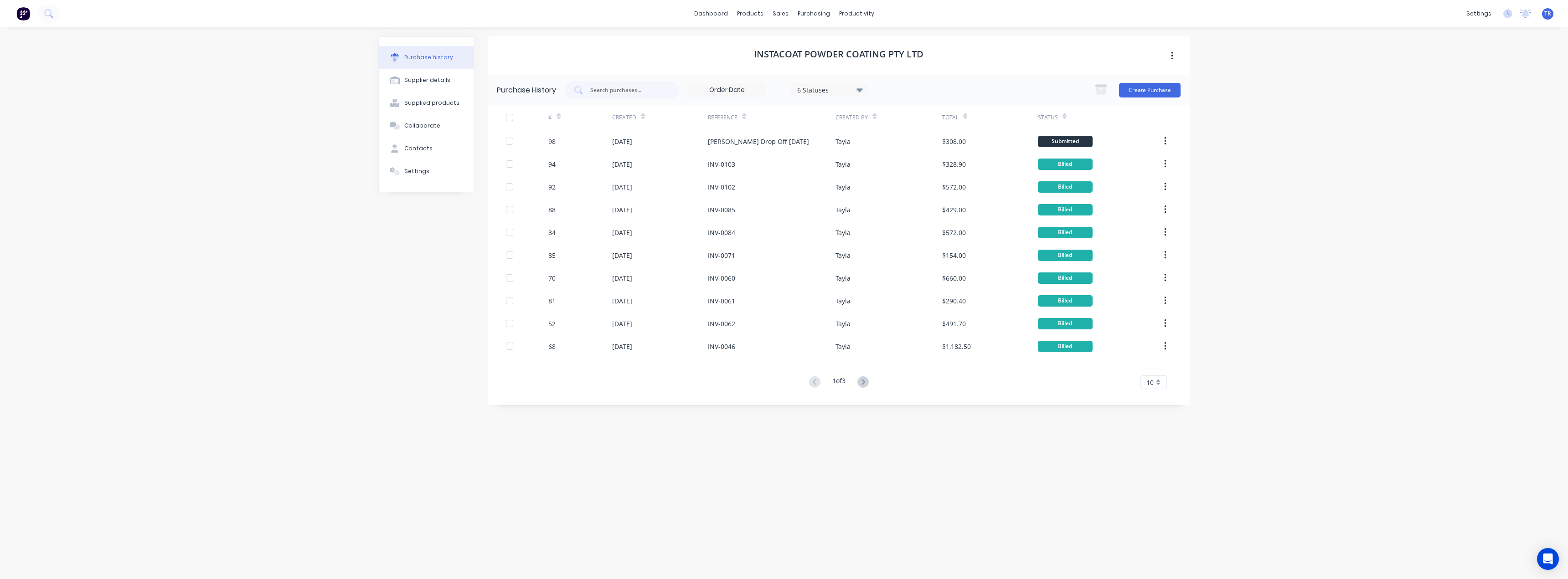
click at [641, 117] on icon at bounding box center [643, 118] width 4 height 2
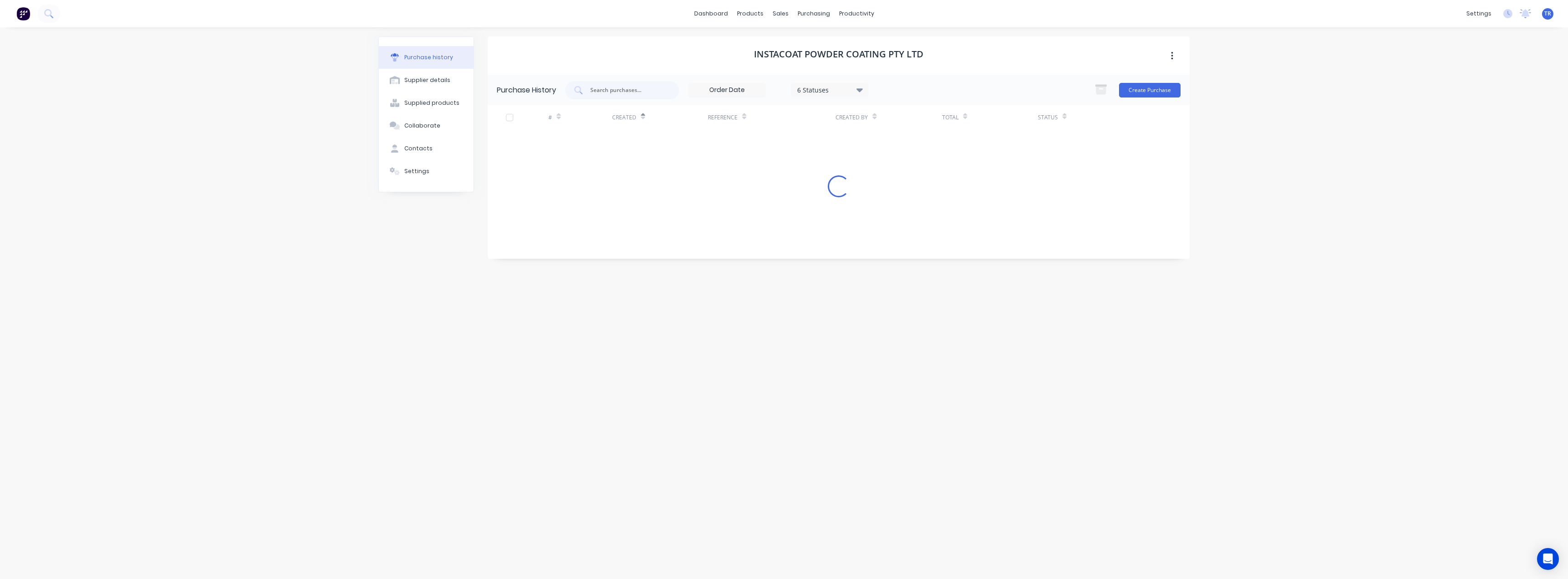
click at [641, 117] on icon at bounding box center [643, 118] width 4 height 2
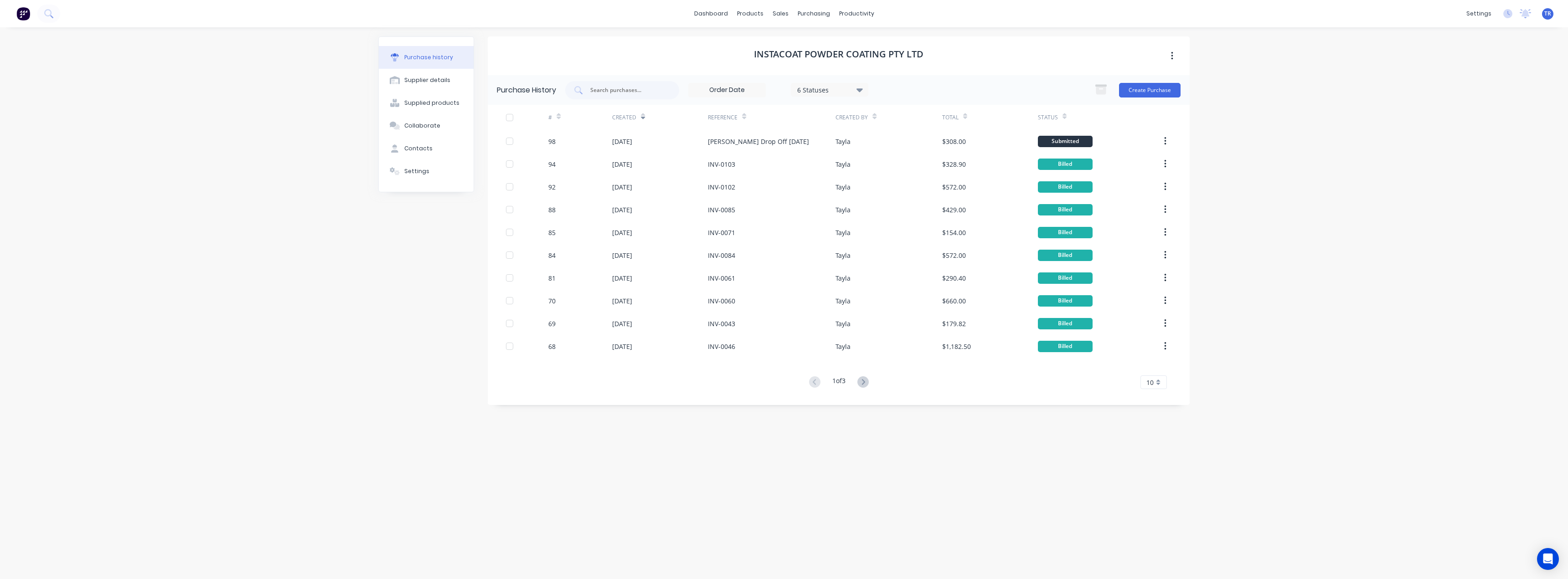
click at [641, 117] on icon at bounding box center [643, 118] width 4 height 2
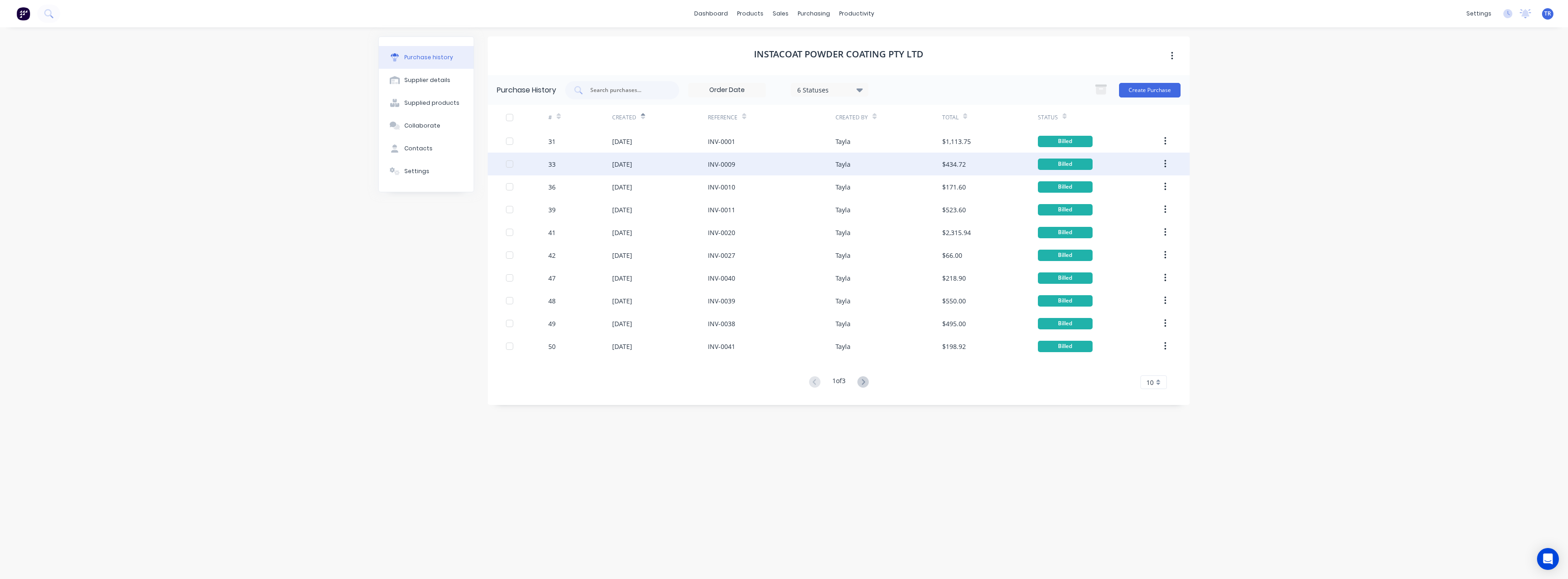
click at [633, 165] on div "22 Jul 2025" at bounding box center [622, 164] width 20 height 9
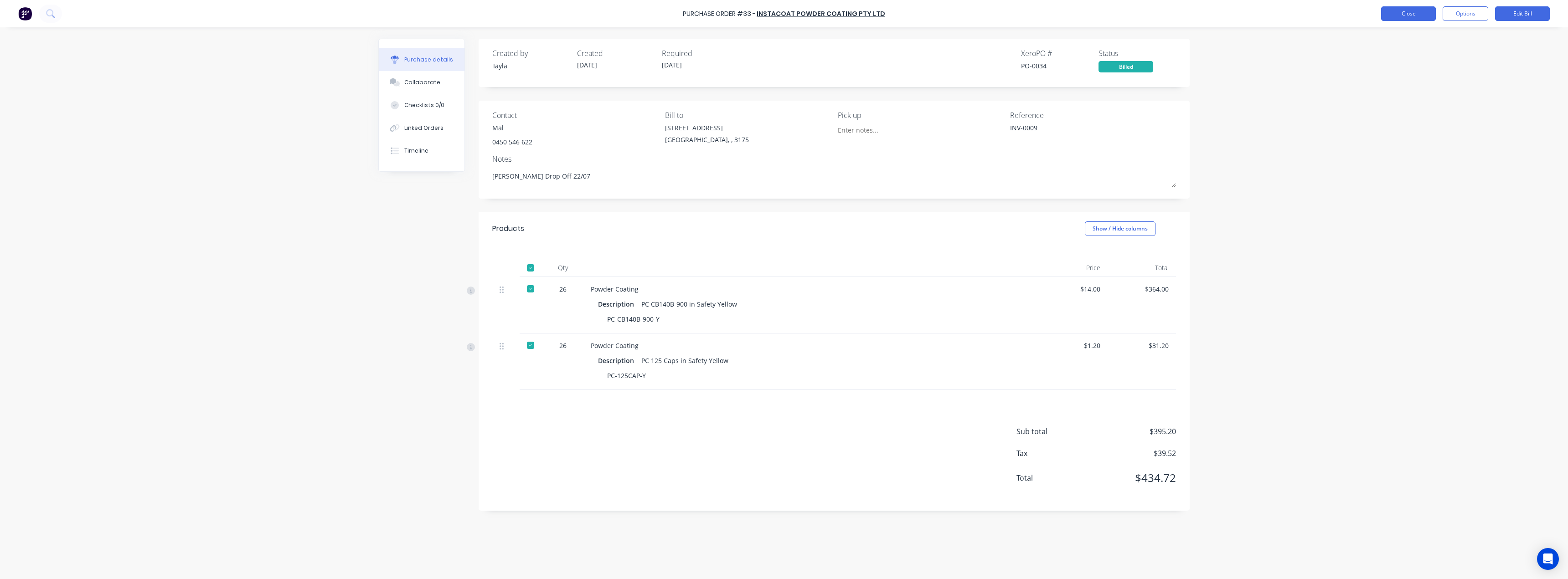
click at [1407, 11] on button "Close" at bounding box center [1409, 13] width 55 height 14
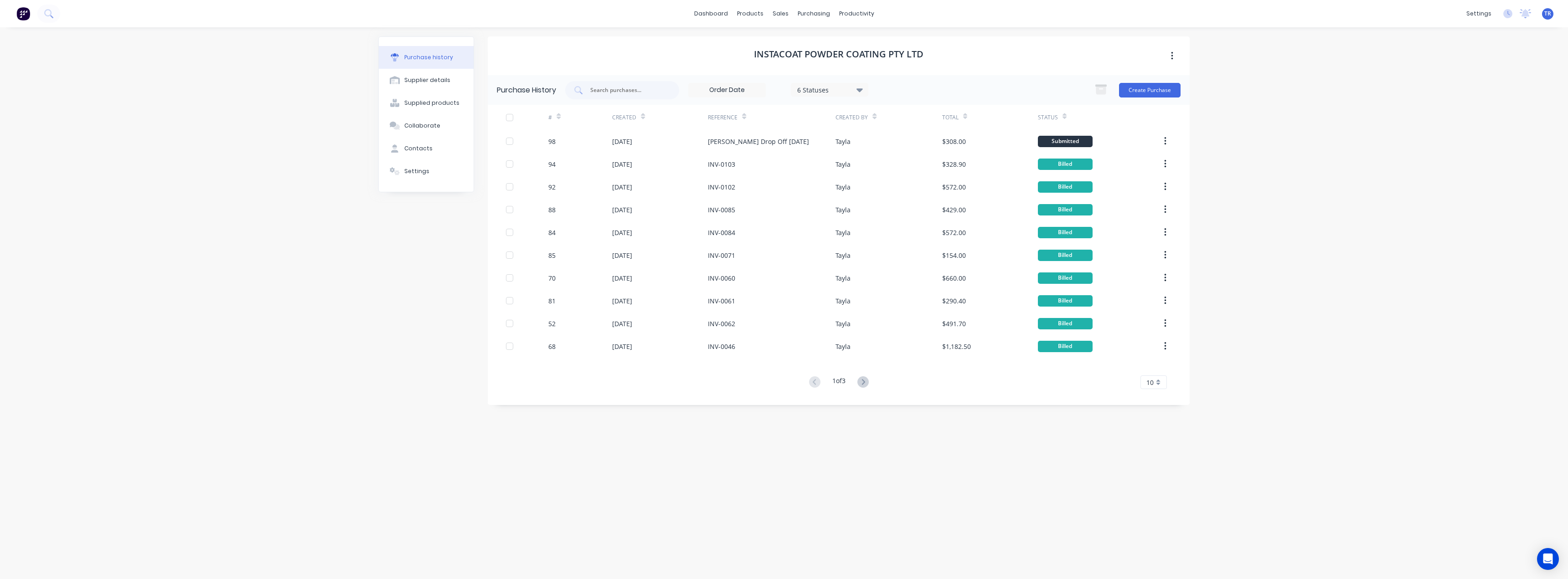
click at [644, 113] on icon at bounding box center [643, 116] width 4 height 7
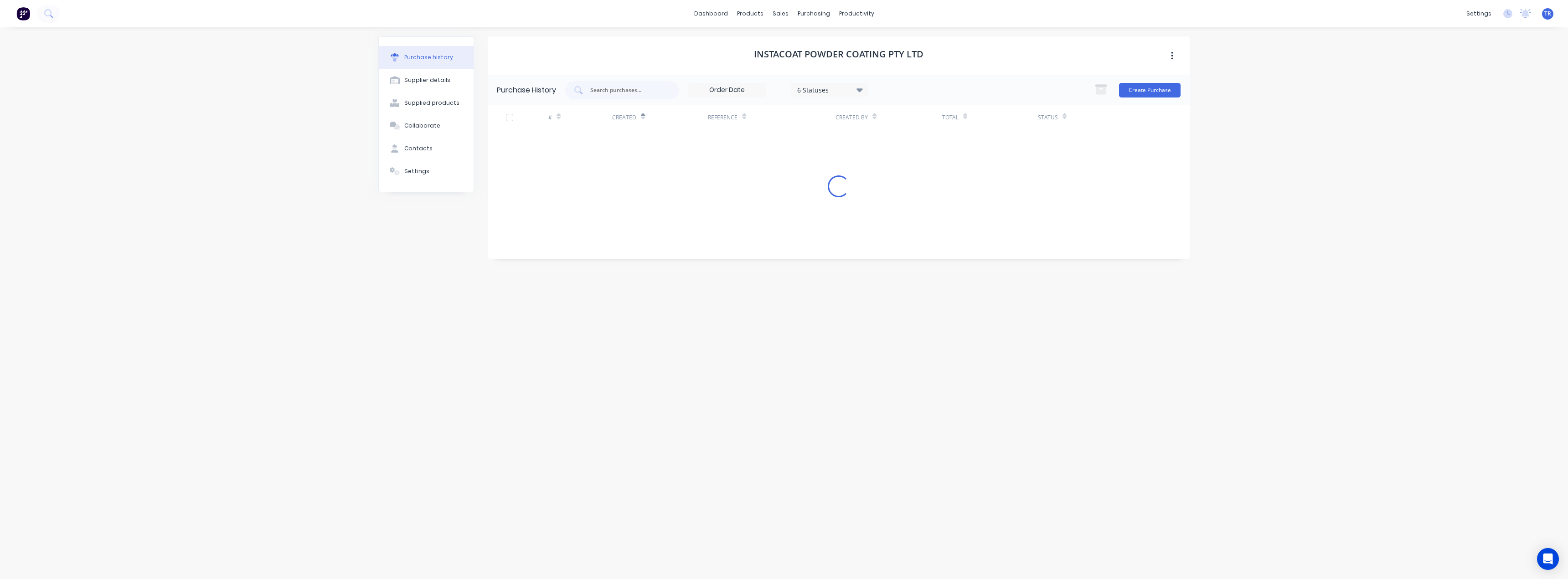
click at [643, 114] on icon at bounding box center [643, 116] width 4 height 7
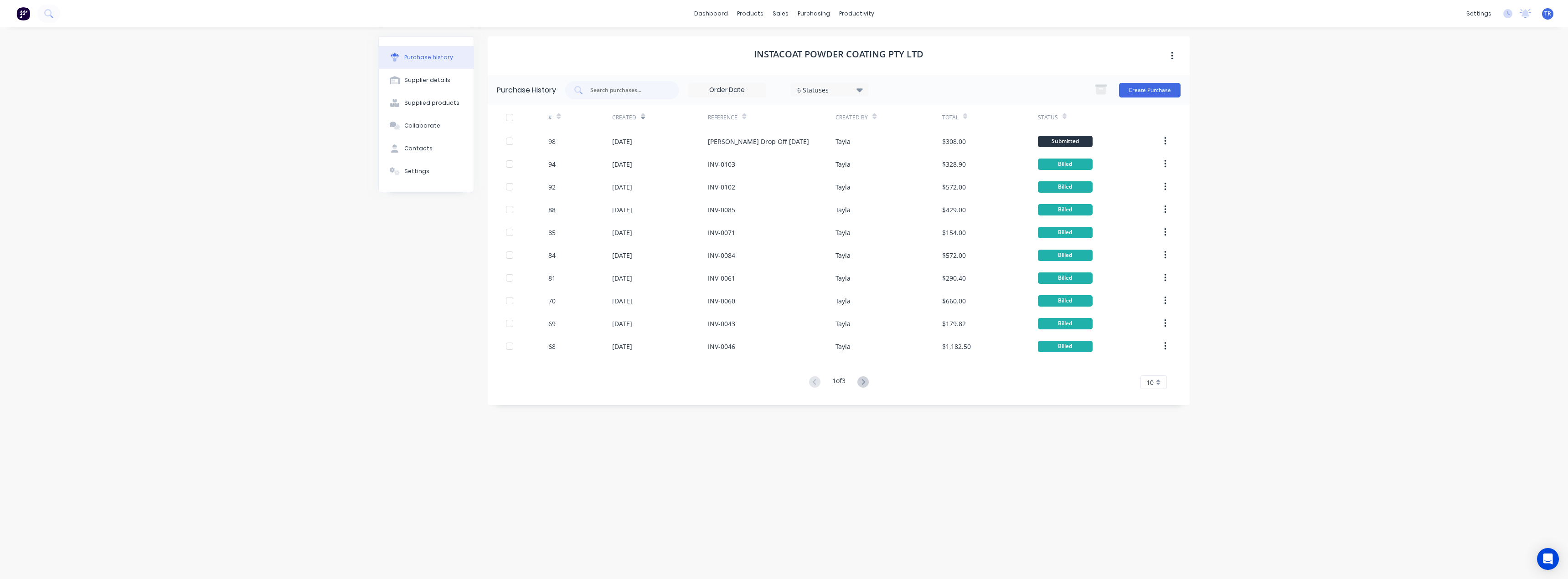
click at [643, 116] on icon at bounding box center [643, 116] width 4 height 7
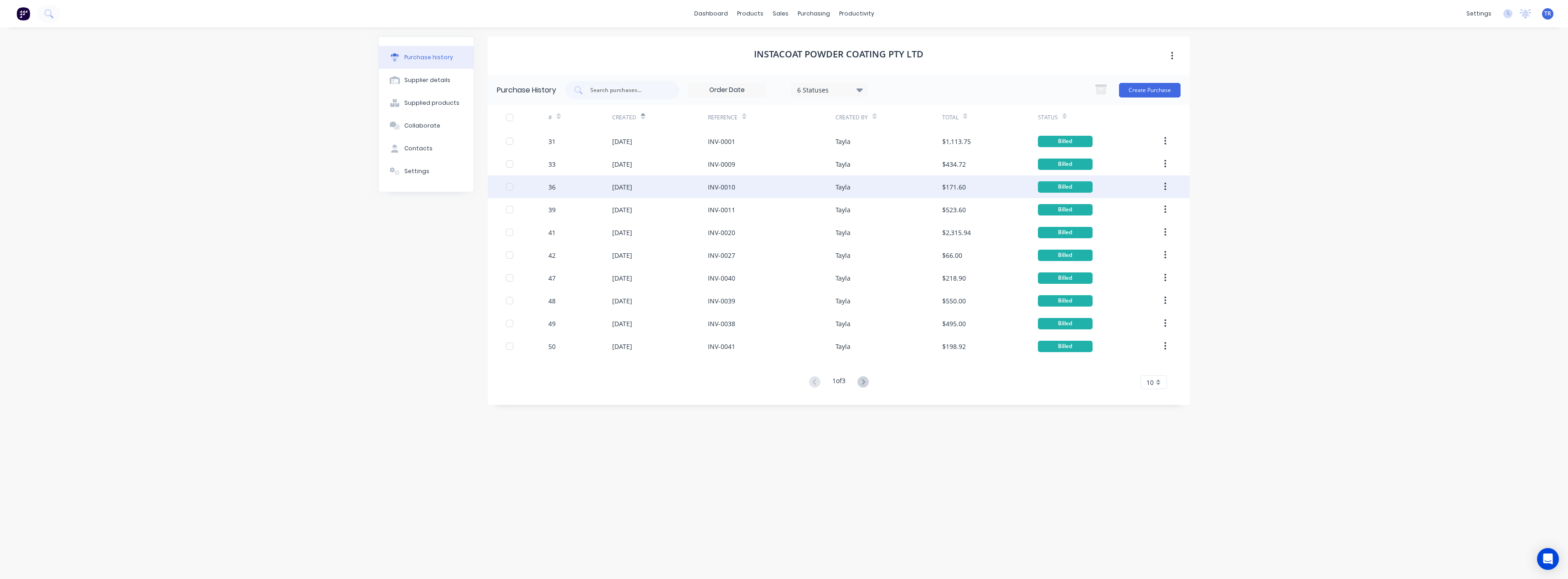
click at [619, 188] on div "24 Jul 2025" at bounding box center [622, 187] width 20 height 9
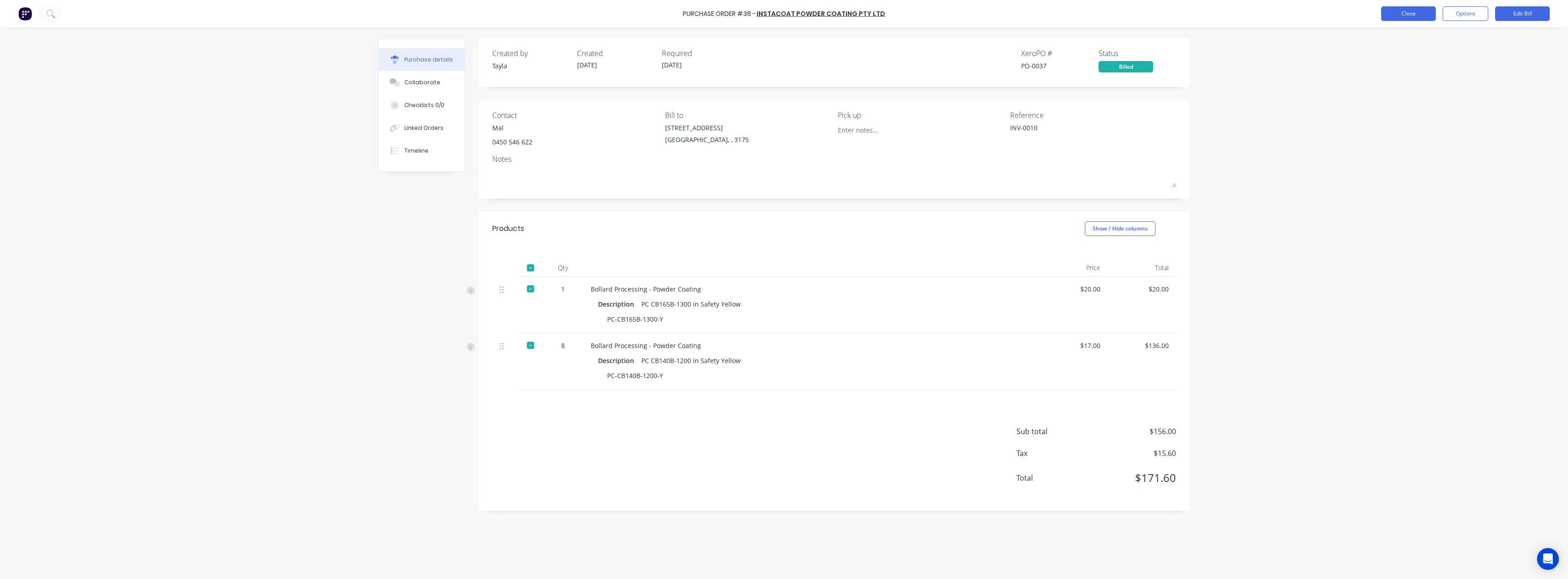
click at [1425, 13] on button "Close" at bounding box center [1409, 13] width 55 height 14
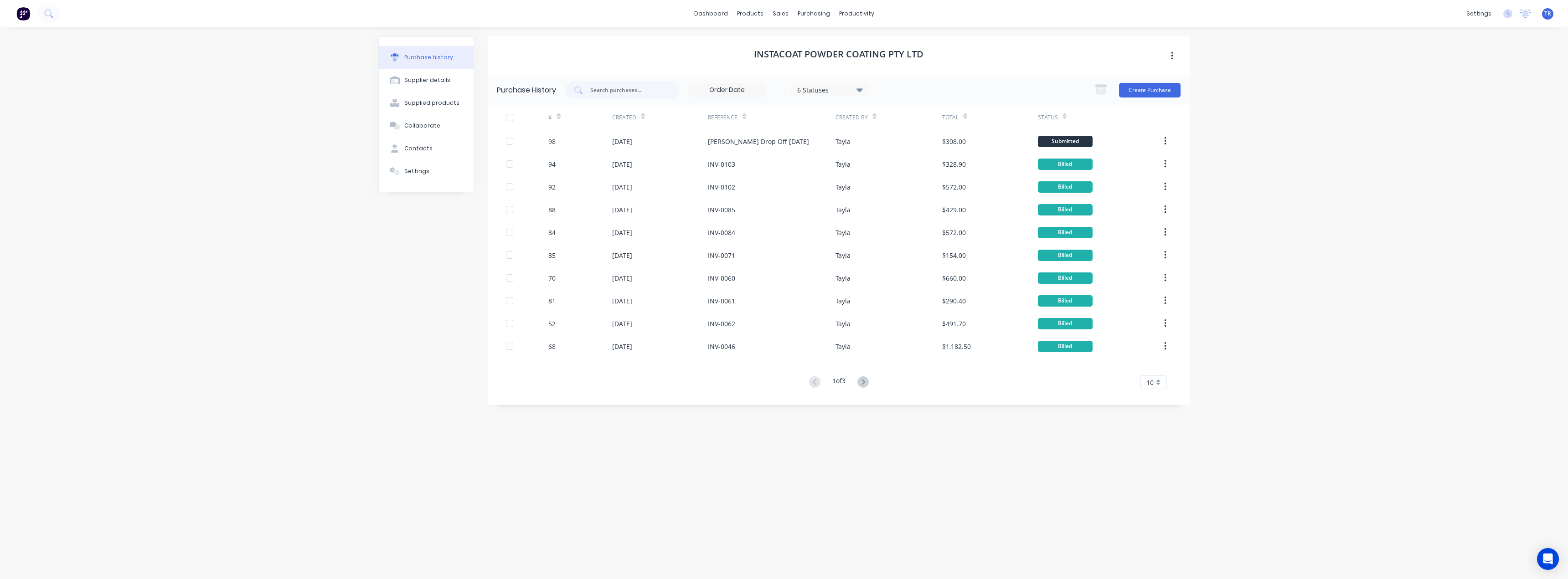
click at [643, 115] on icon at bounding box center [643, 116] width 4 height 7
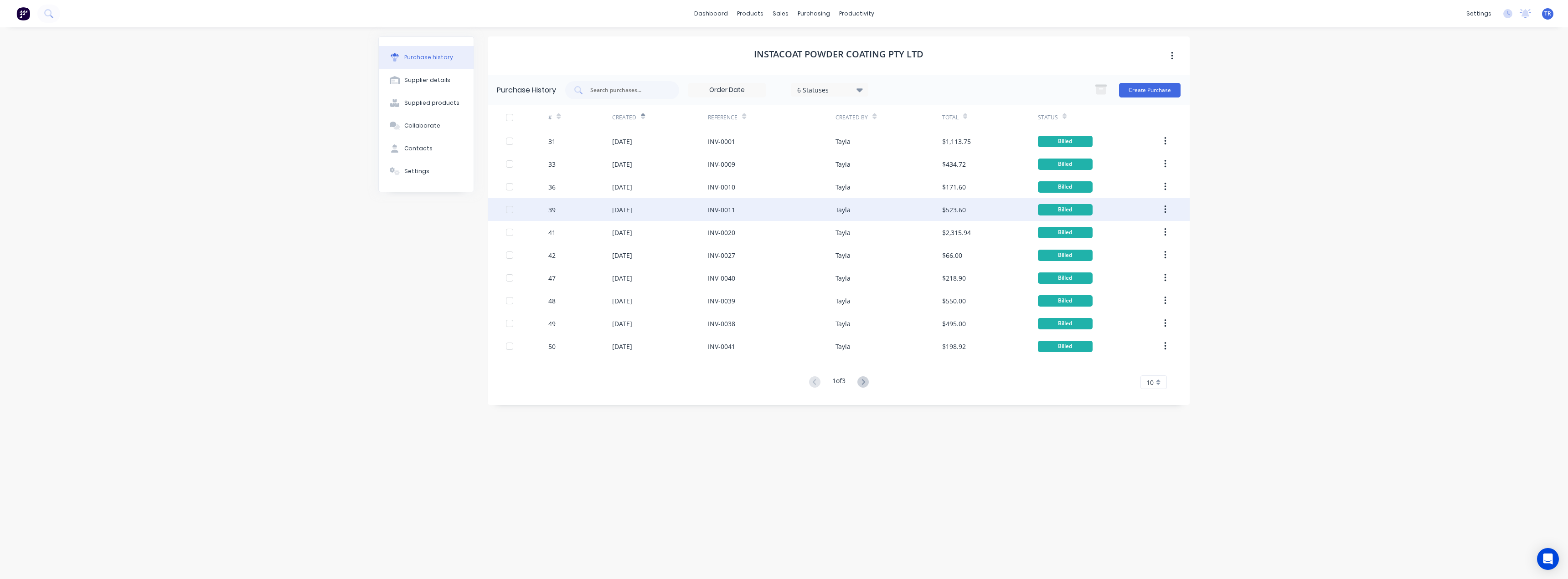
click at [671, 200] on div "[DATE]" at bounding box center [660, 210] width 96 height 23
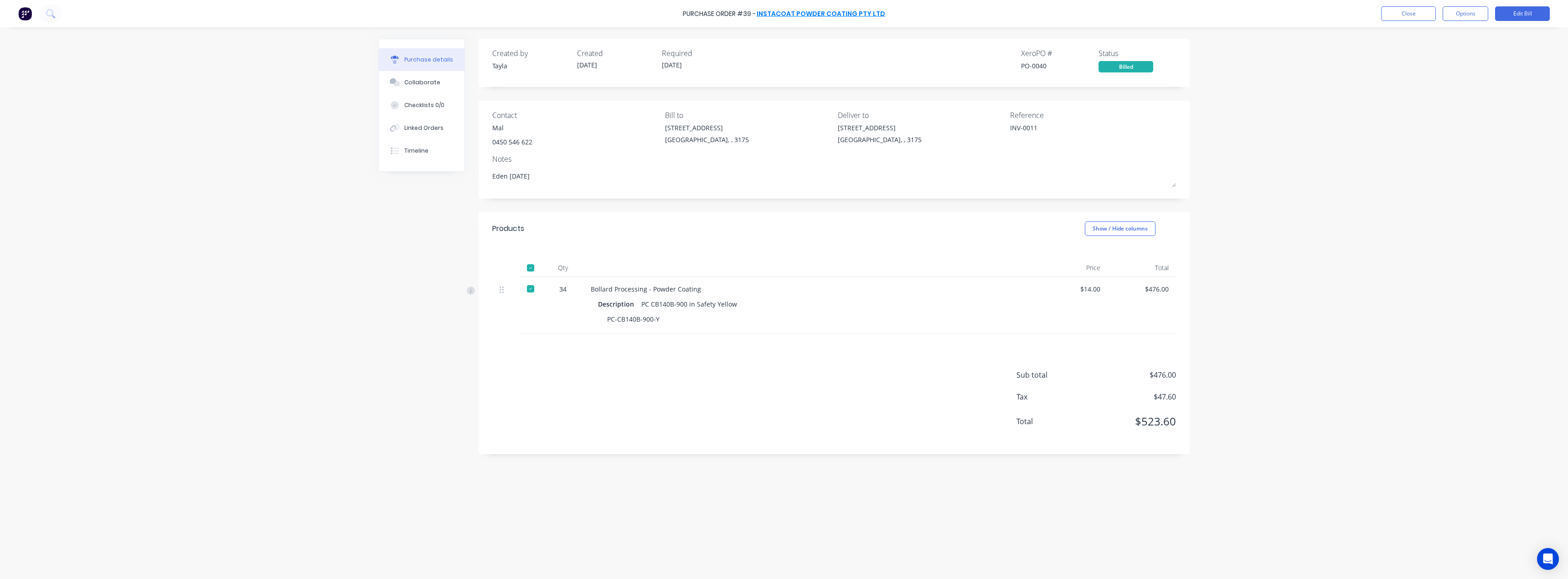
click at [806, 13] on link "InstaCoat Powder Coating Pty Ltd" at bounding box center [821, 14] width 129 height 9
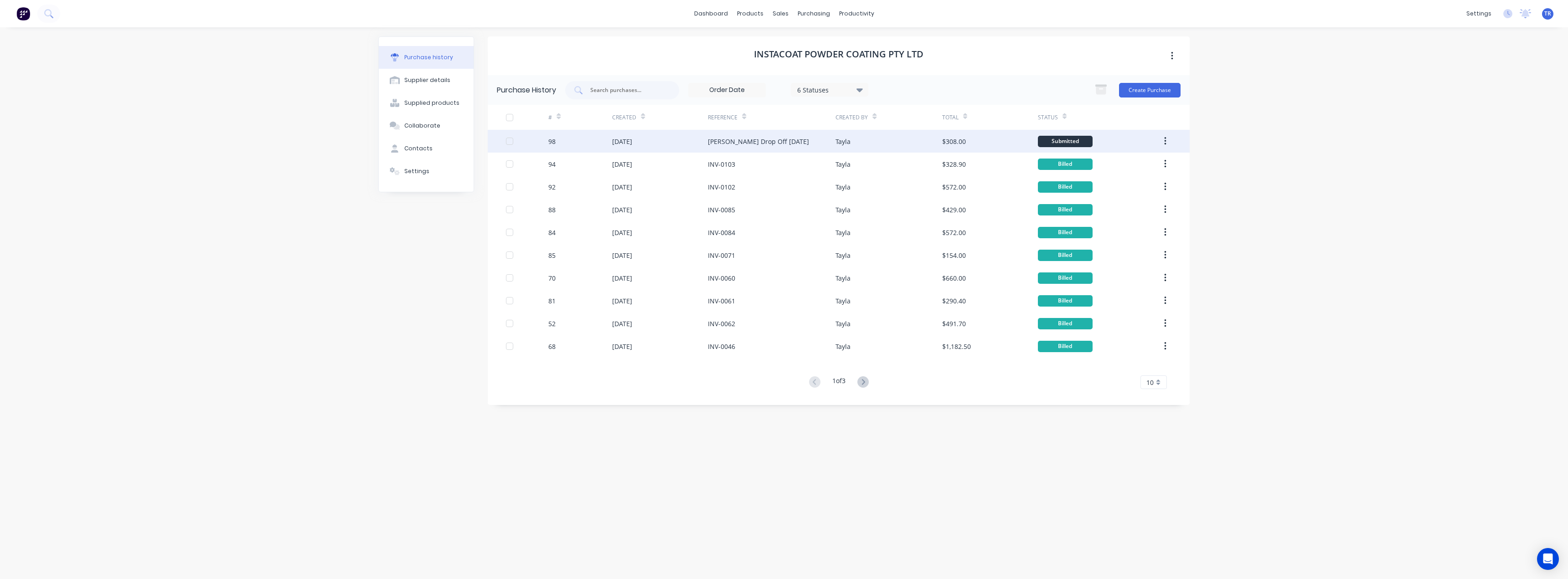
click at [633, 140] on div "[DATE]" at bounding box center [622, 141] width 20 height 9
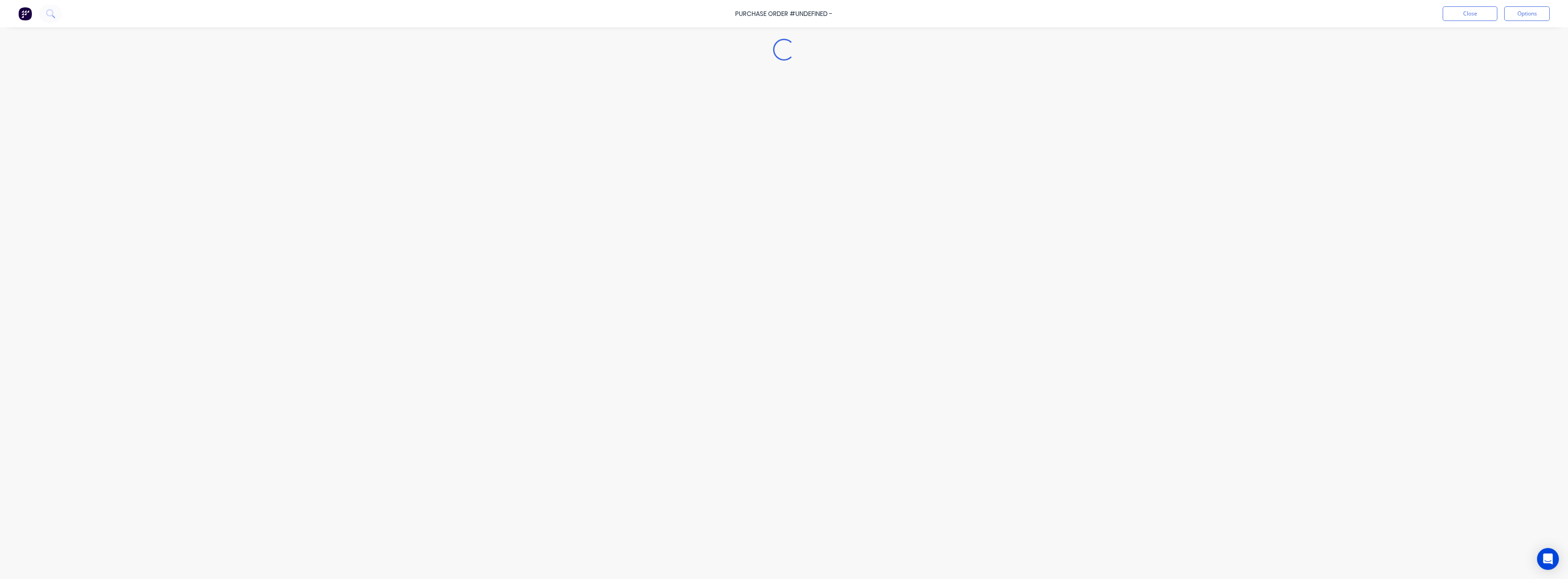
type textarea "x"
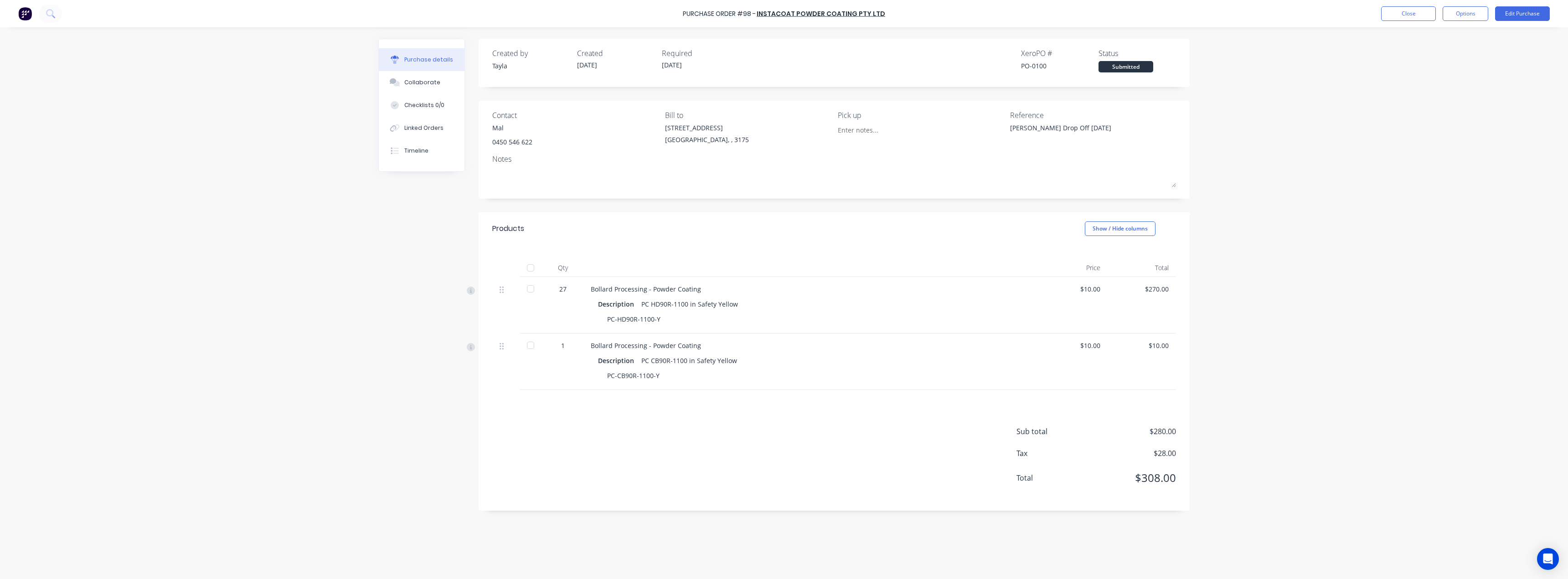
click at [560, 68] on div "Created by Tayla Created 08/09/25 Required 08/09/25" at bounding box center [616, 60] width 247 height 25
click at [645, 65] on div "Created by Tayla Created 08/09/25 Required 08/09/25" at bounding box center [616, 60] width 247 height 25
click at [1407, 16] on button "Close" at bounding box center [1409, 13] width 55 height 14
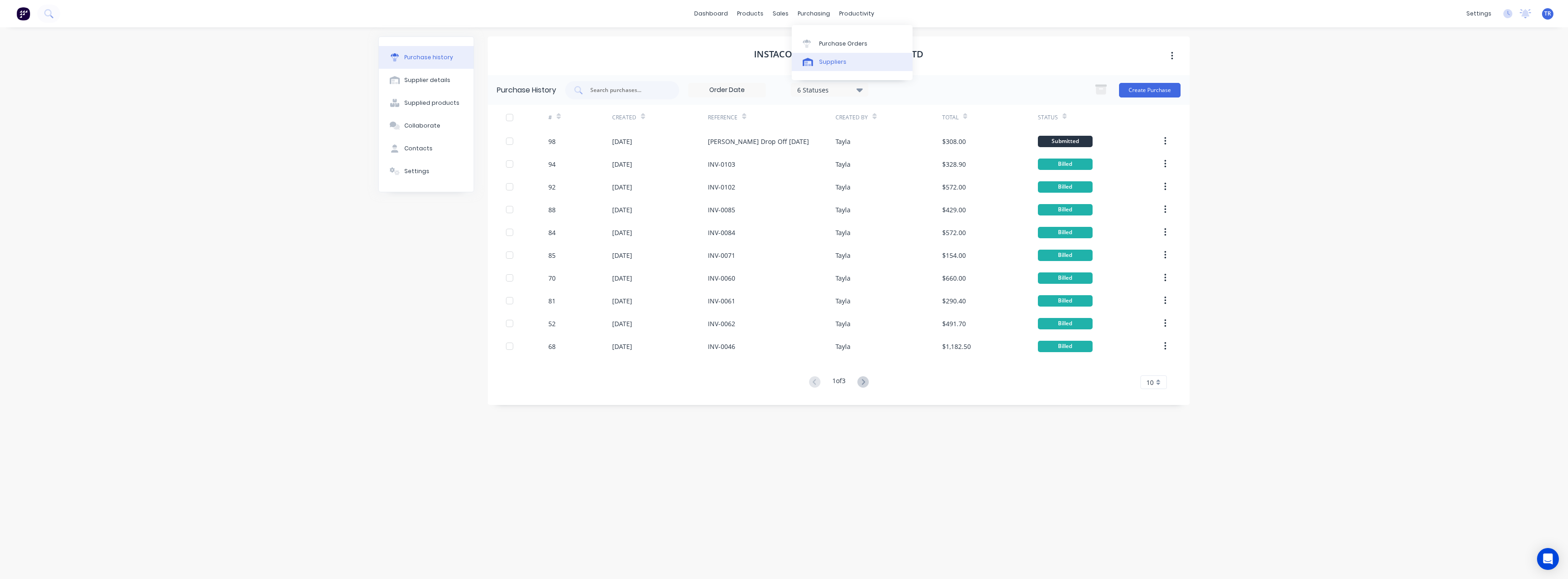
click at [808, 65] on icon at bounding box center [808, 63] width 6 height 4
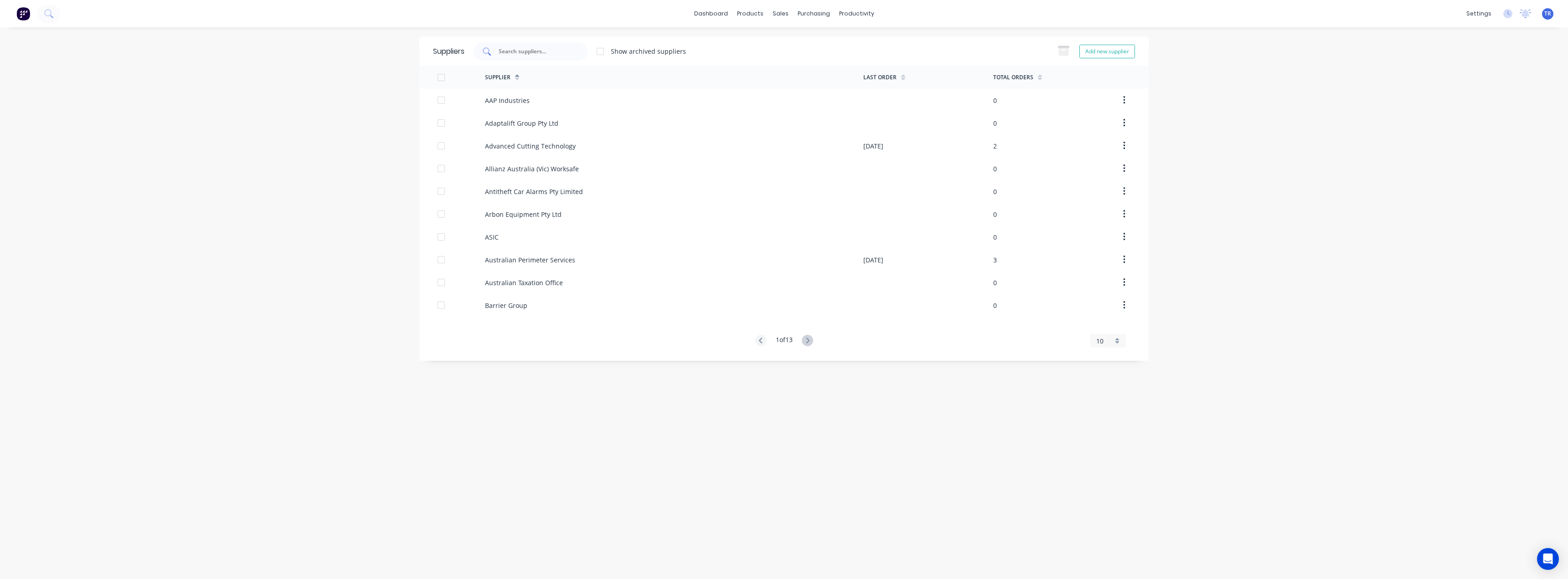
click at [501, 45] on div at bounding box center [530, 51] width 114 height 18
type input "lyndale"
click at [514, 105] on div "Lyndale Electroplating" at bounding box center [519, 100] width 68 height 9
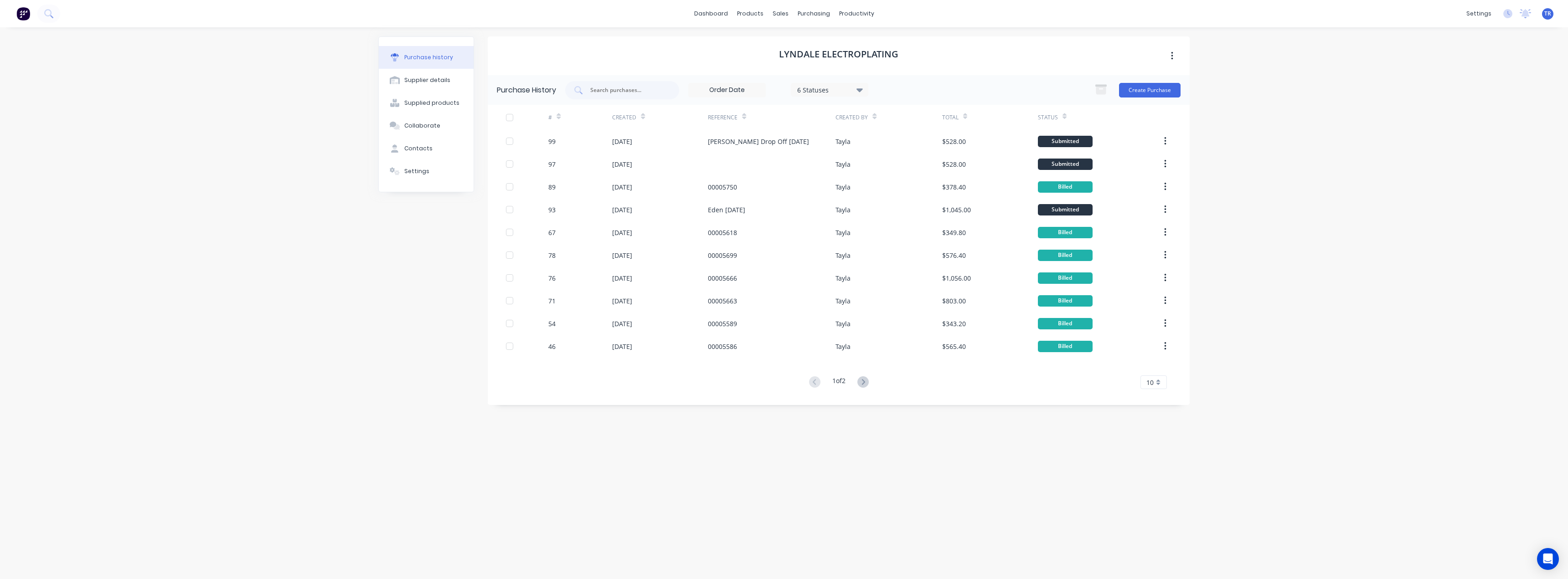
click at [559, 115] on icon at bounding box center [559, 116] width 4 height 7
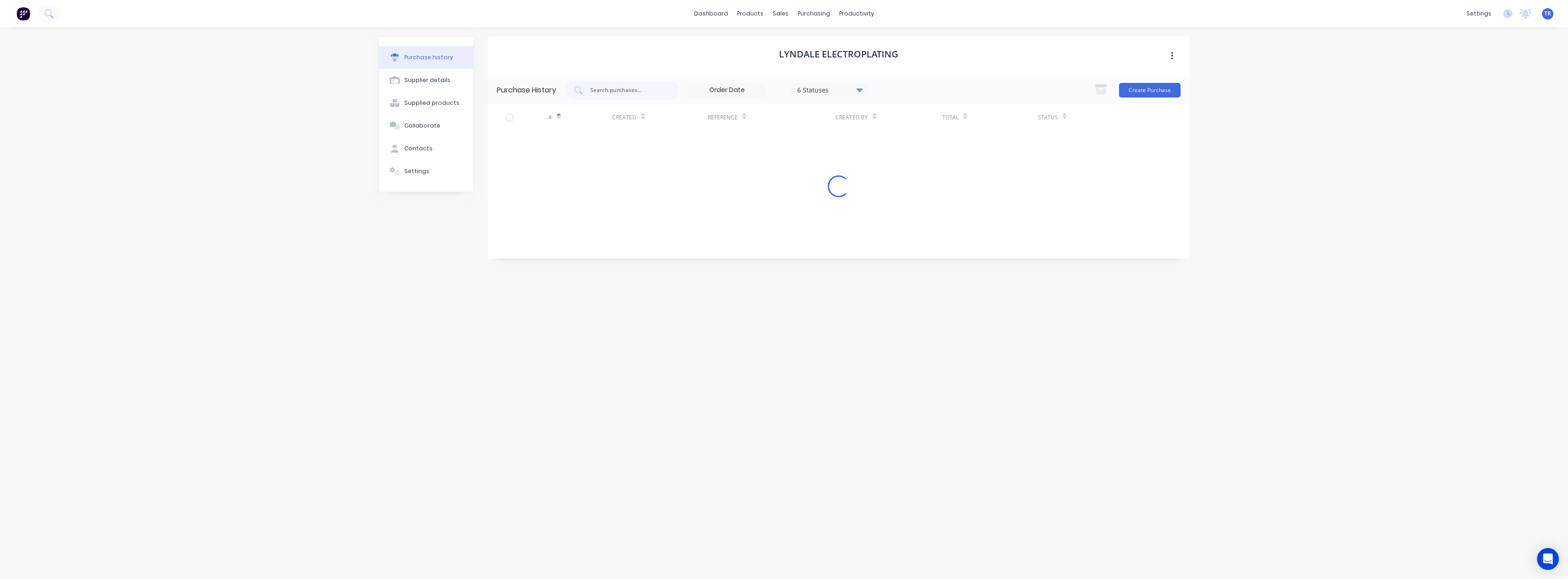
click at [559, 115] on icon at bounding box center [559, 116] width 4 height 7
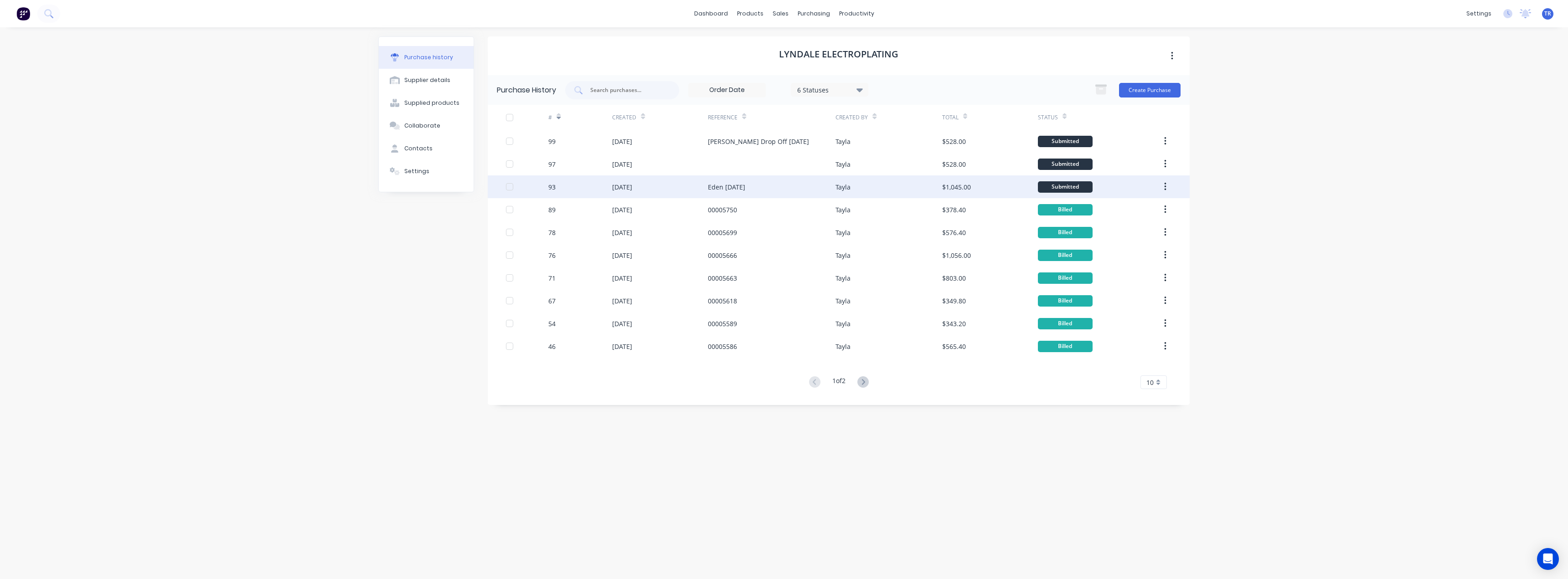
click at [568, 193] on div "93" at bounding box center [580, 187] width 64 height 23
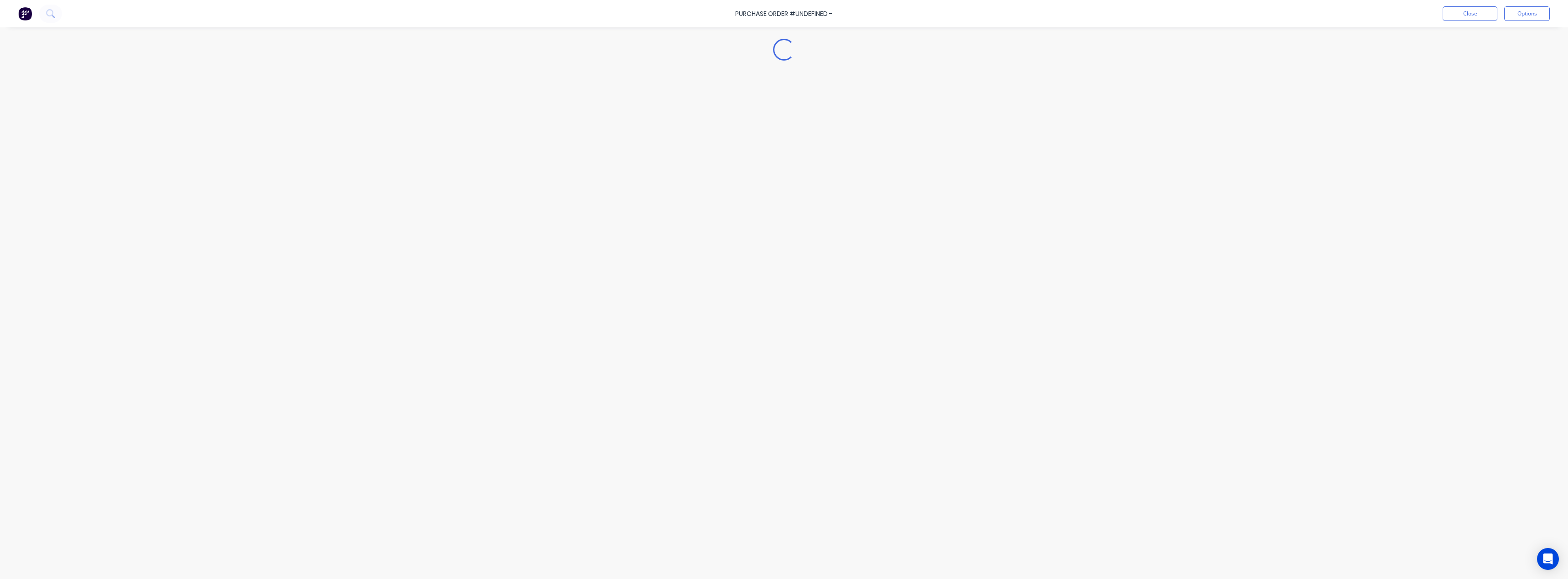
type textarea "x"
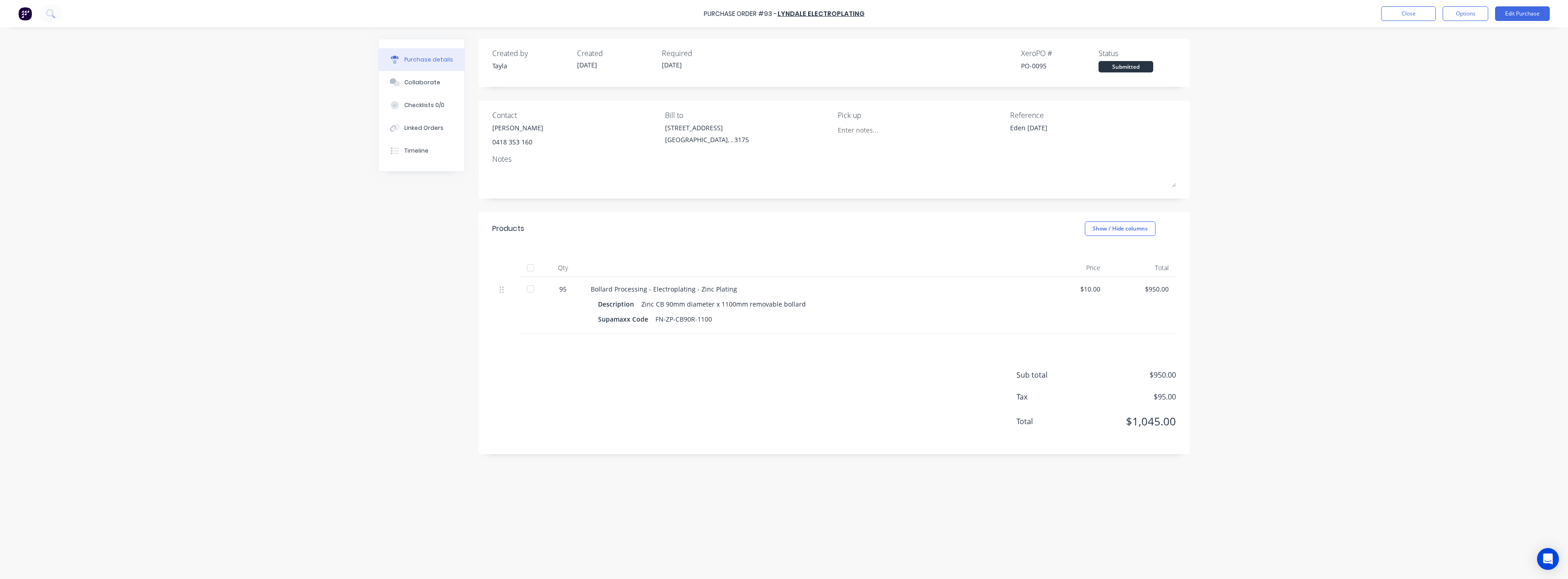
click at [568, 66] on div "Created by Tayla Created 03/09/25 Required 03/09/25" at bounding box center [616, 60] width 247 height 25
click at [1397, 15] on button "Close" at bounding box center [1409, 13] width 55 height 14
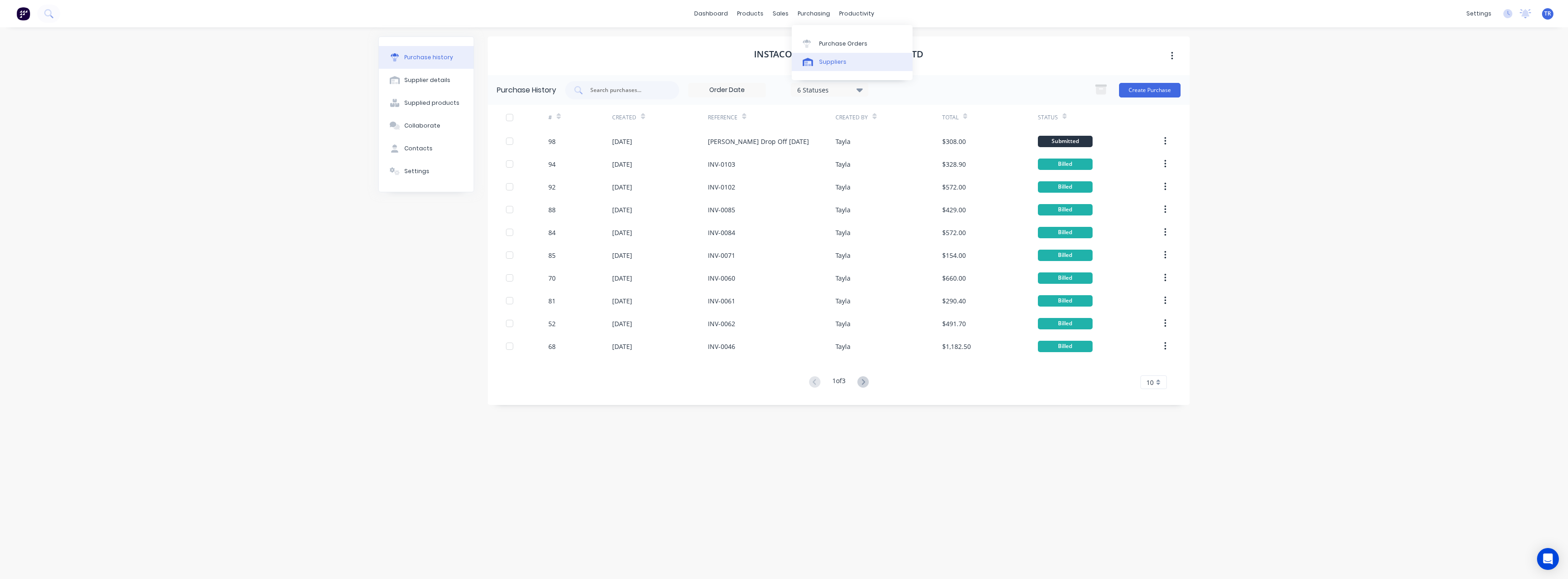
drag, startPoint x: 820, startPoint y: 57, endPoint x: 805, endPoint y: 56, distance: 15.0
click at [820, 58] on div "Suppliers" at bounding box center [833, 62] width 27 height 8
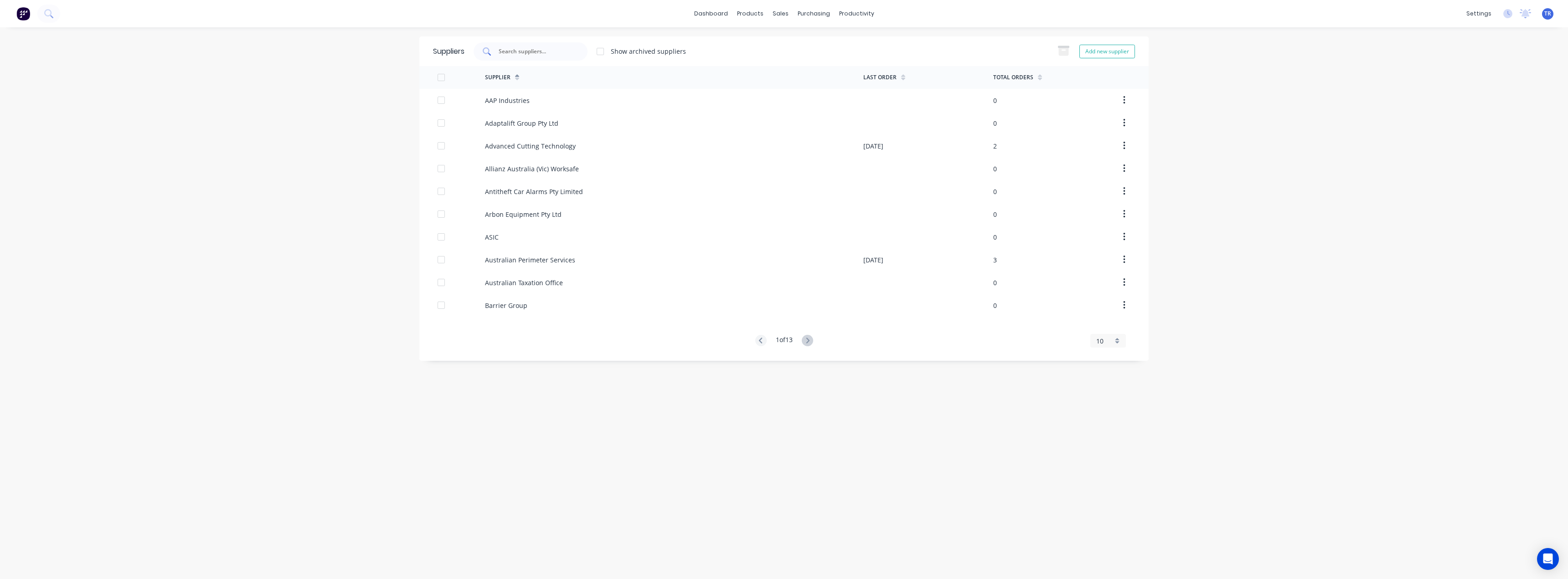
click at [548, 57] on div at bounding box center [530, 51] width 114 height 18
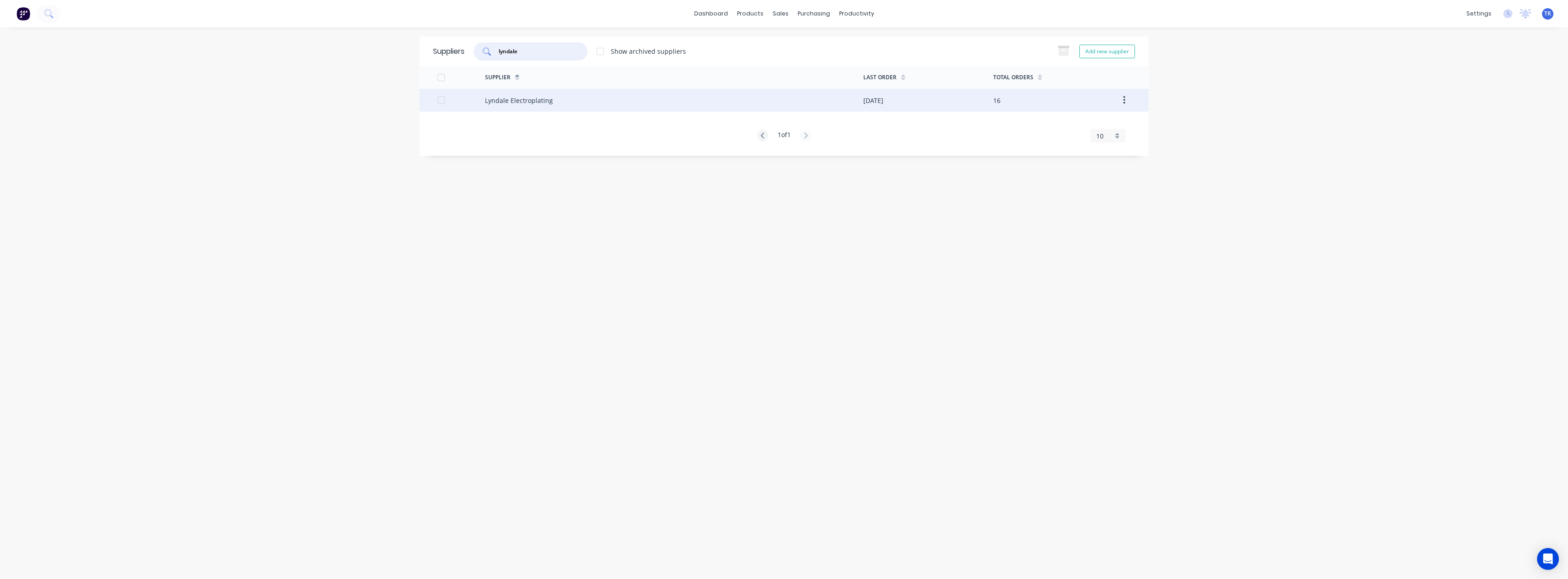
type input "lyndale"
click at [544, 105] on div "Lyndale Electroplating" at bounding box center [674, 100] width 378 height 23
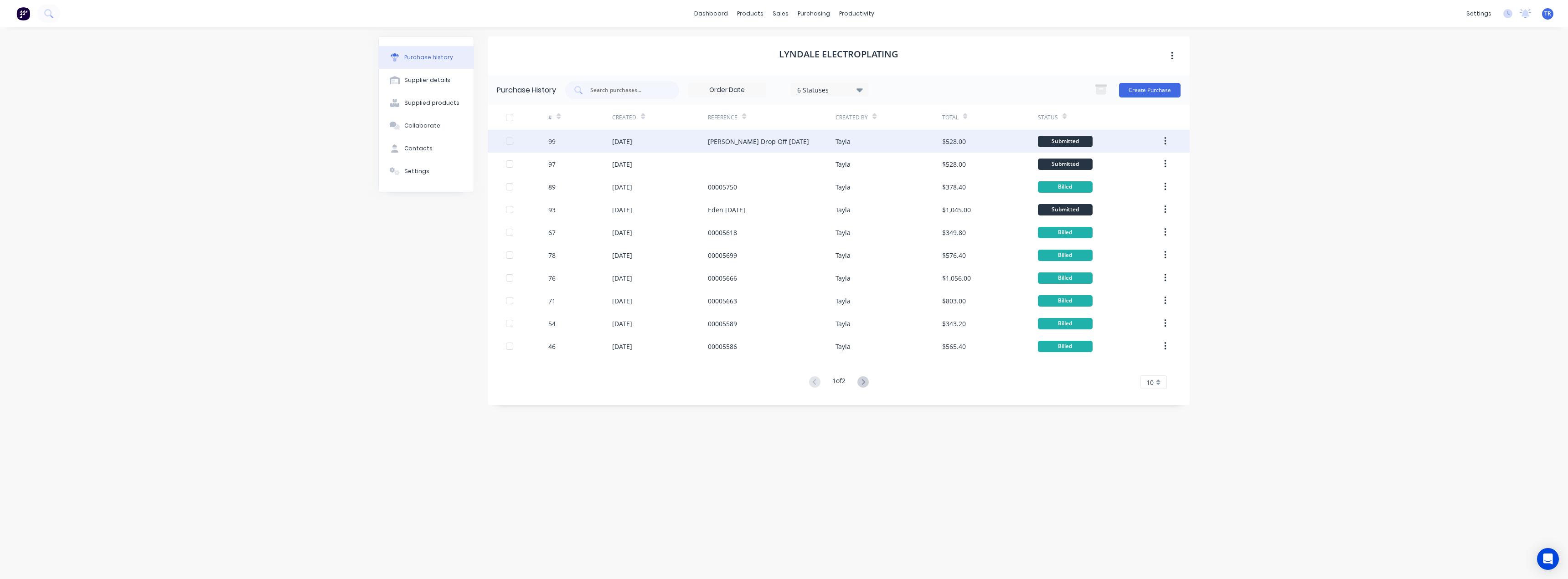
click at [547, 143] on div at bounding box center [527, 141] width 42 height 23
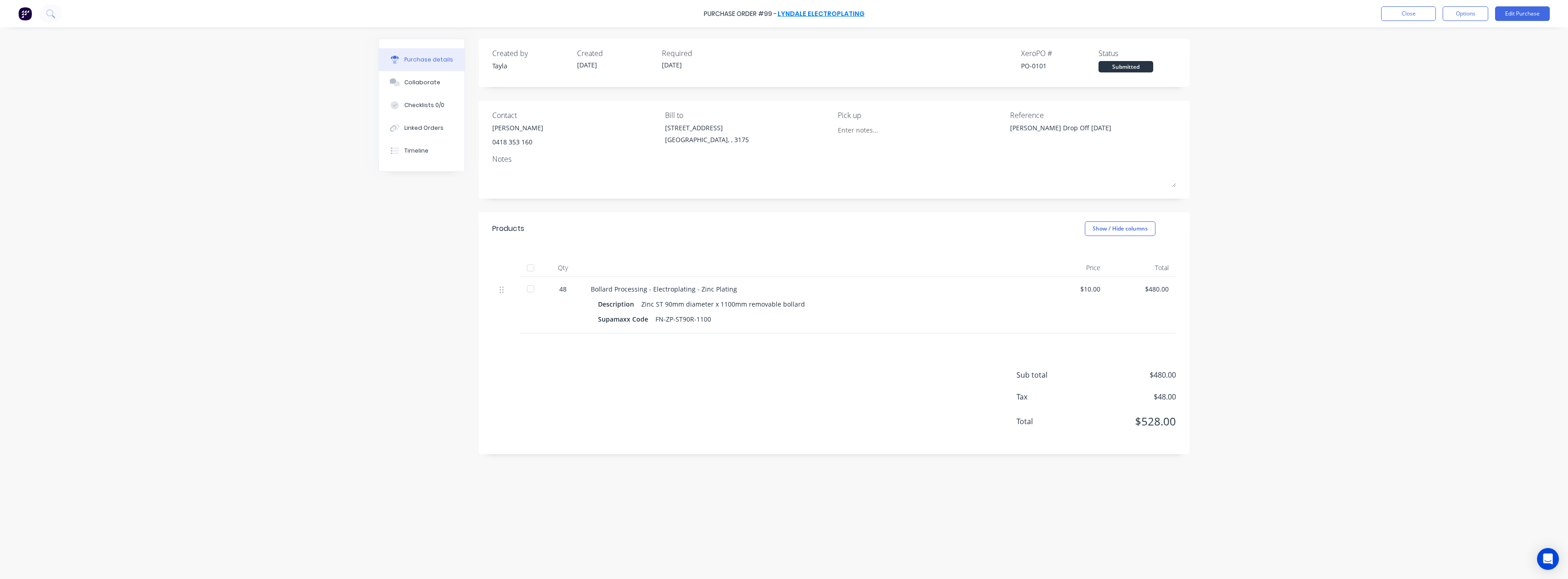
click at [791, 16] on link "Lyndale Electroplating" at bounding box center [821, 14] width 87 height 9
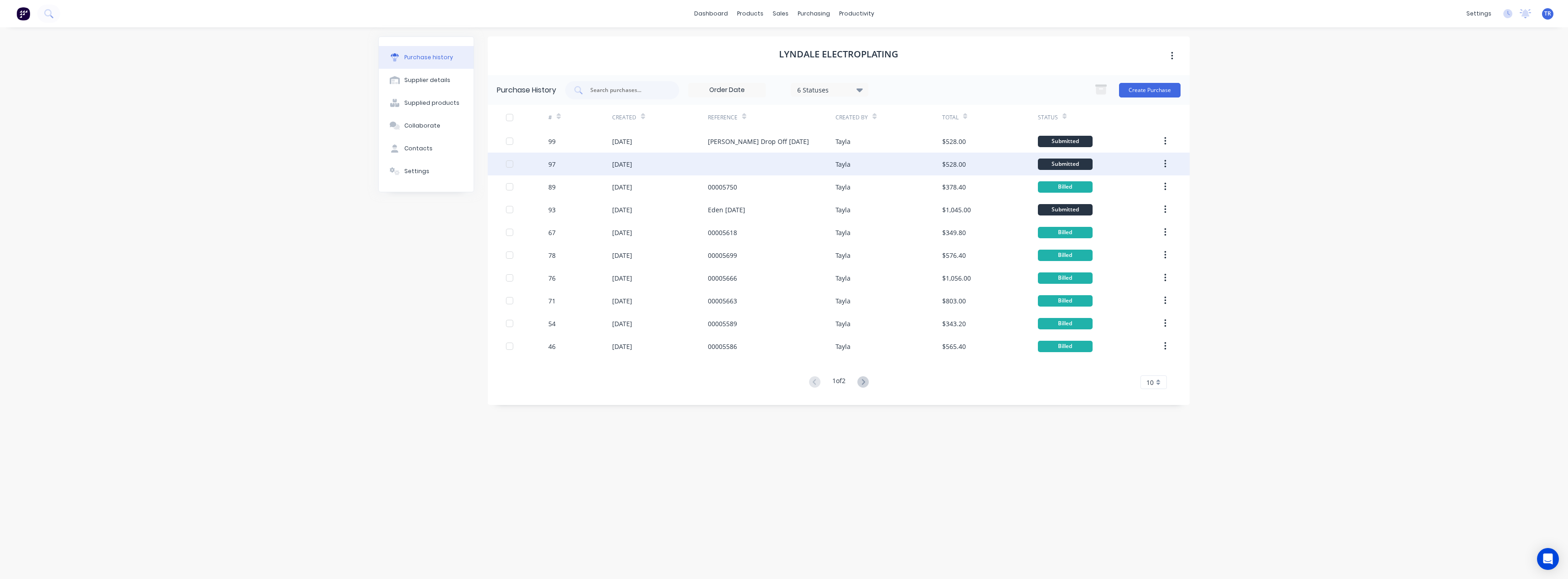
click at [654, 170] on div "[DATE]" at bounding box center [660, 164] width 96 height 23
type textarea "x"
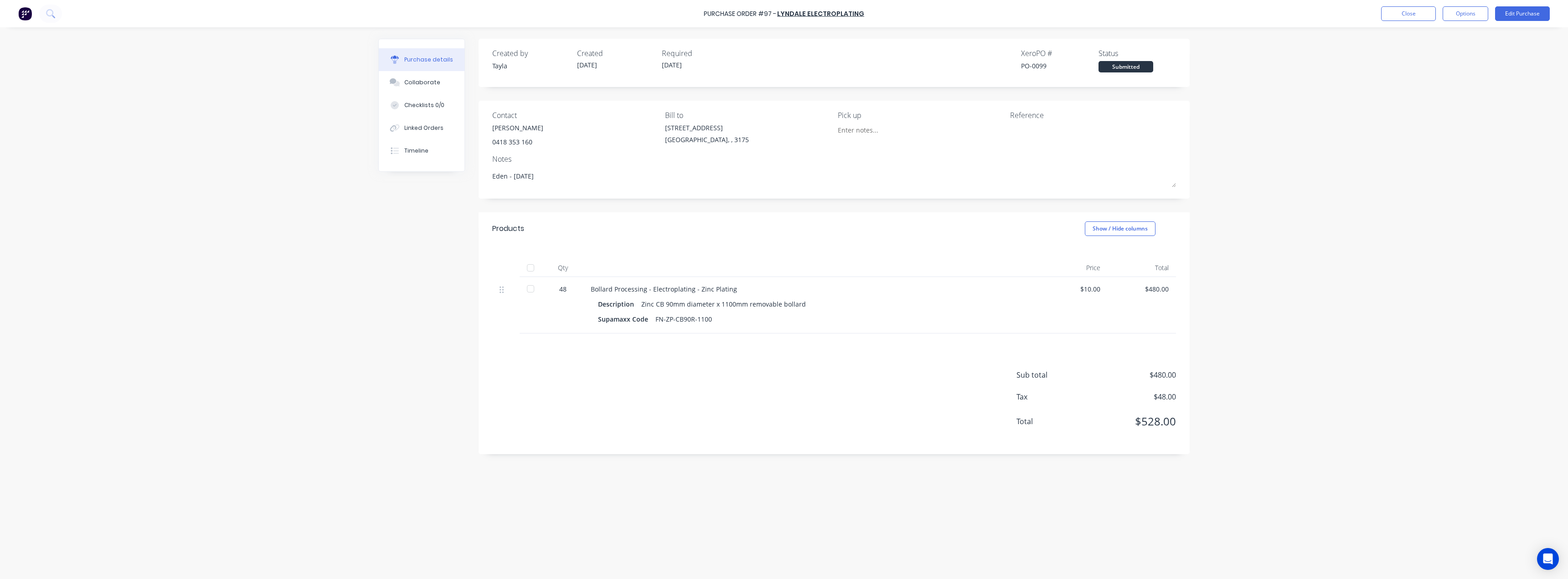
click at [53, 154] on div "Purchase Order #97 - Lyndale Electroplating Close Options Edit Purchase Purchas…" at bounding box center [784, 289] width 1568 height 579
click at [1411, 16] on button "Close" at bounding box center [1409, 13] width 55 height 14
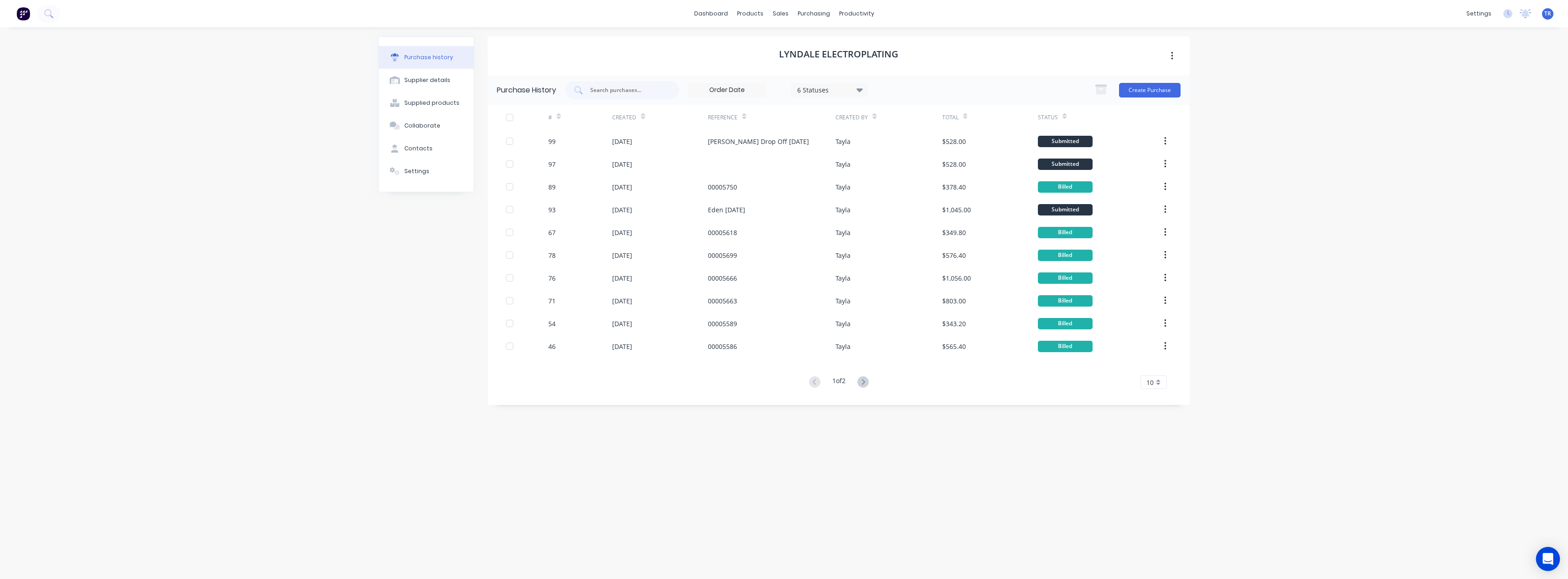
click at [1541, 552] on div "Open Intercom Messenger" at bounding box center [1548, 559] width 24 height 24
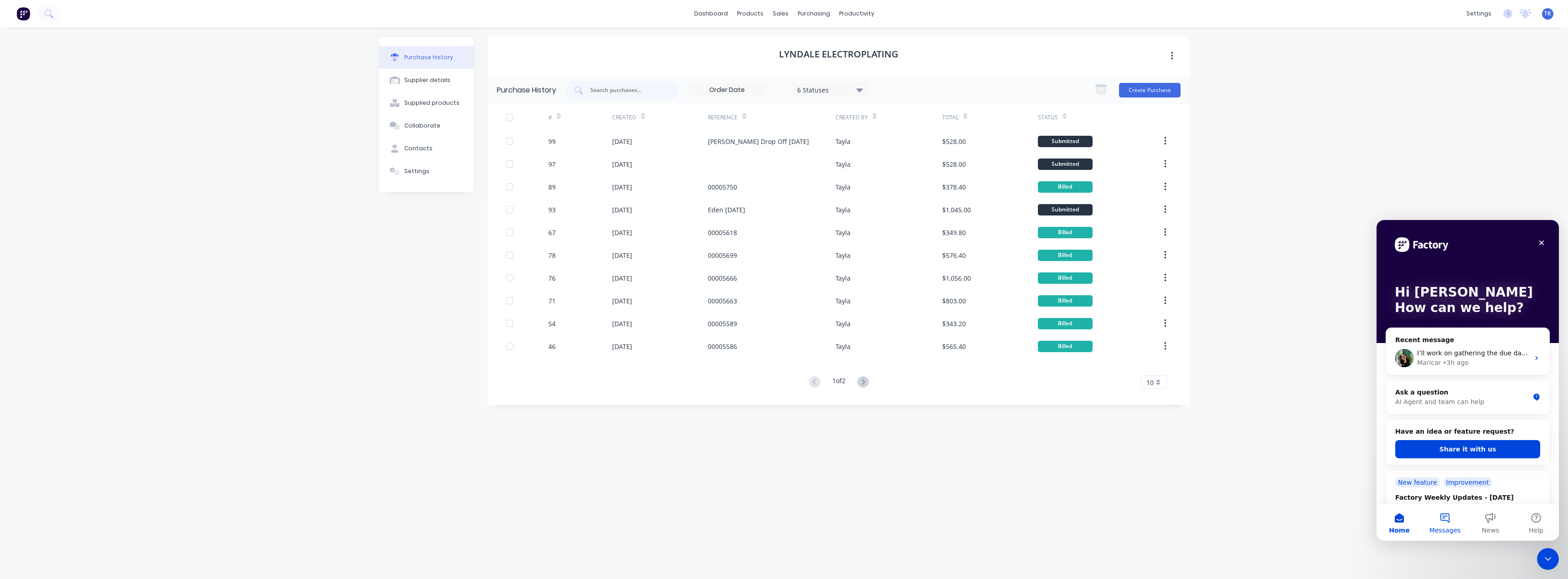
click at [1446, 519] on button "Messages" at bounding box center [1445, 522] width 45 height 37
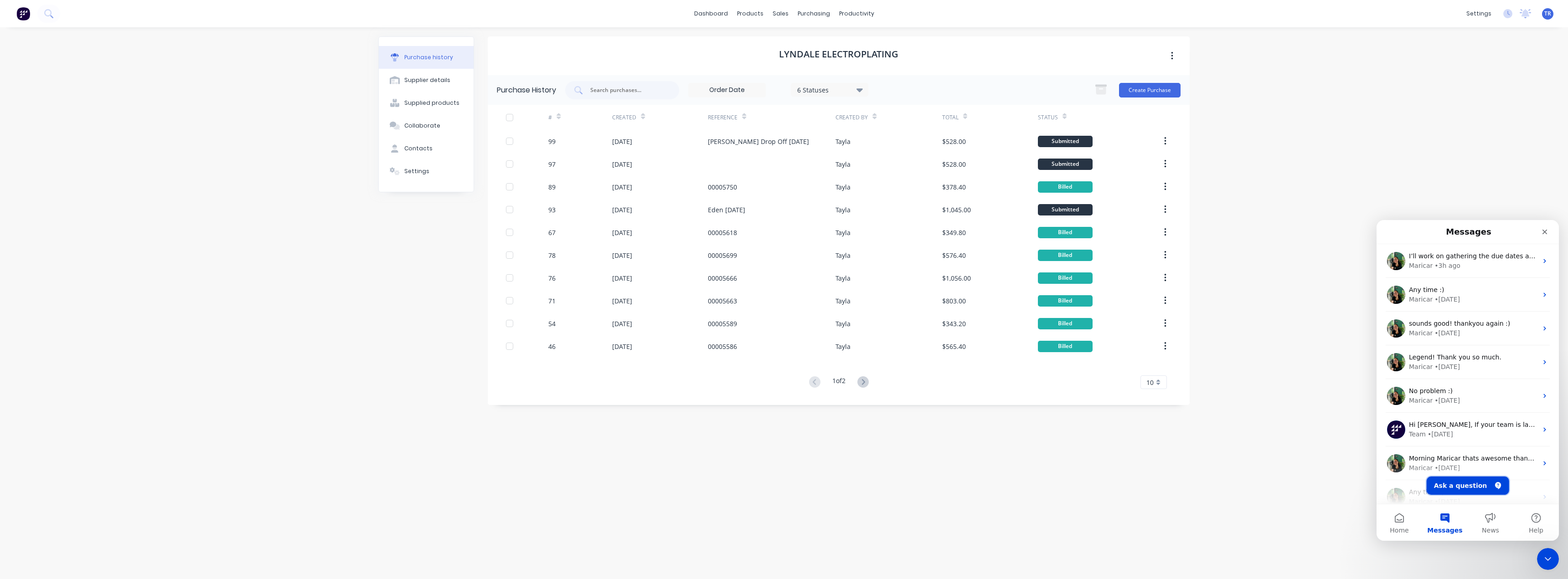
click at [1472, 490] on button "Ask a question" at bounding box center [1468, 486] width 83 height 18
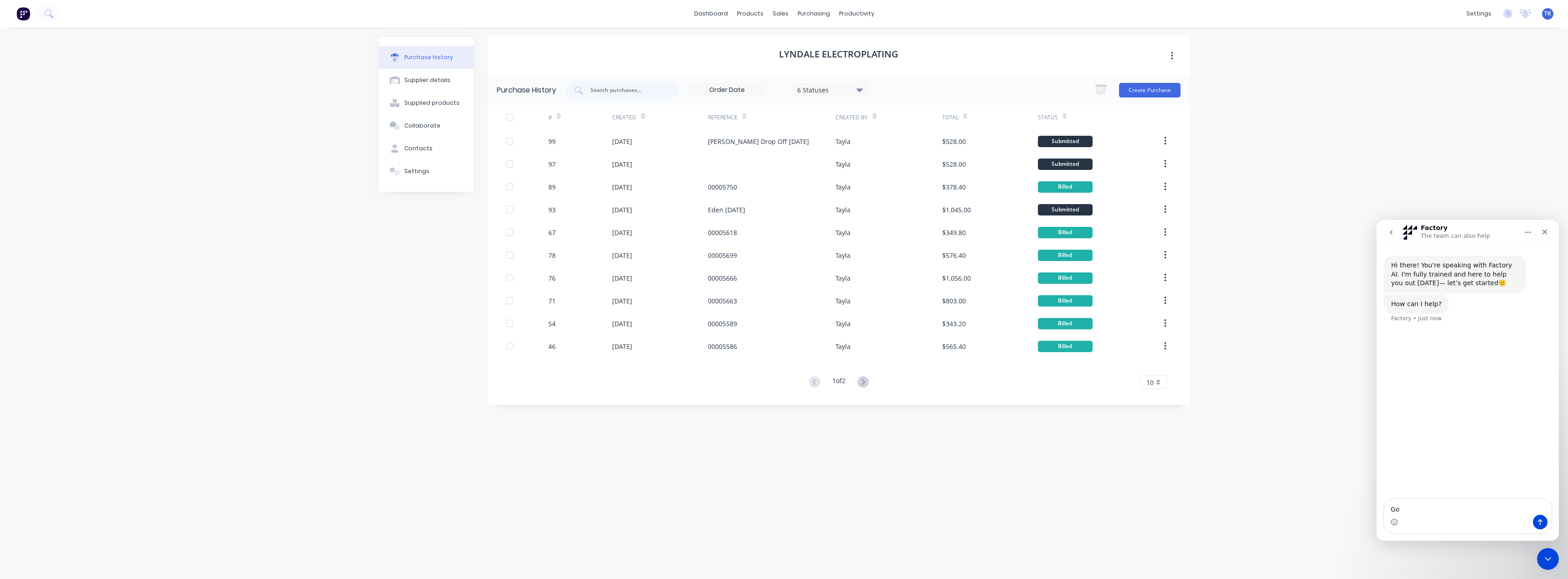
type textarea "G"
type textarea "Talk to an agent"
type textarea "Yes please"
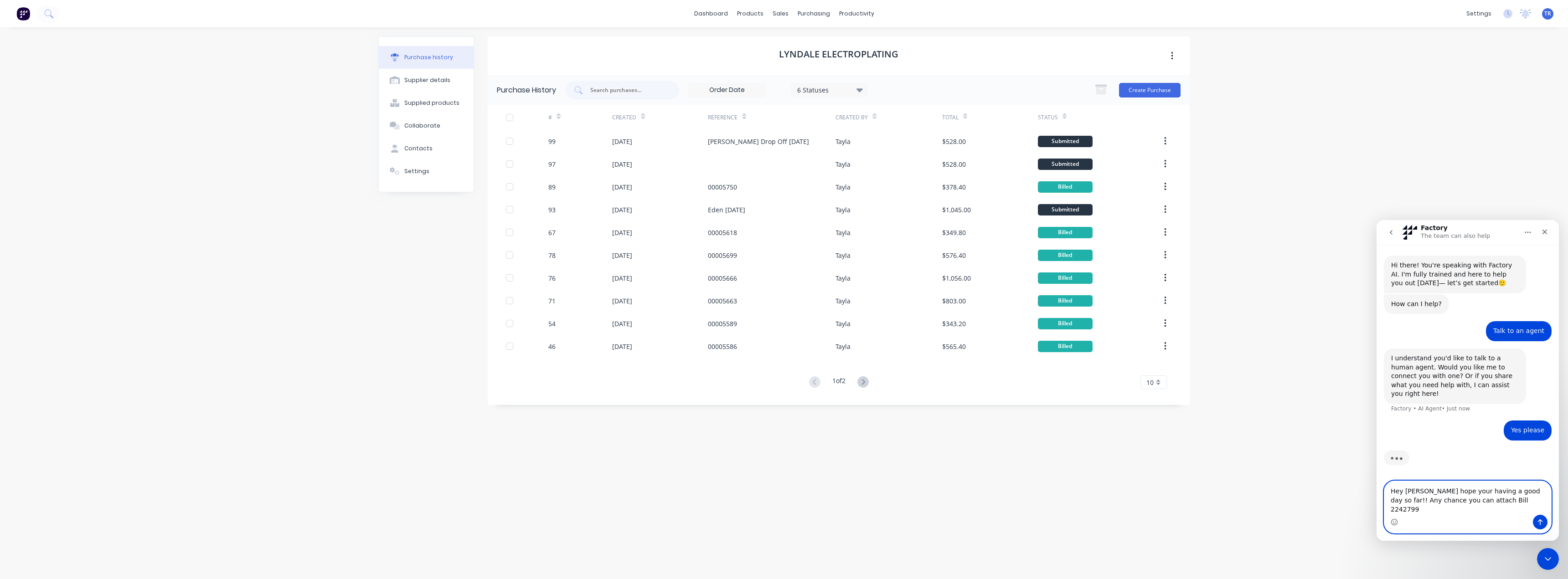
click at [1454, 511] on textarea "Hey Maricar hope your having a good day so far!! Any chance you can attach Bill…" at bounding box center [1468, 498] width 167 height 34
paste textarea "Purchase Order #74 - Midway Metals"
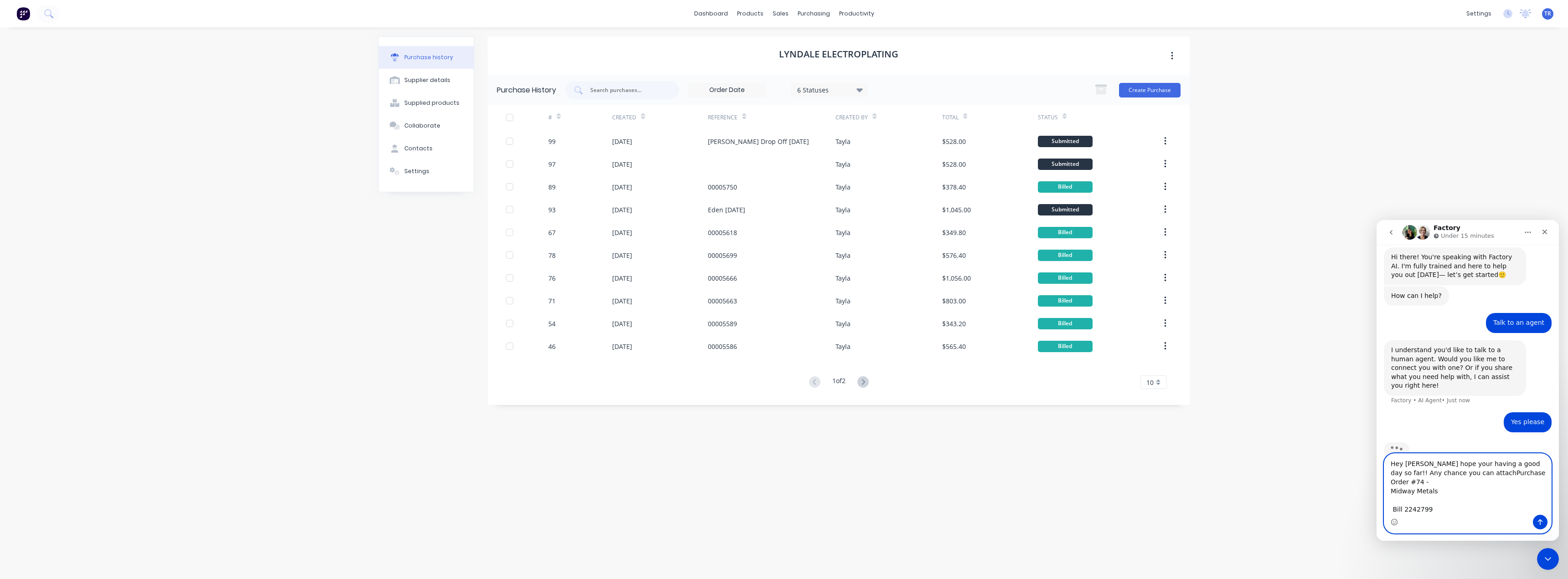
click at [1455, 482] on textarea "Hey Maricar hope your having a good day so far!! Any chance you can attachPurch…" at bounding box center [1468, 484] width 167 height 61
click at [1463, 493] on textarea "Hey Maricar hope your having a good day so far!! Any chance you can attach Purc…" at bounding box center [1468, 484] width 167 height 61
type textarea "Hey Maricar hope your having a good day so far!! Any chance you can attach Purc…"
click at [1441, 511] on textarea "Hey Maricar hope your having a good day so far!! Any chance you can attach Purc…" at bounding box center [1468, 479] width 167 height 70
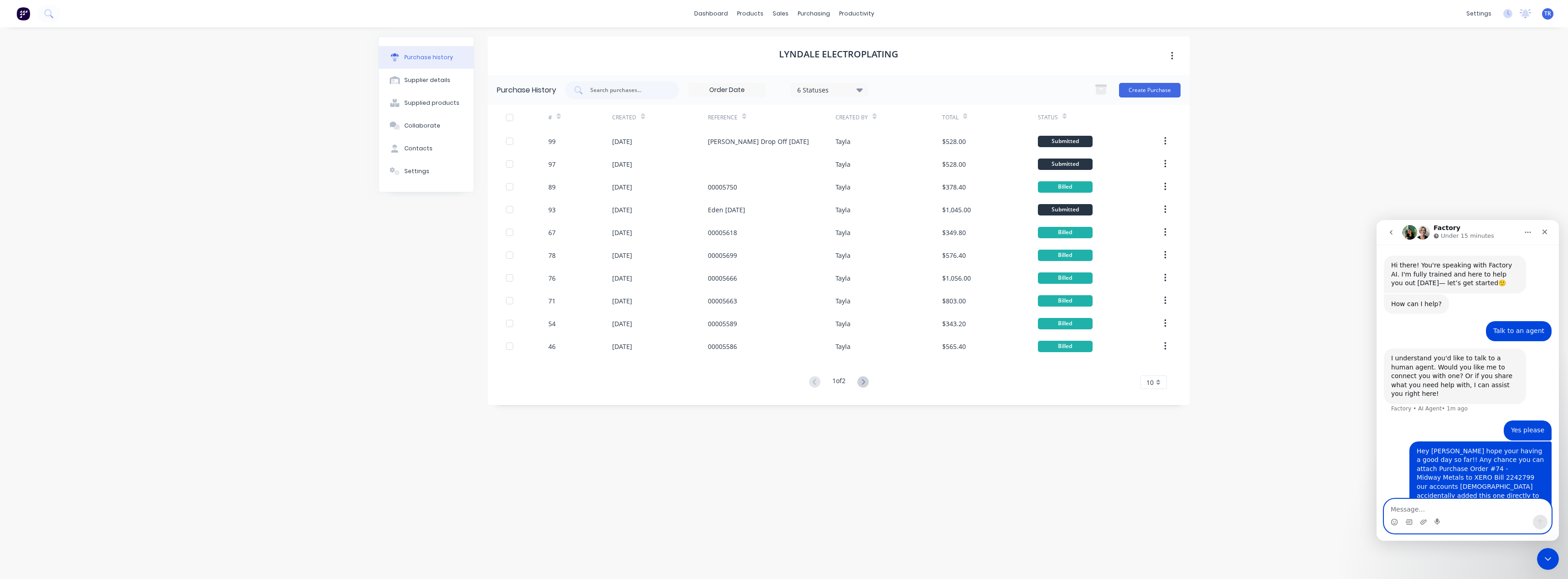
scroll to position [7, 0]
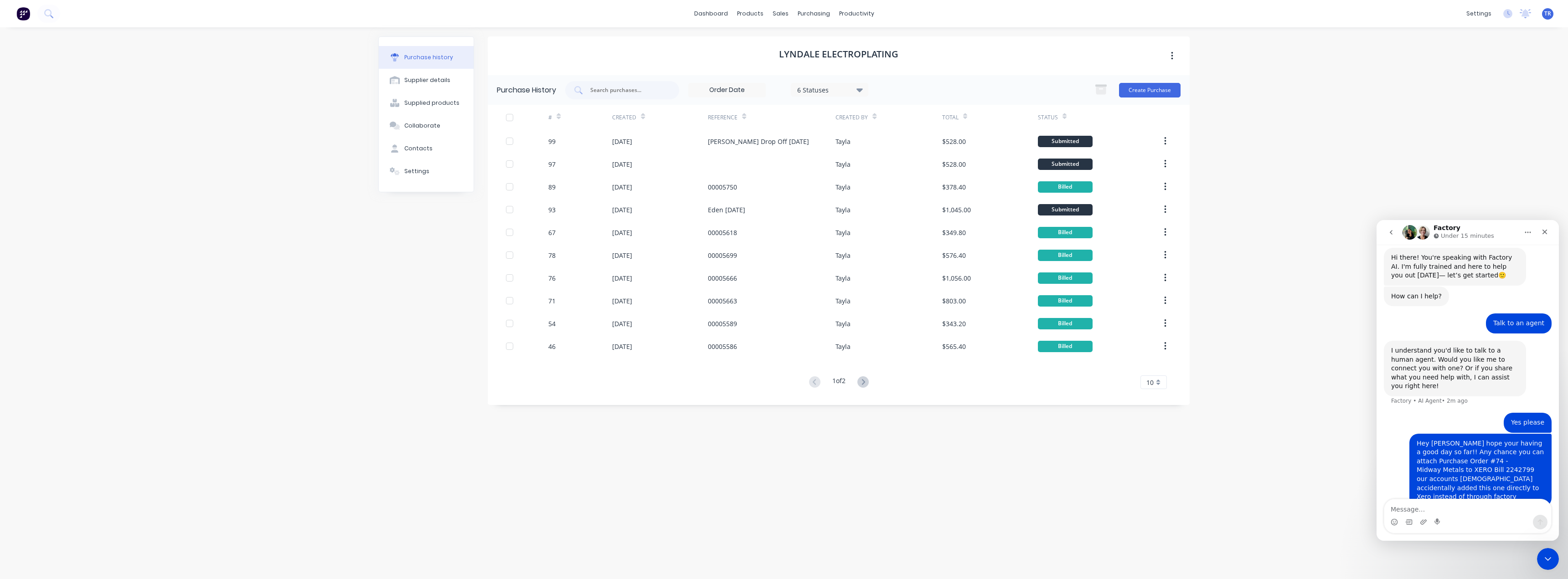
click at [1399, 229] on button "go back" at bounding box center [1391, 233] width 17 height 17
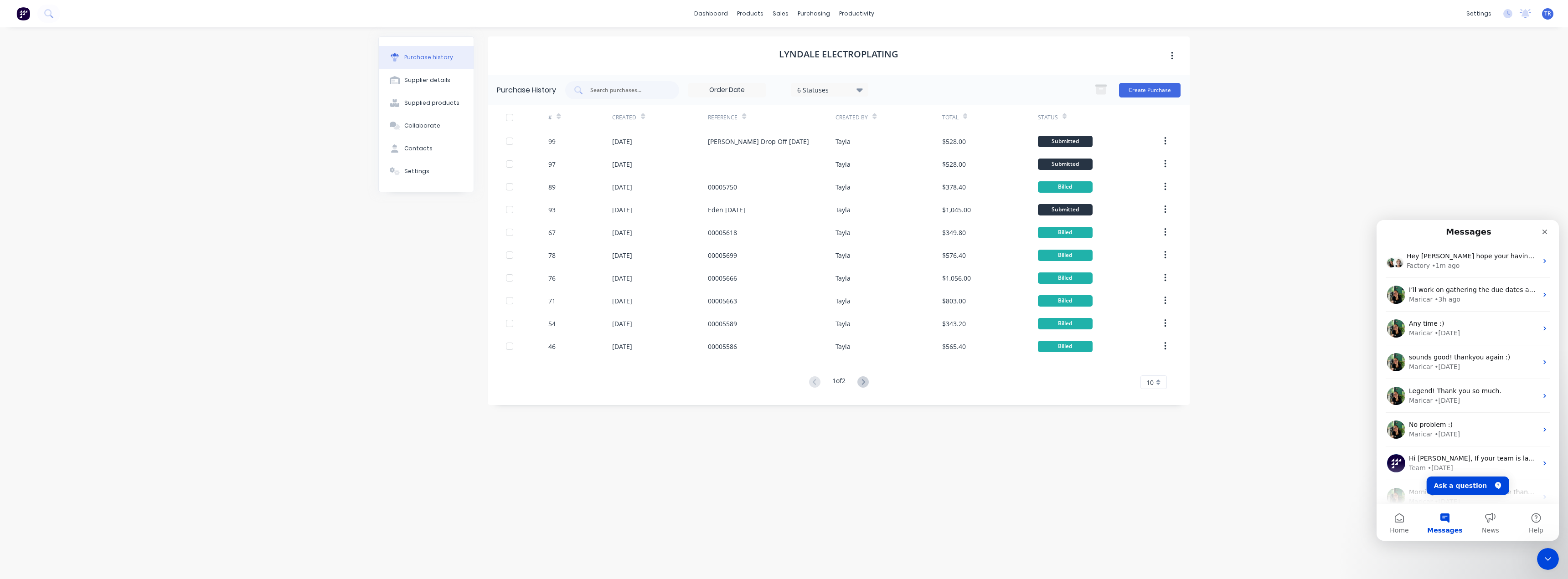
click at [1296, 384] on div "dashboard products sales purchasing productivity dashboard products Product Cat…" at bounding box center [784, 289] width 1568 height 579
click at [1556, 548] on body "dashboard products sales purchasing productivity dashboard products Product Cat…" at bounding box center [784, 289] width 1568 height 579
click at [1549, 557] on icon "Close Intercom Messenger" at bounding box center [1547, 558] width 11 height 11
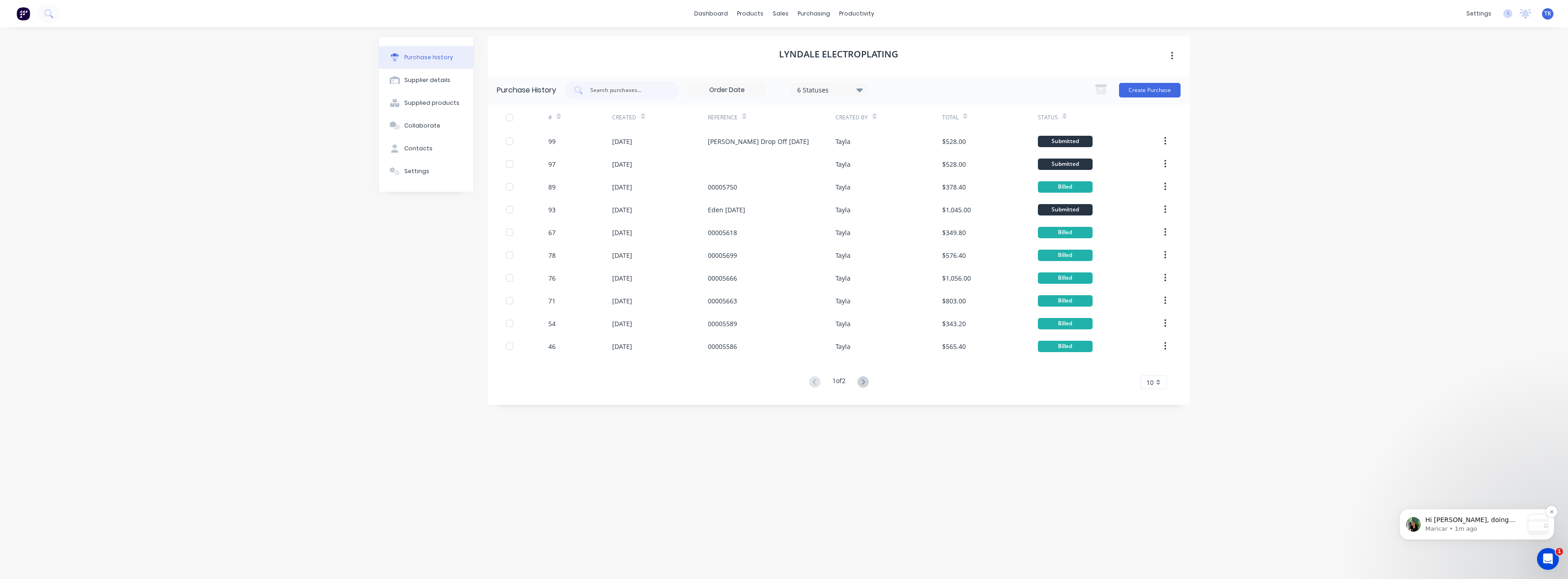
click at [1464, 521] on p "Hi Tayla, doing well. Hope you are too! Just to clarify, are you looking to hav…" at bounding box center [1475, 521] width 98 height 9
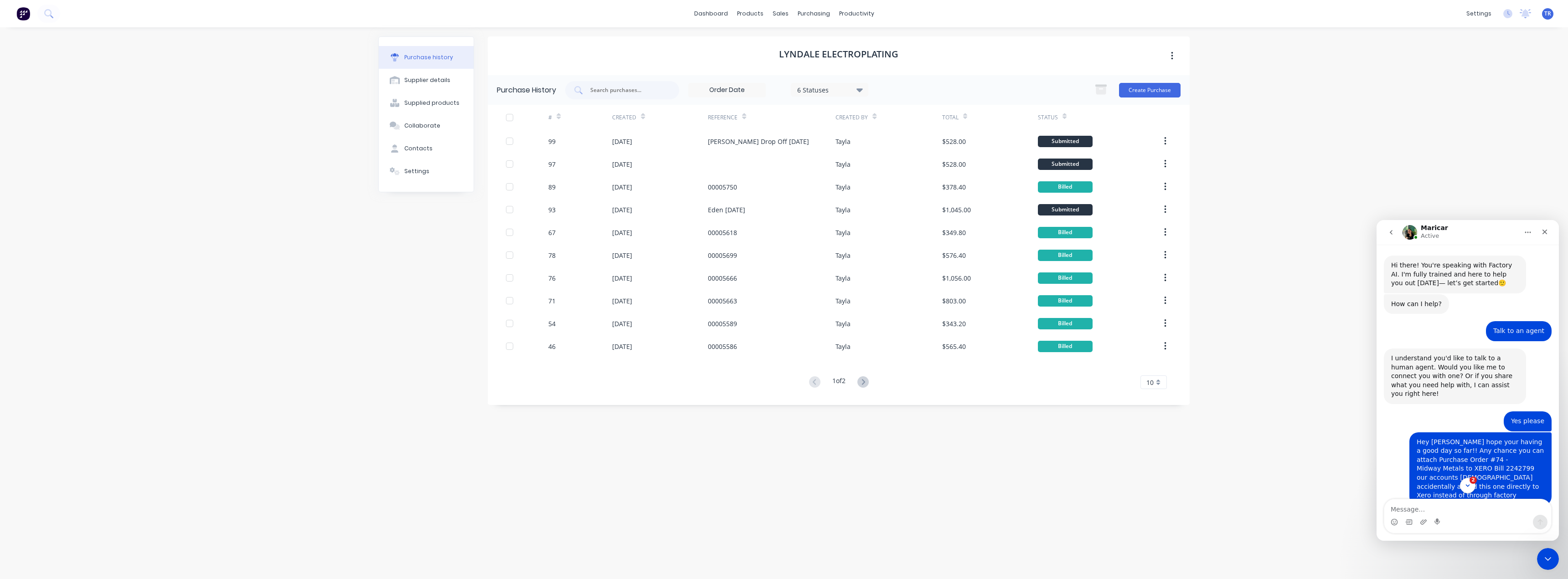
scroll to position [119, 0]
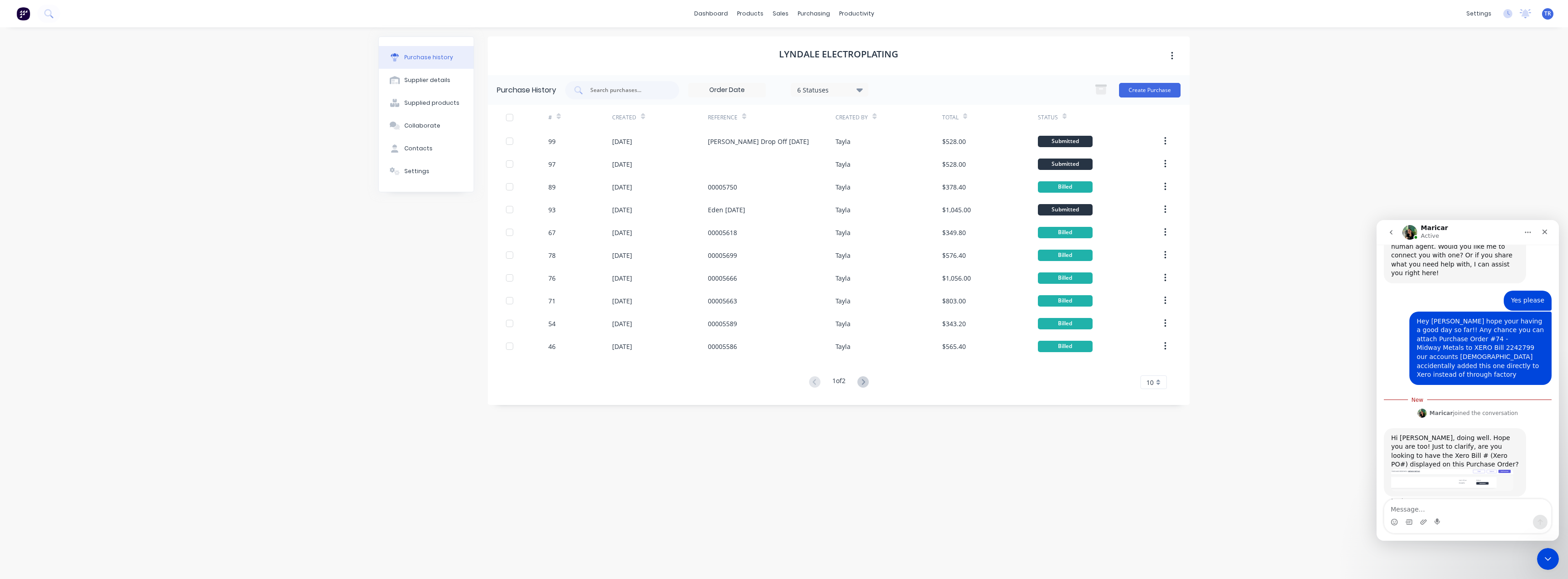
click at [1454, 470] on img "Maricar says…" at bounding box center [1452, 480] width 122 height 22
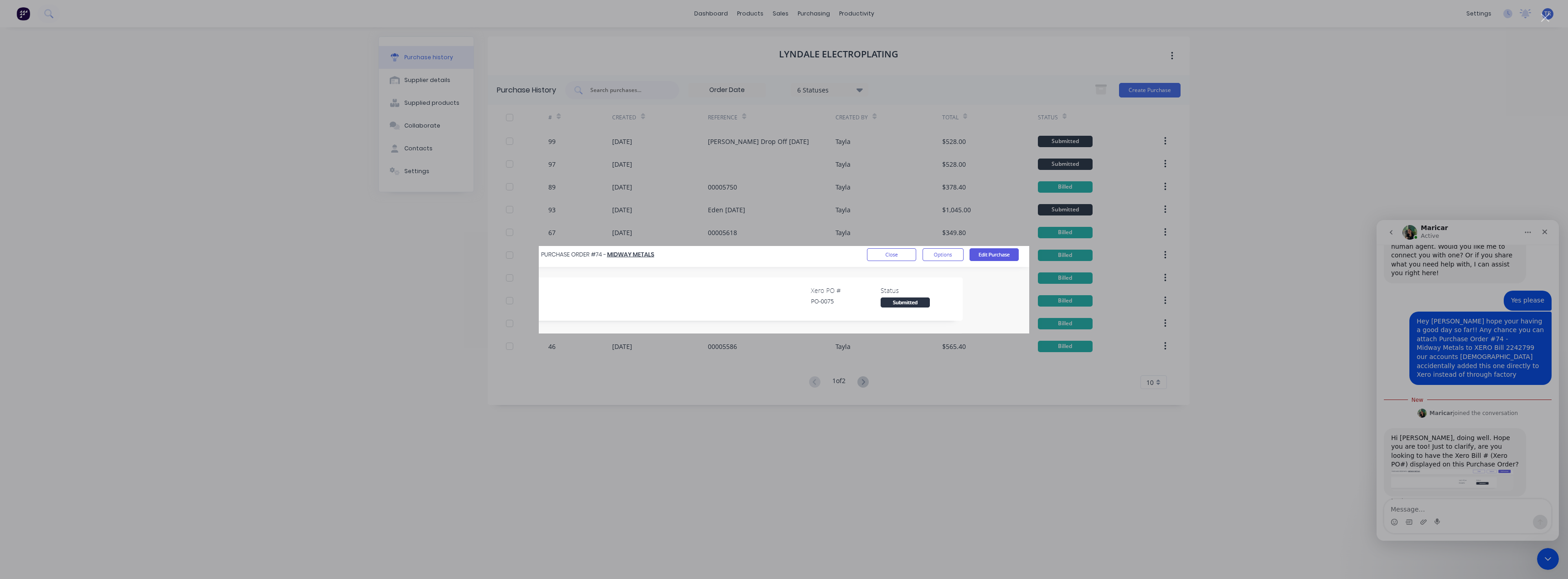
click at [1161, 450] on div "Intercom messenger" at bounding box center [784, 289] width 1568 height 579
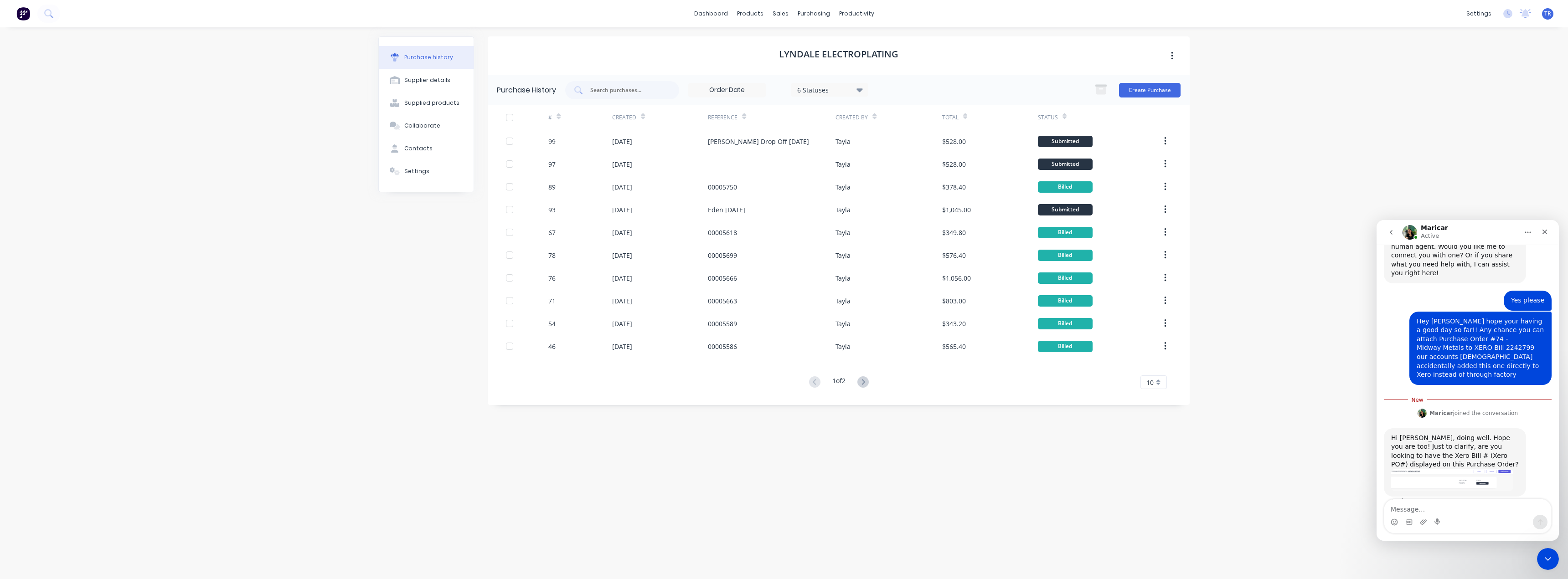
click at [1477, 516] on div "Intercom messenger" at bounding box center [1468, 522] width 167 height 14
click at [1471, 512] on textarea "Message…" at bounding box center [1468, 507] width 167 height 16
type textarea "U"
type textarea "I"
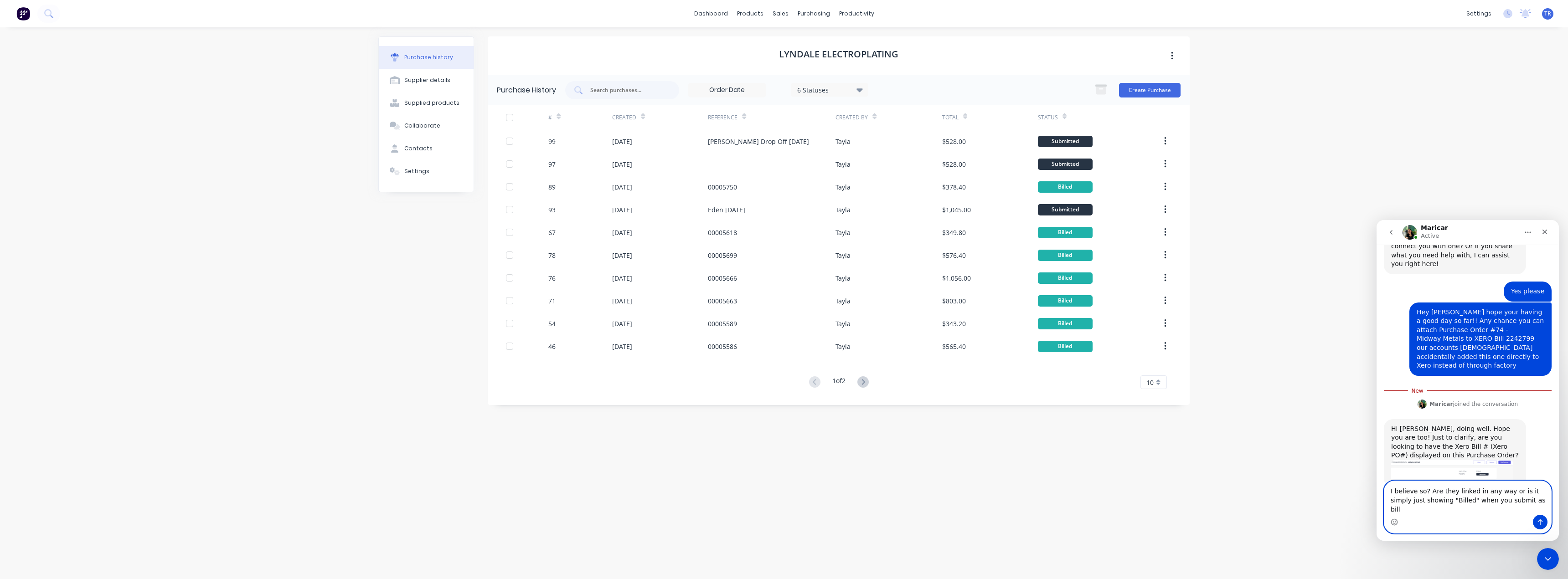
type textarea "I believe so? Are they linked in any way or is it simply just showing "Billed" …"
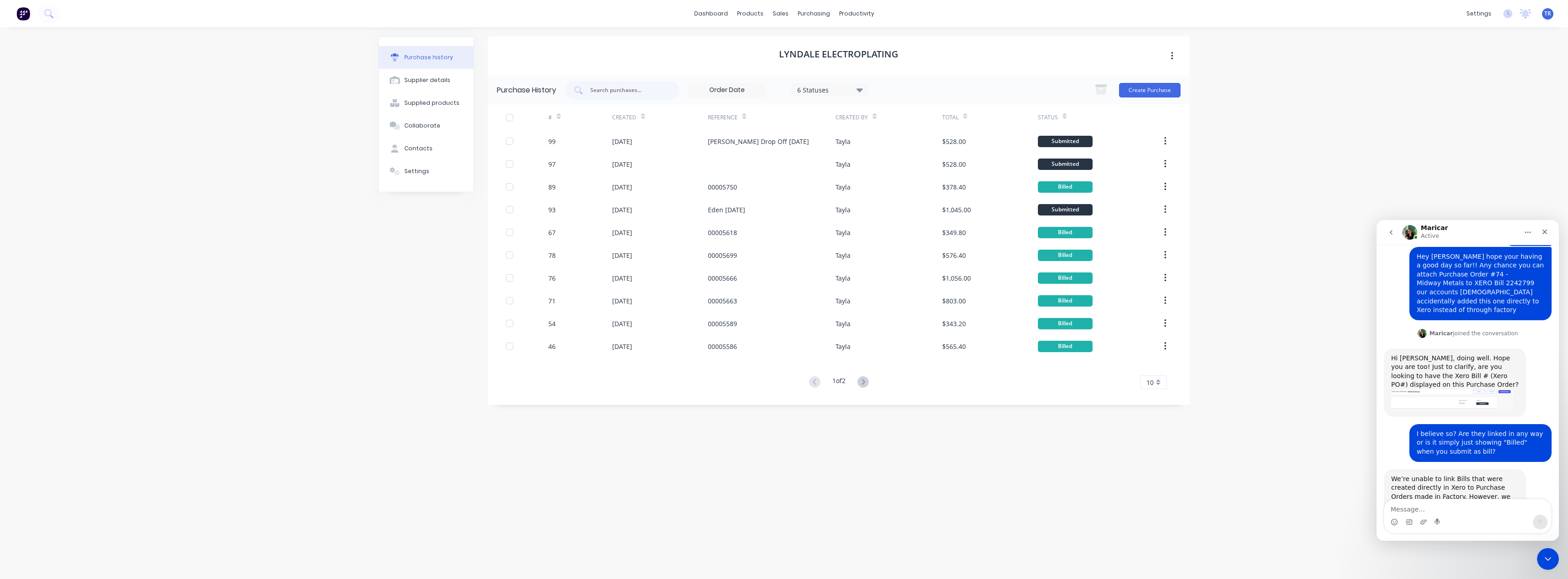
scroll to position [212, 0]
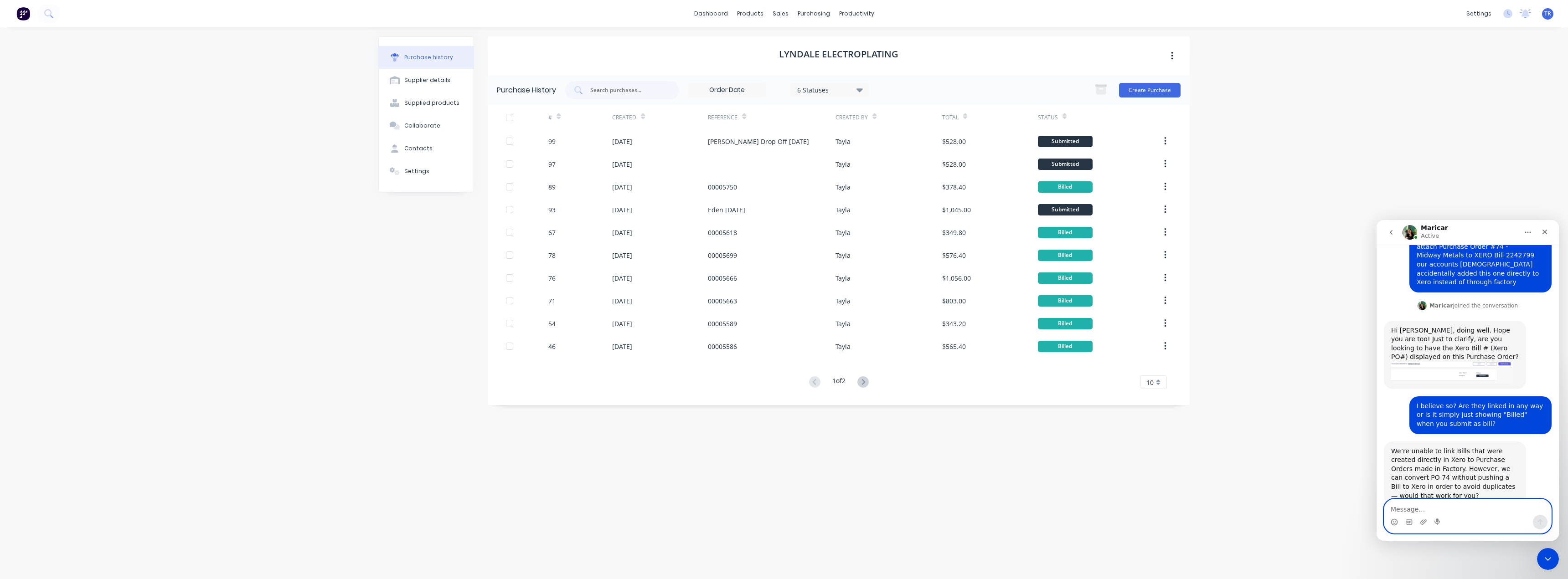
click at [1421, 504] on textarea "Message…" at bounding box center [1468, 507] width 167 height 16
type textarea "thats perfect thankyou"
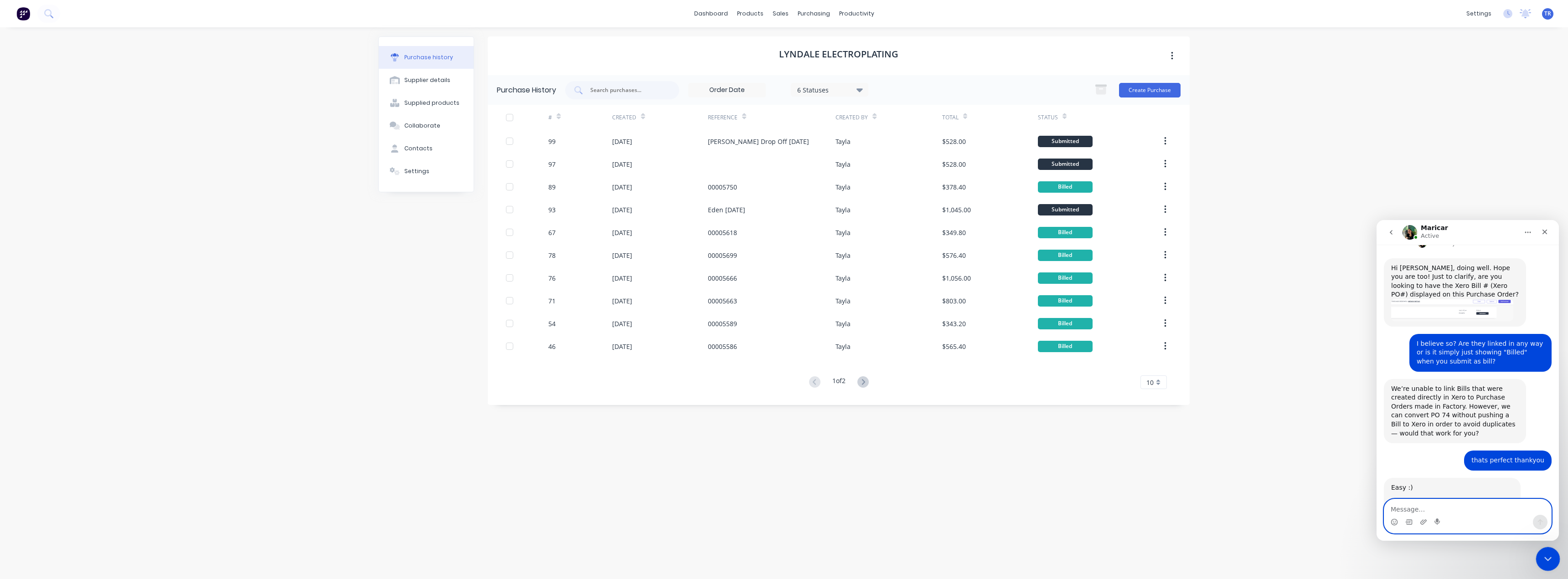
scroll to position [289, 0]
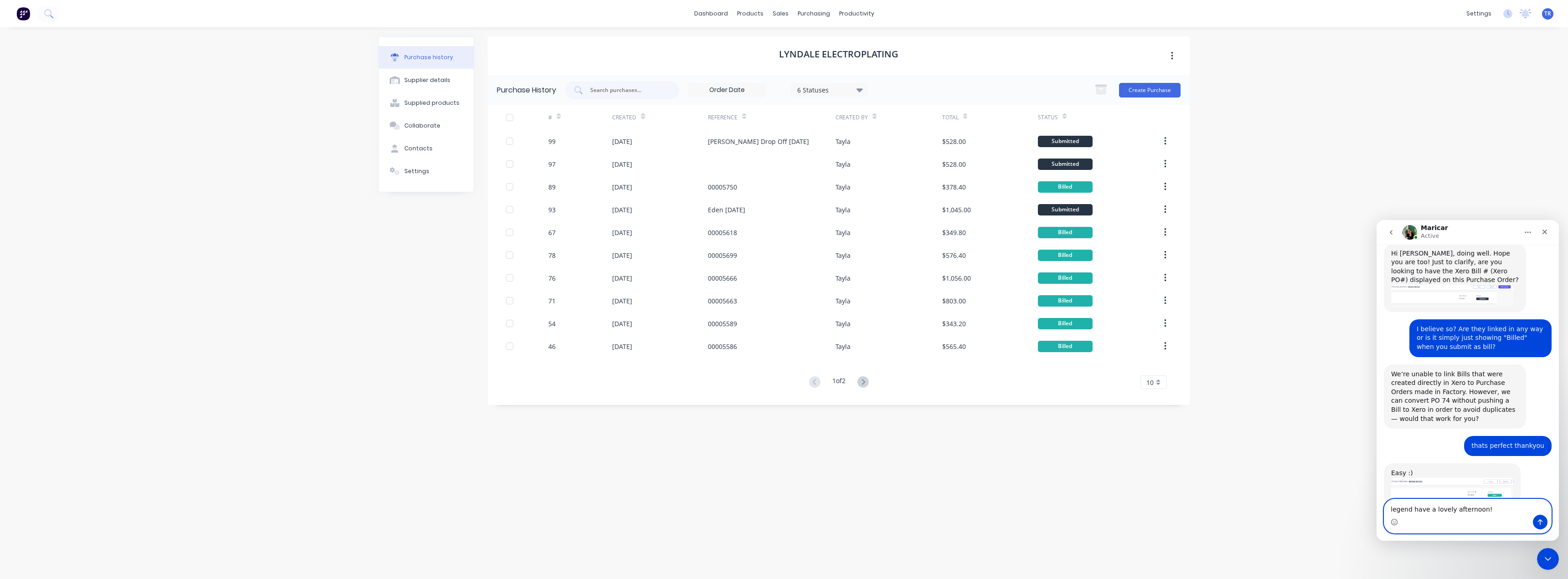
type textarea "legend have a lovely afternoon!!"
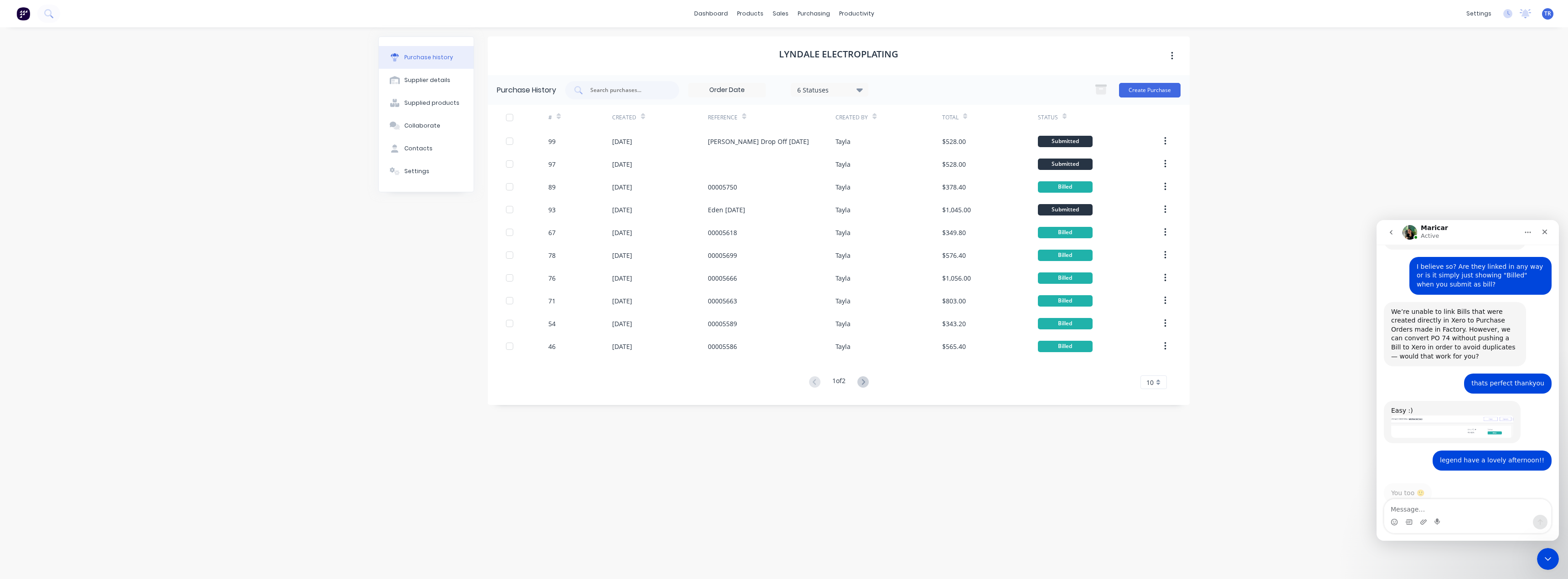
scroll to position [344, 0]
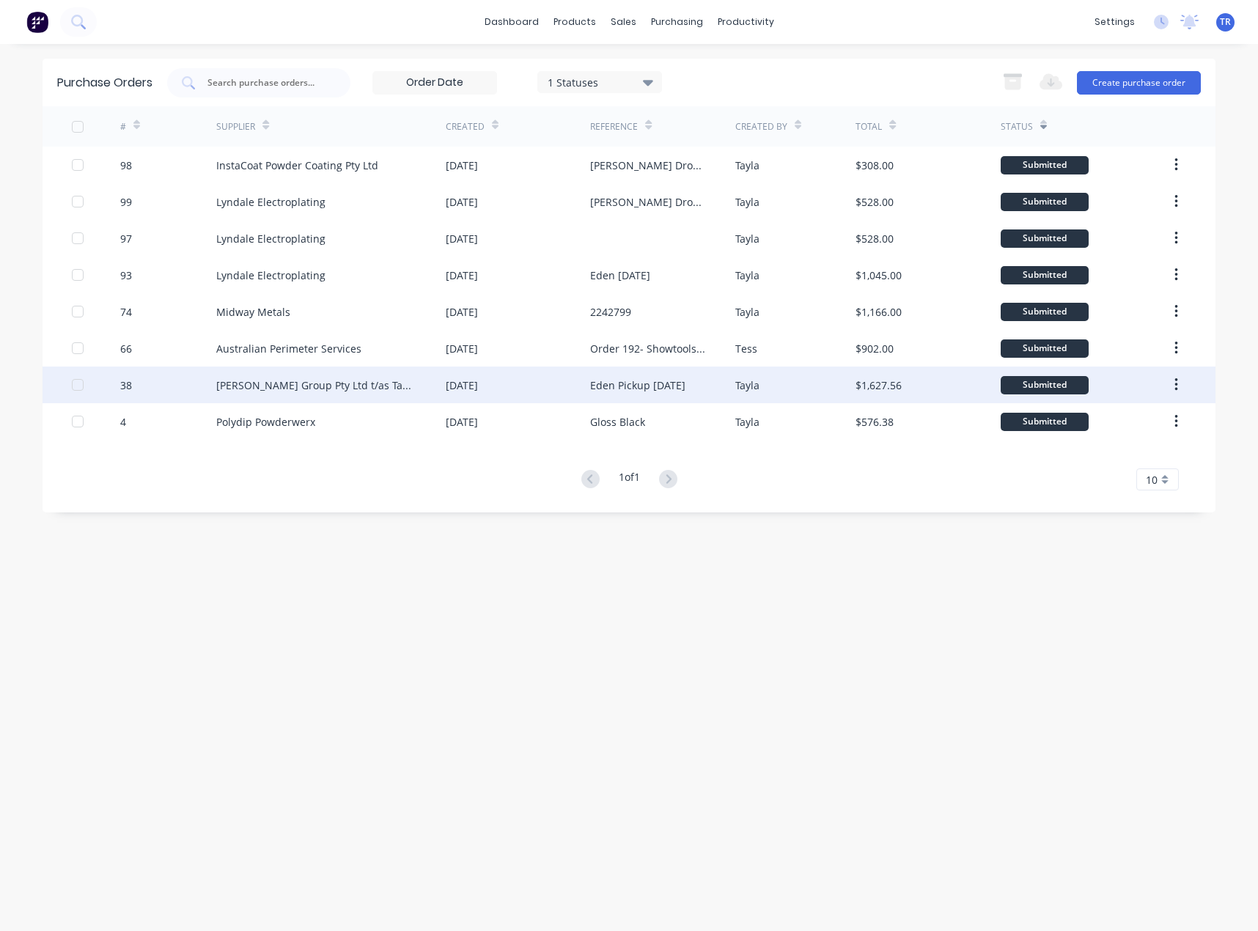
click at [325, 385] on div "[PERSON_NAME] Group Pty Ltd t/as Tactile Innovations" at bounding box center [316, 384] width 200 height 15
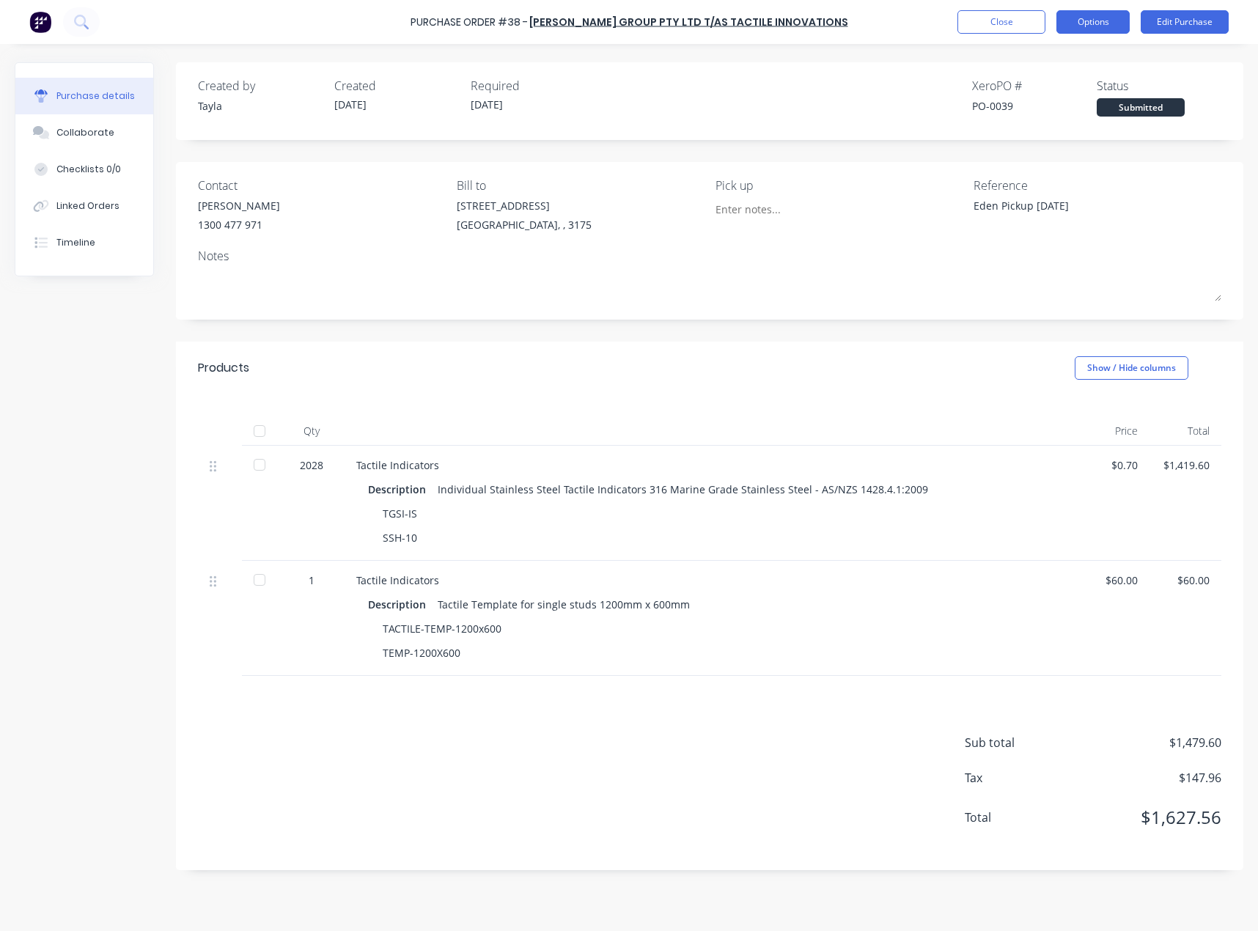
click at [1068, 24] on button "Options" at bounding box center [1092, 21] width 73 height 23
click at [1003, 212] on button "Archive" at bounding box center [1059, 205] width 139 height 29
type textarea "x"
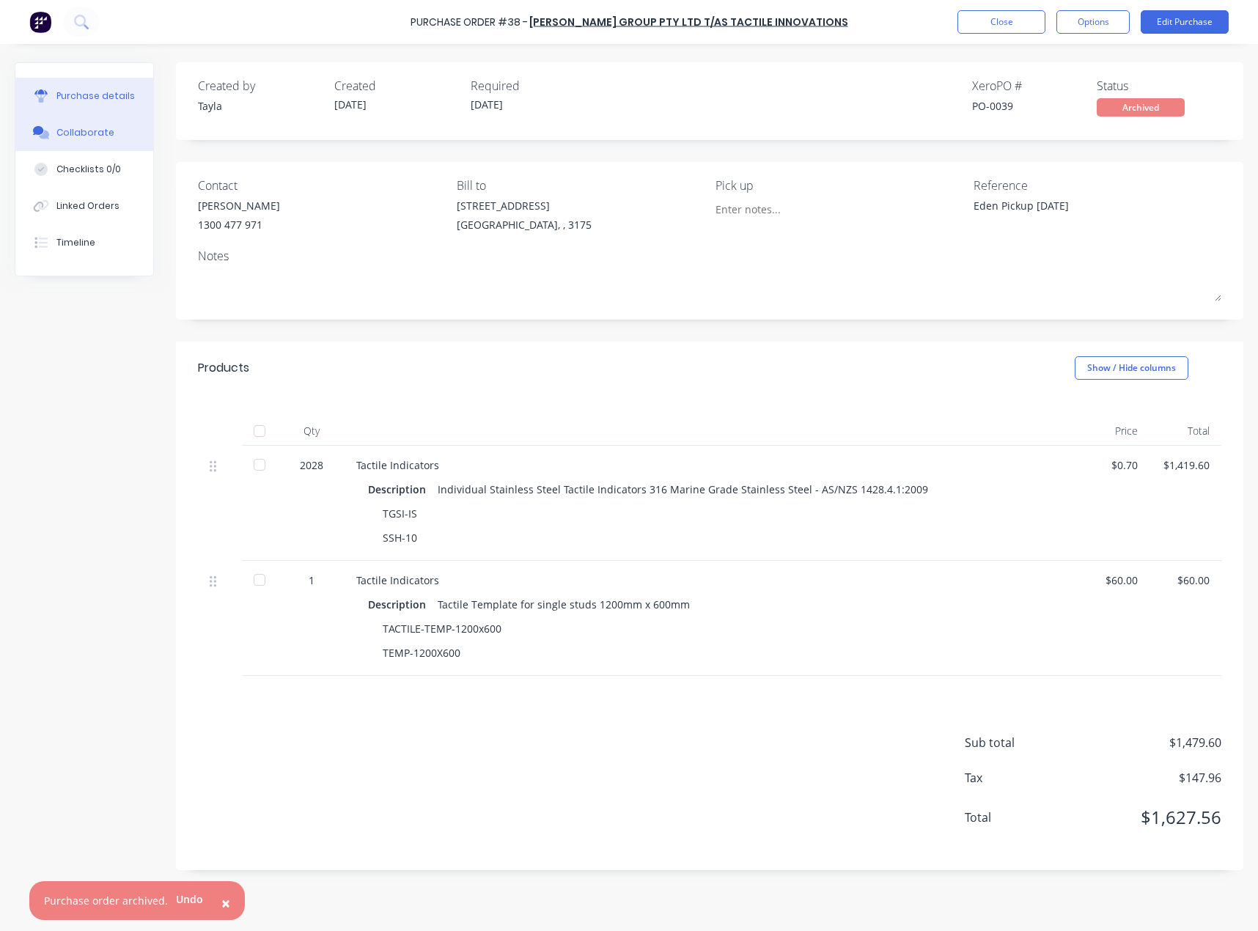
click at [136, 137] on button "Collaborate" at bounding box center [84, 132] width 138 height 37
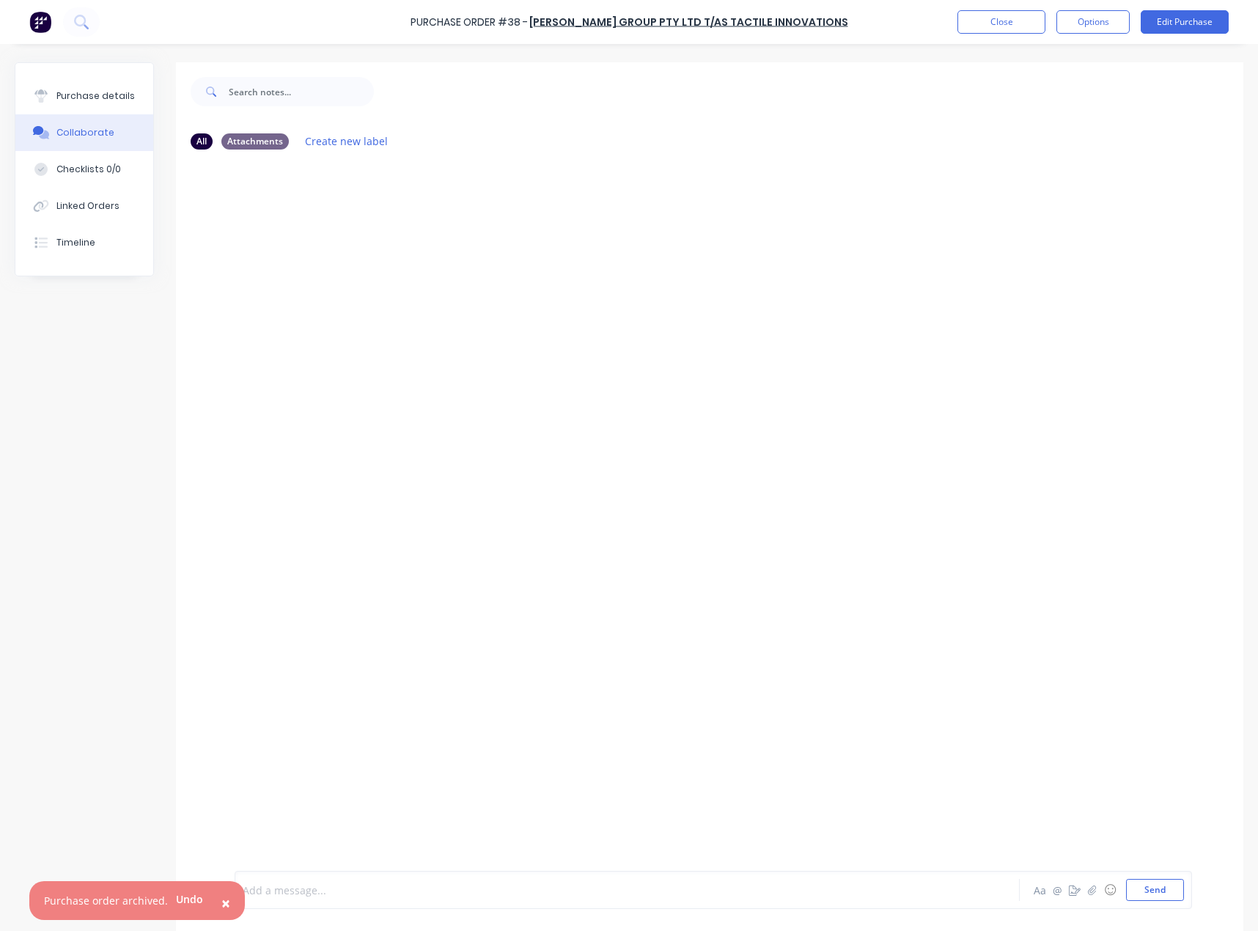
click at [539, 893] on div at bounding box center [595, 889] width 705 height 15
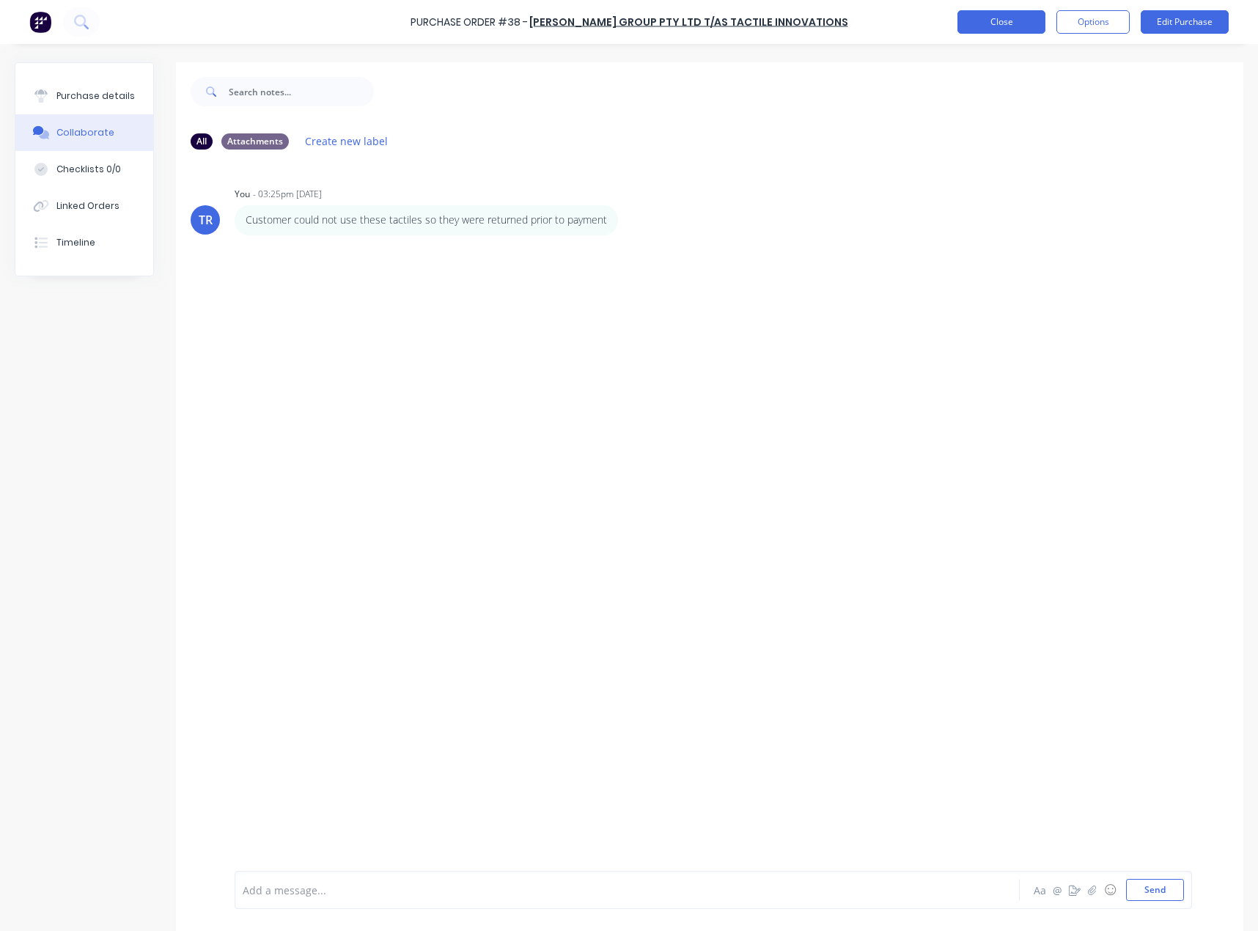
click at [973, 19] on button "Close" at bounding box center [1001, 21] width 88 height 23
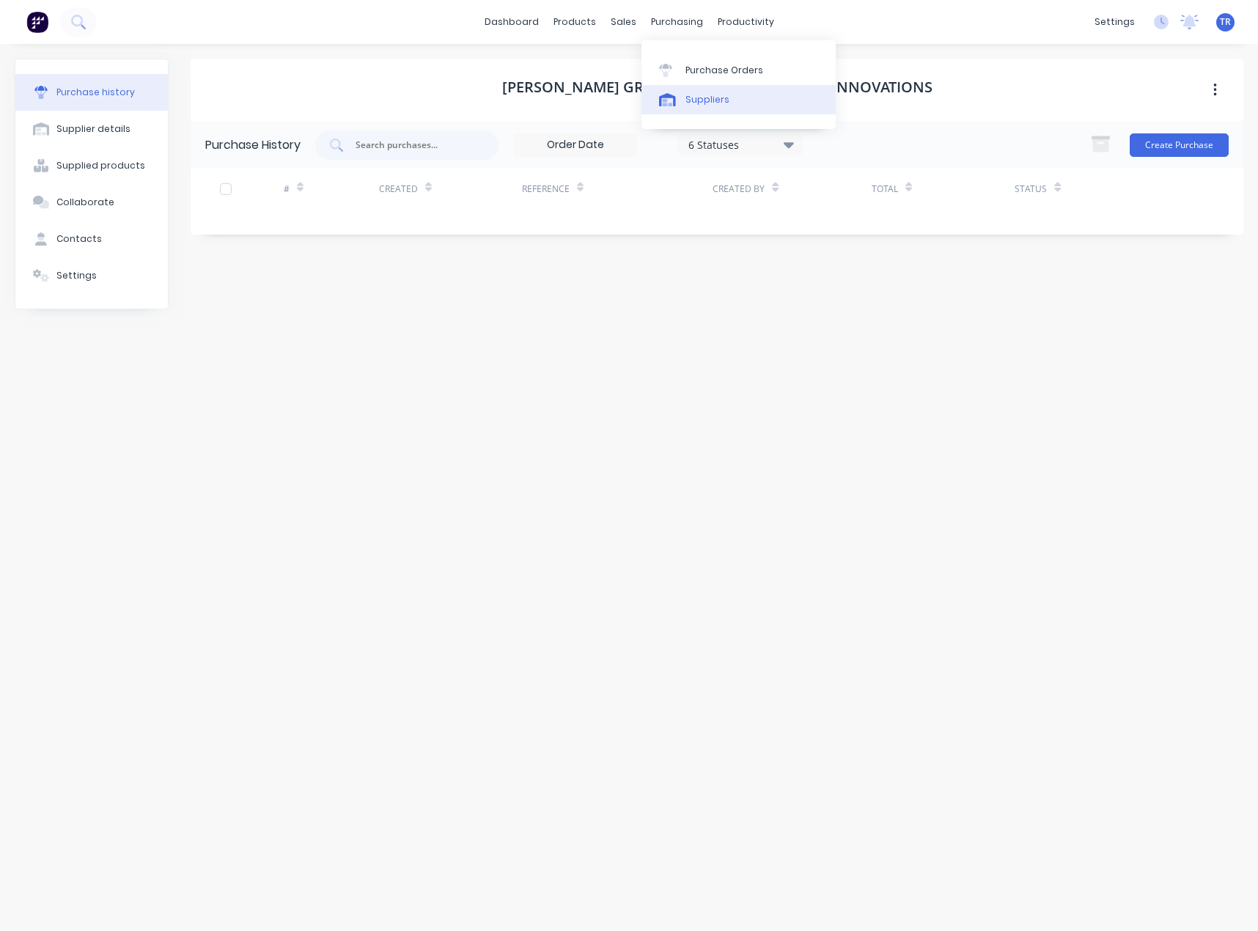
click at [680, 94] on div at bounding box center [670, 99] width 22 height 13
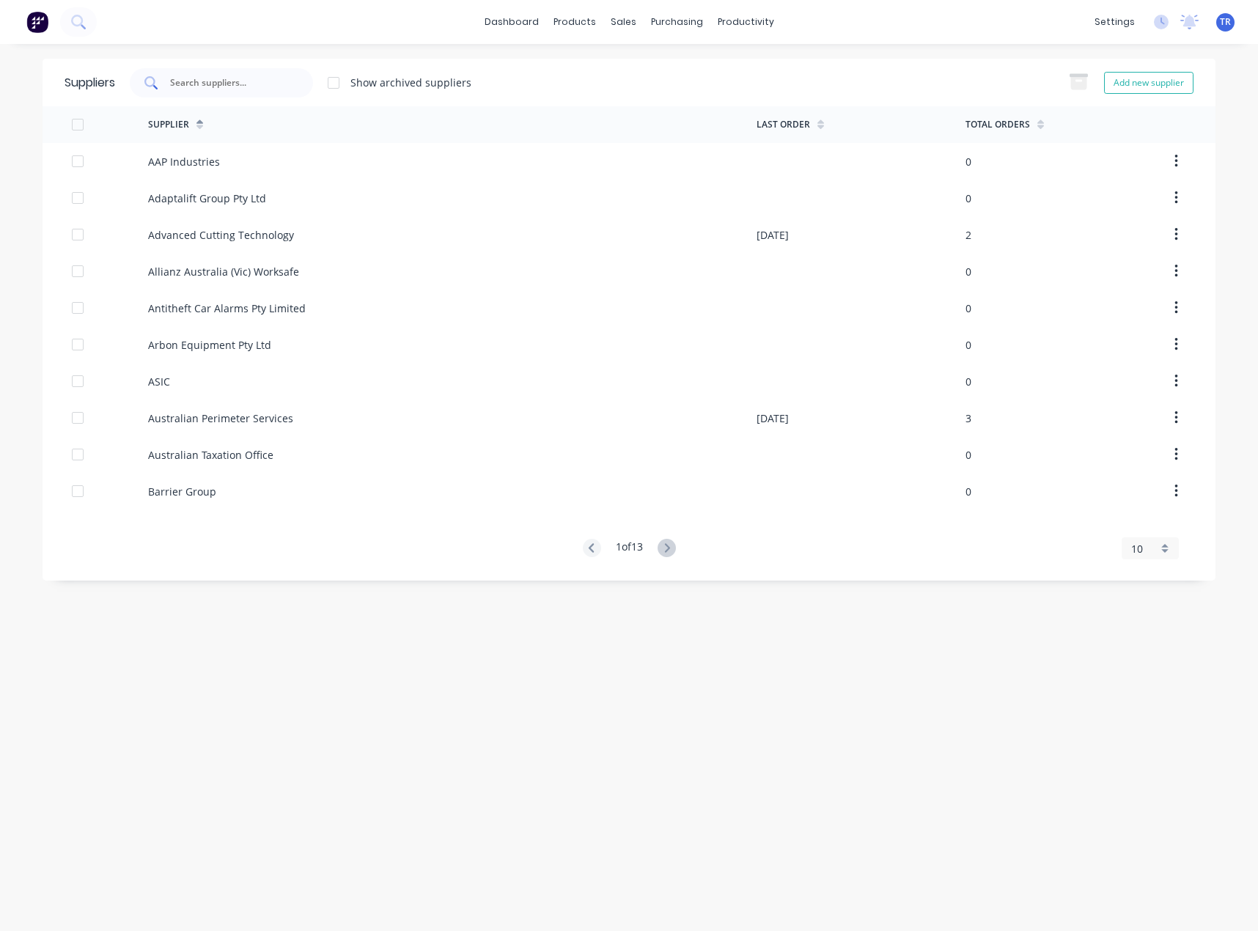
click at [275, 82] on input "text" at bounding box center [230, 82] width 122 height 15
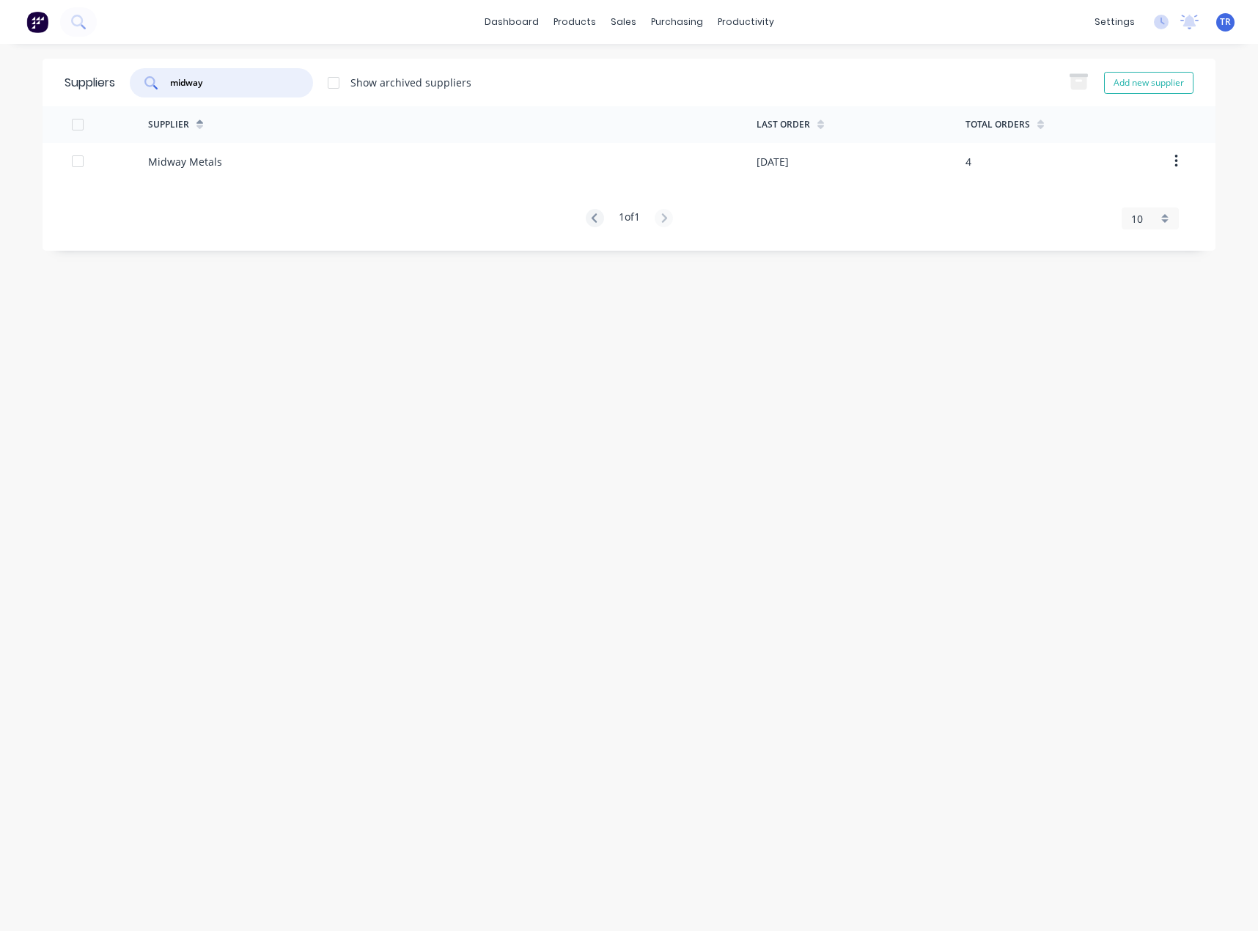
type input "midway"
click at [279, 162] on div "Midway Metals" at bounding box center [452, 161] width 608 height 37
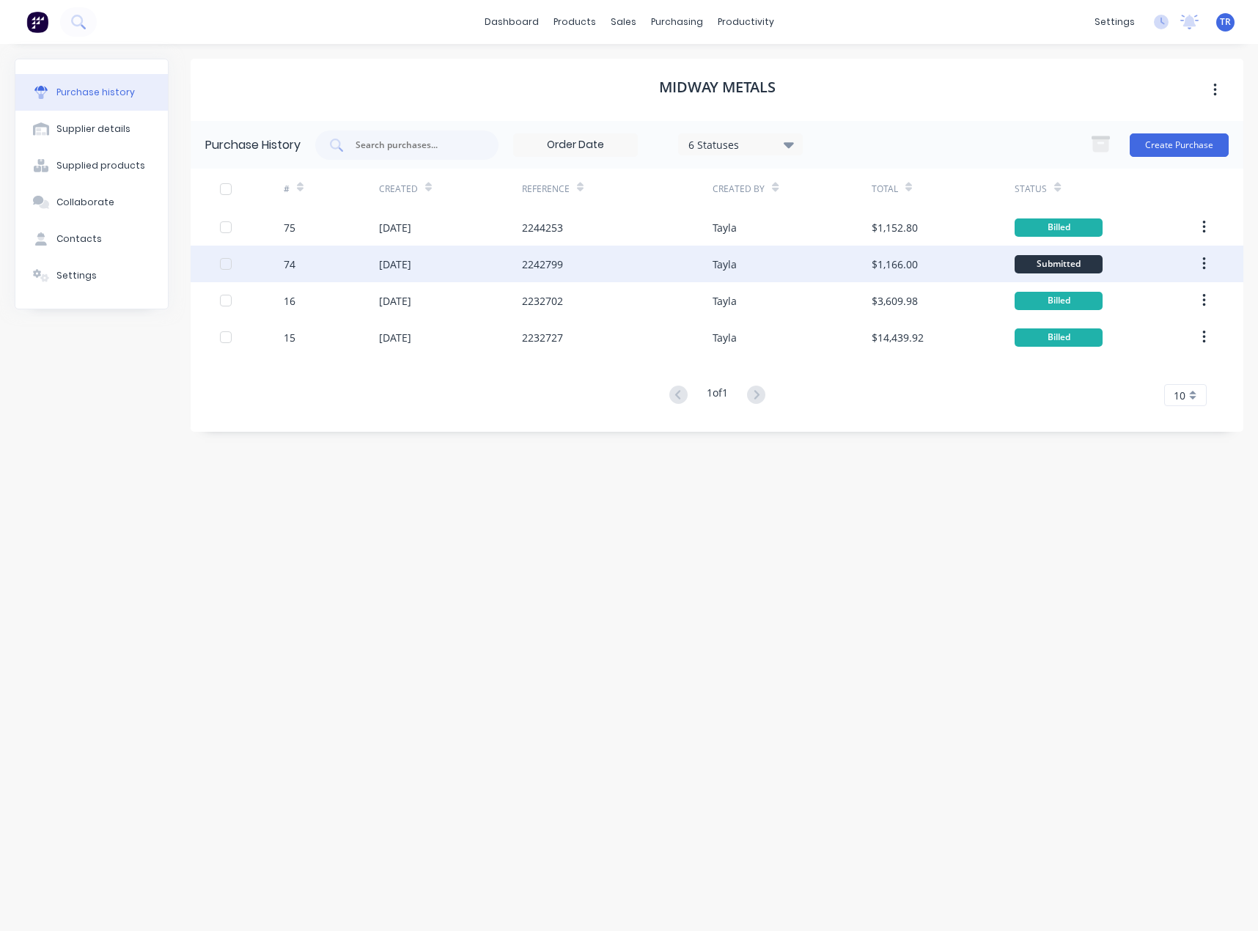
click at [411, 265] on div "18 Aug 2025" at bounding box center [395, 264] width 32 height 15
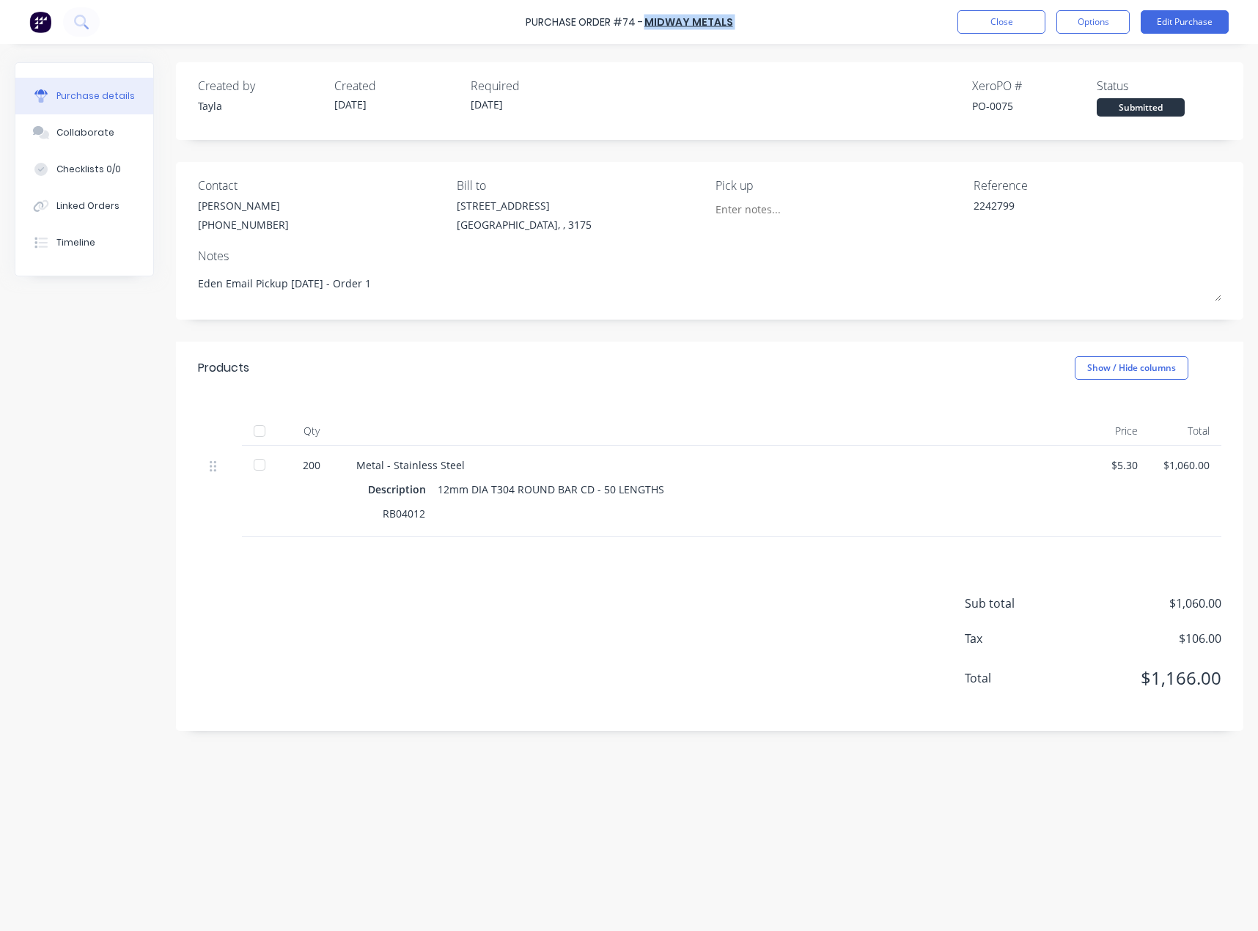
drag, startPoint x: 742, startPoint y: 24, endPoint x: 644, endPoint y: 24, distance: 98.2
click at [644, 24] on div "Purchase Order #74 - Midway Metals Close Options Edit Purchase" at bounding box center [629, 22] width 1258 height 44
copy div "Midway Metals Close Options Edit Purchase"
click at [89, 123] on button "Collaborate" at bounding box center [84, 132] width 138 height 37
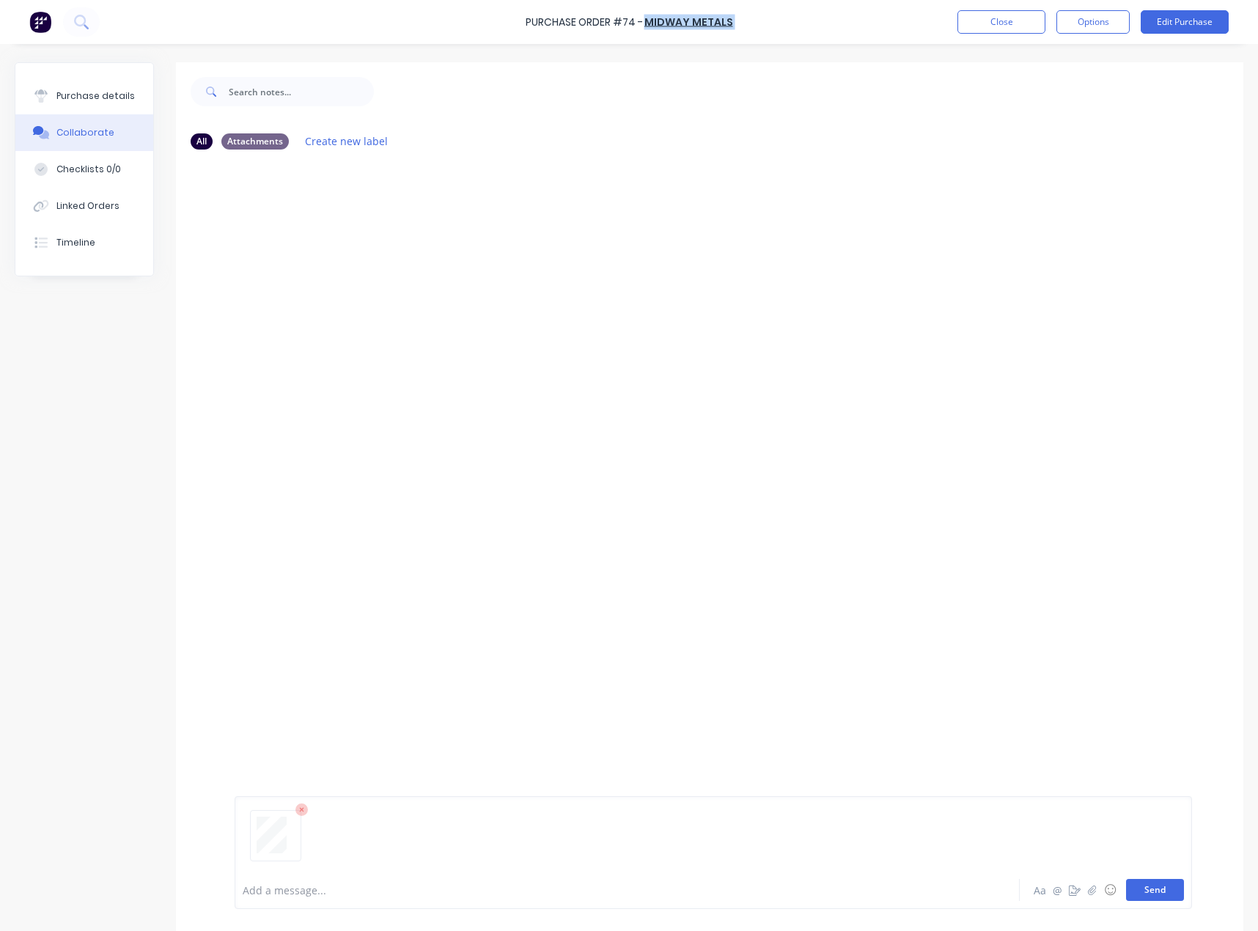
click at [1136, 896] on button "Send" at bounding box center [1155, 890] width 58 height 22
click at [87, 92] on div "Purchase details" at bounding box center [95, 95] width 78 height 13
type textarea "x"
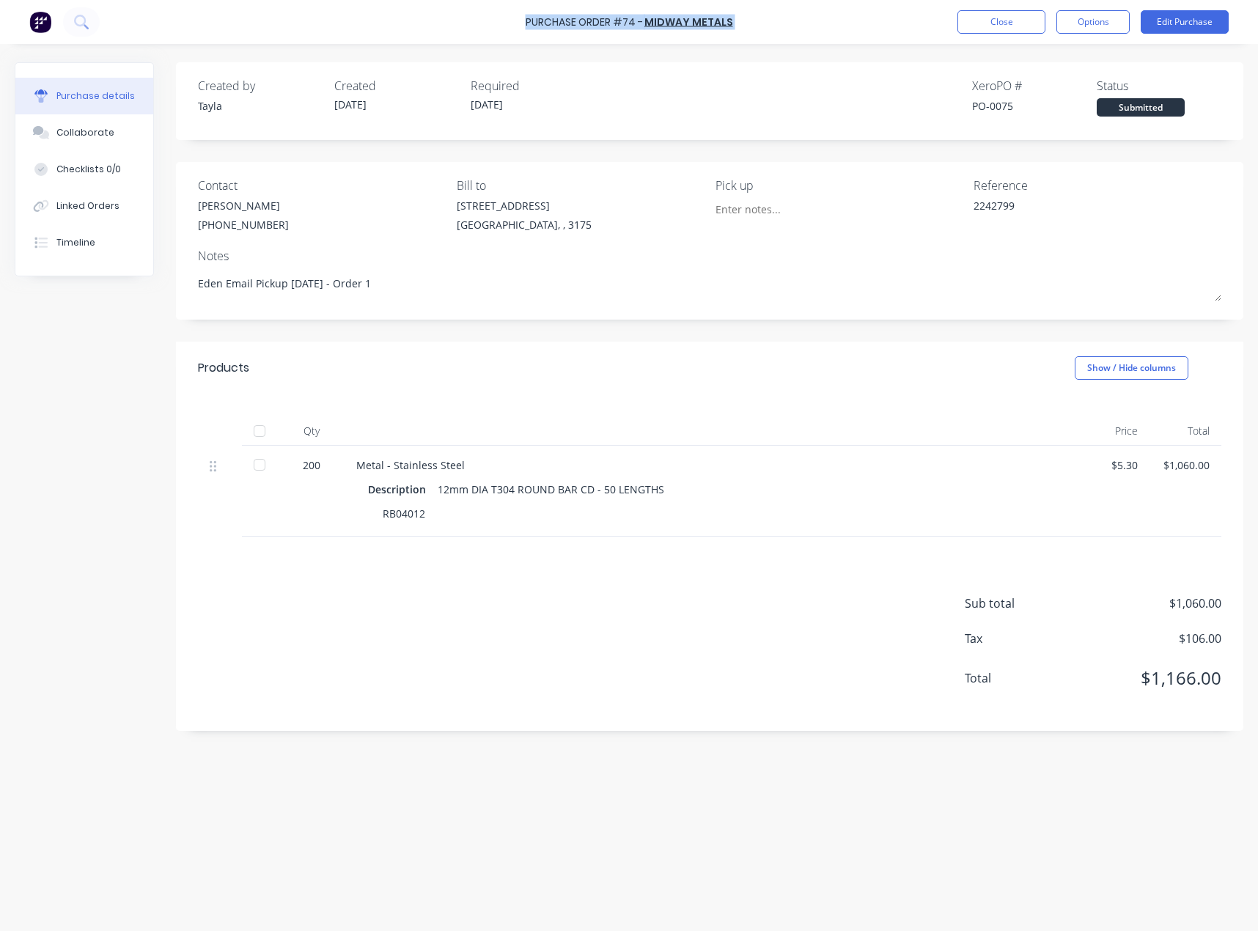
drag, startPoint x: 509, startPoint y: 13, endPoint x: 742, endPoint y: 37, distance: 233.5
click at [742, 37] on div "Purchase Order #74 - Midway Metals Close Options Edit Purchase" at bounding box center [629, 22] width 1258 height 44
copy div "Purchase Order #74 - Midway Metals Close Options Edit Purchase"
